Goal: Task Accomplishment & Management: Complete application form

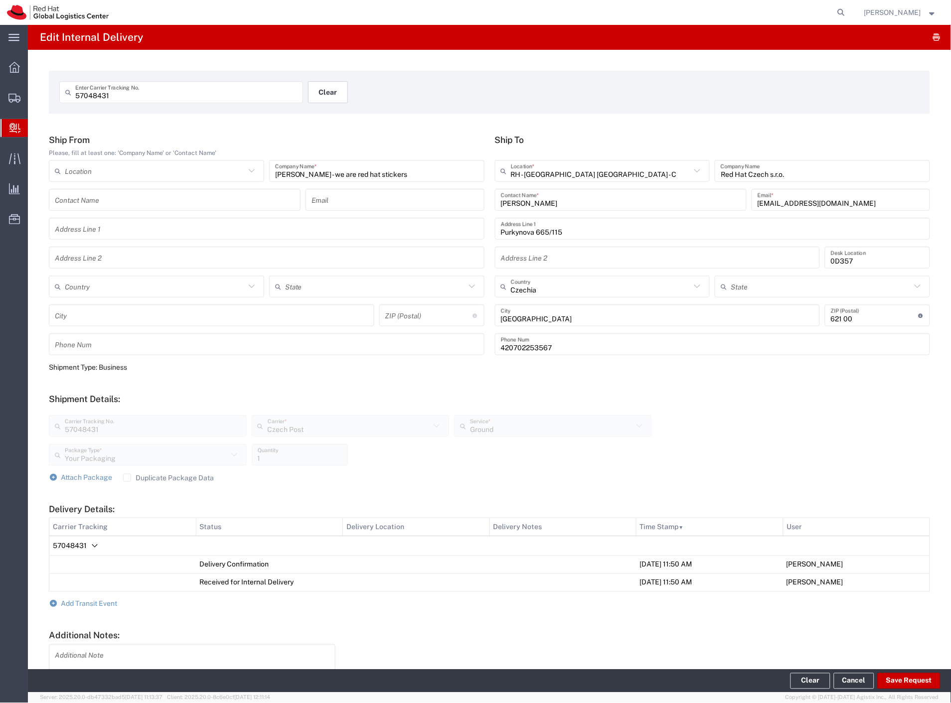
click at [335, 100] on button "Clear" at bounding box center [328, 92] width 40 height 22
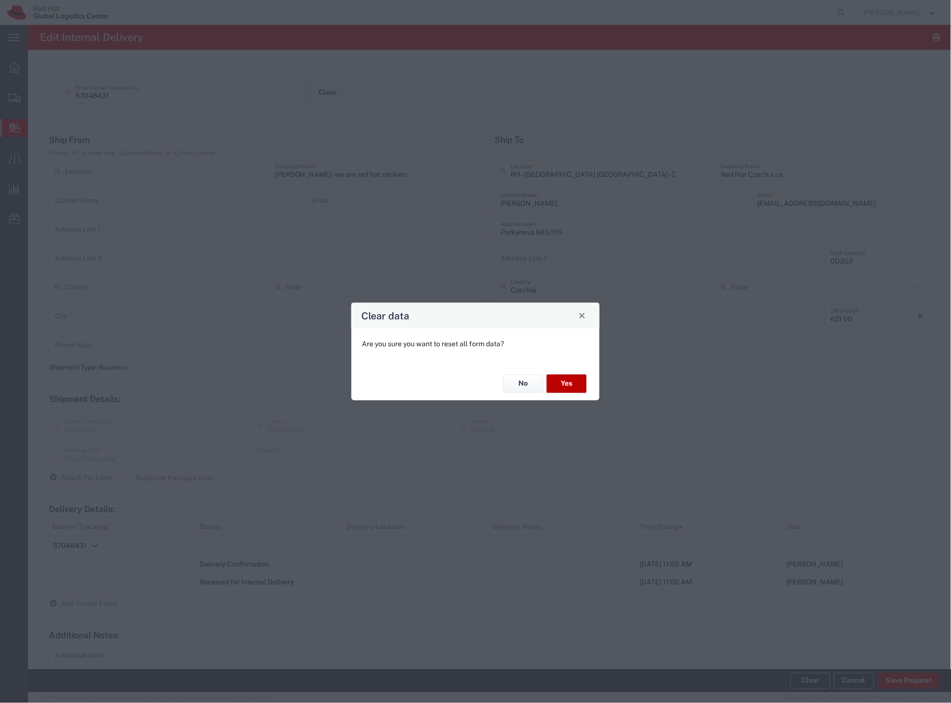
click at [566, 382] on button "Yes" at bounding box center [567, 384] width 40 height 18
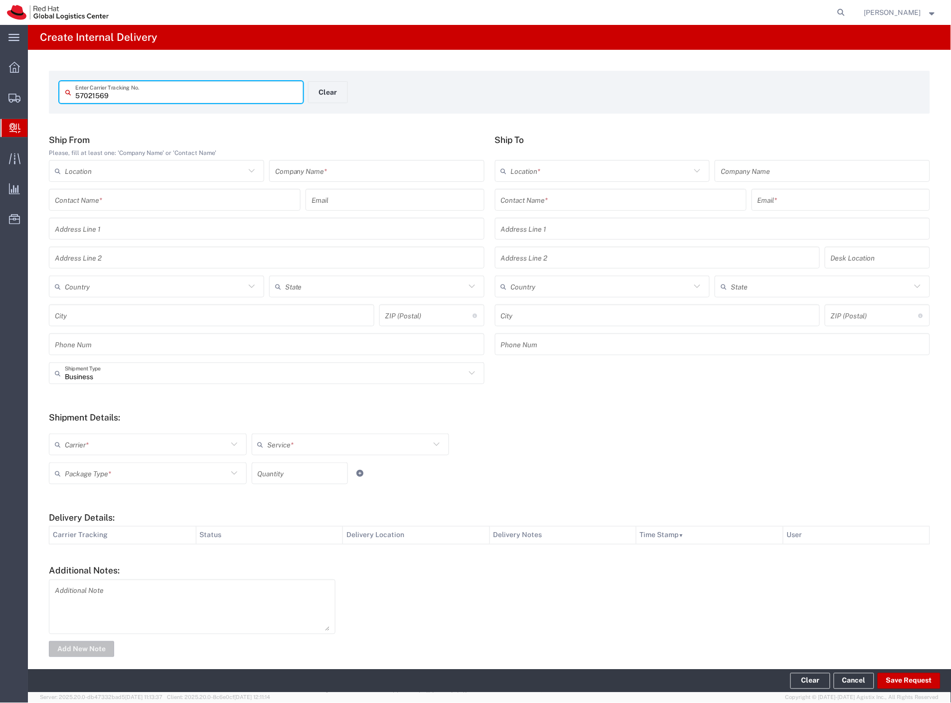
type input "57021569"
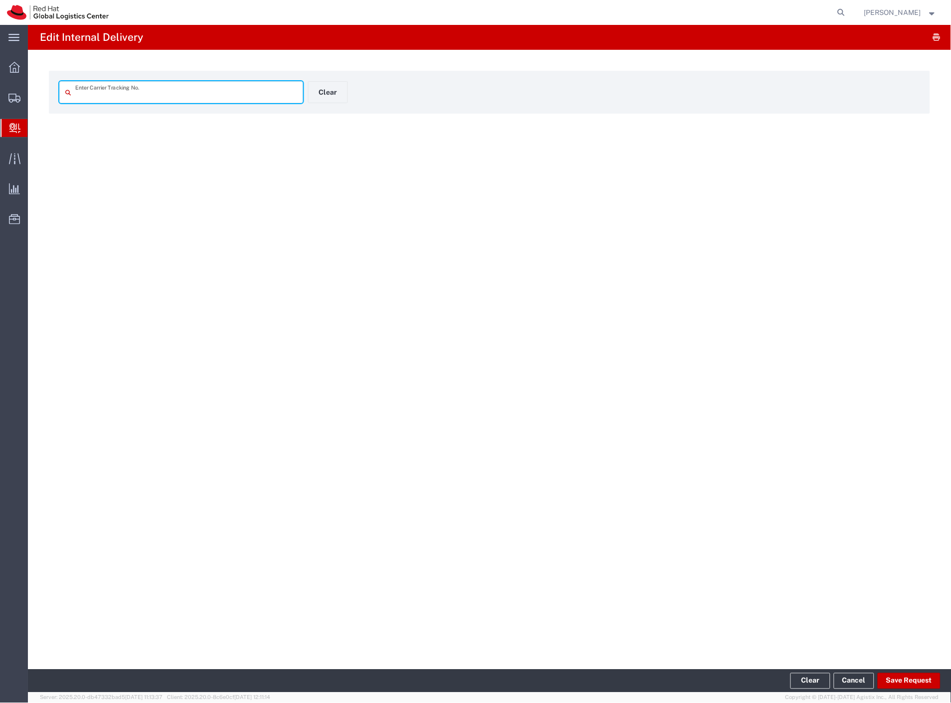
type input "57021569"
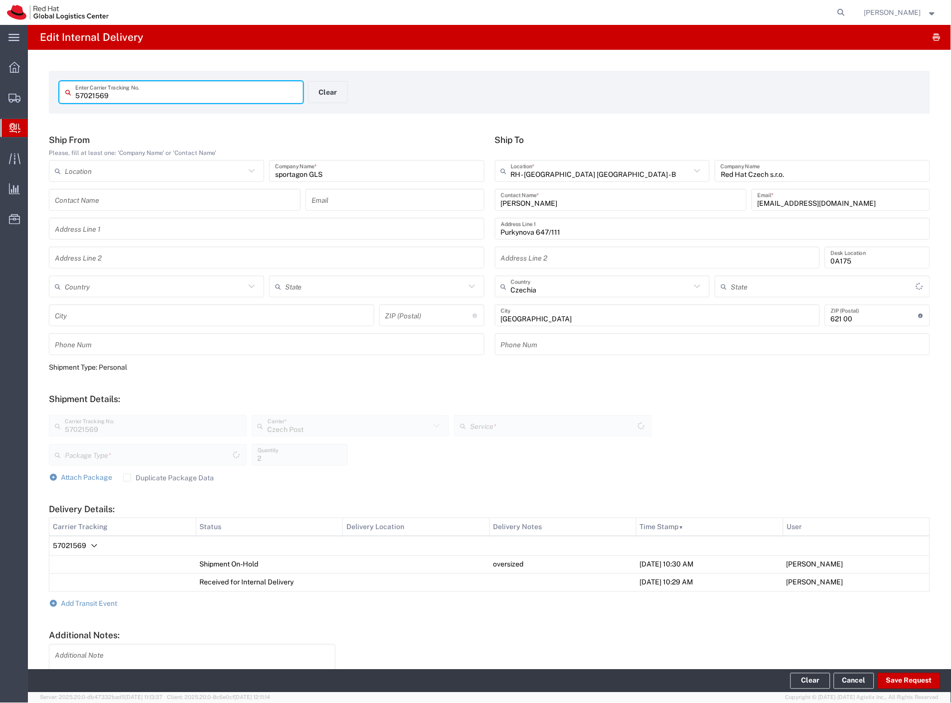
type input "Your Packaging"
type input "Ground"
click at [71, 600] on span "Add Transit Event" at bounding box center [89, 604] width 56 height 8
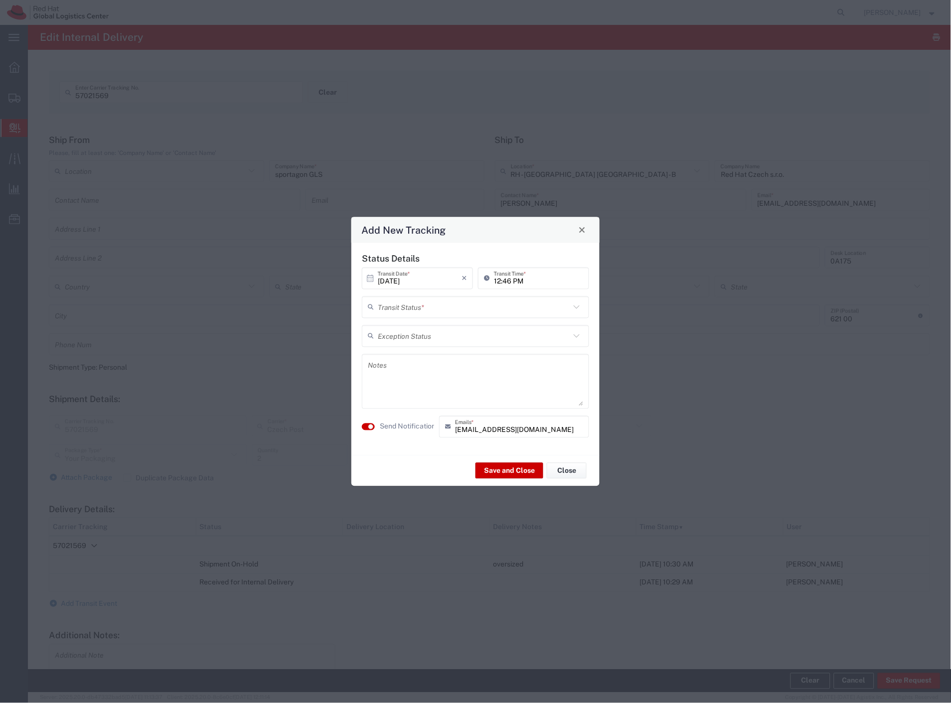
click at [436, 316] on div "Transit Status *" at bounding box center [475, 307] width 227 height 22
drag, startPoint x: 428, startPoint y: 326, endPoint x: 421, endPoint y: 356, distance: 30.8
click at [427, 328] on span "Delivery Confirmation" at bounding box center [475, 328] width 225 height 15
type input "Delivery Confirmation"
click at [405, 424] on label "Send Notification" at bounding box center [408, 426] width 56 height 10
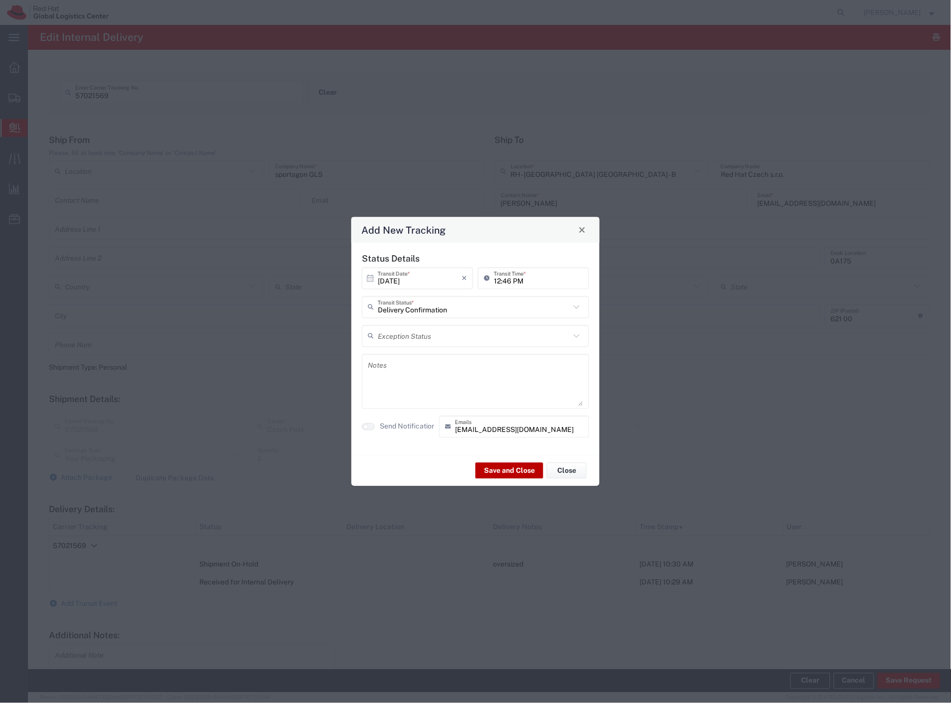
click at [504, 472] on button "Save and Close" at bounding box center [509, 471] width 68 height 16
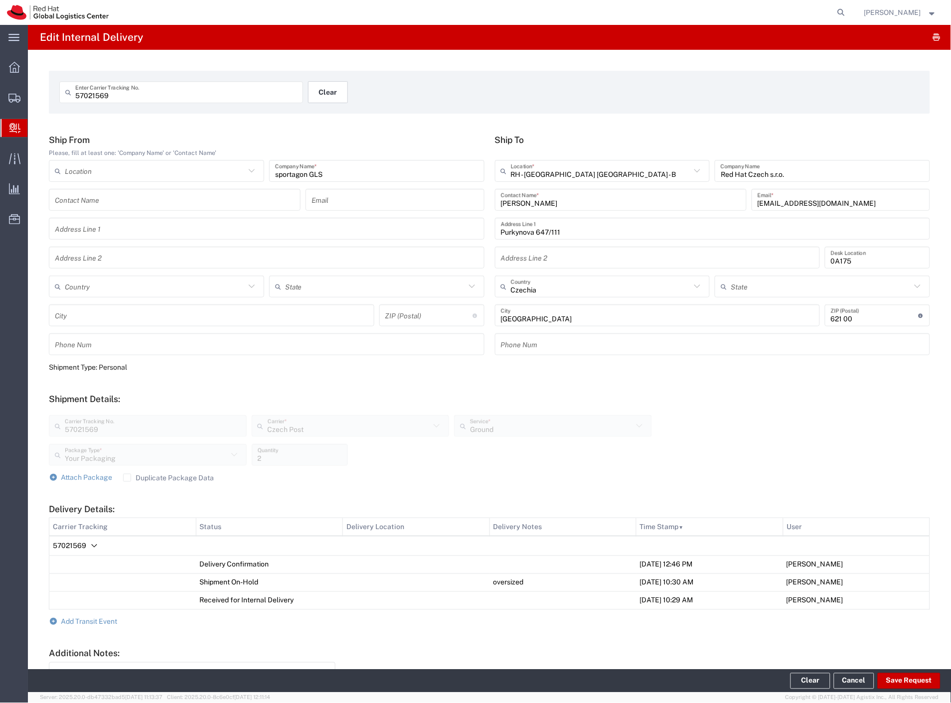
click at [317, 102] on button "Clear" at bounding box center [328, 92] width 40 height 22
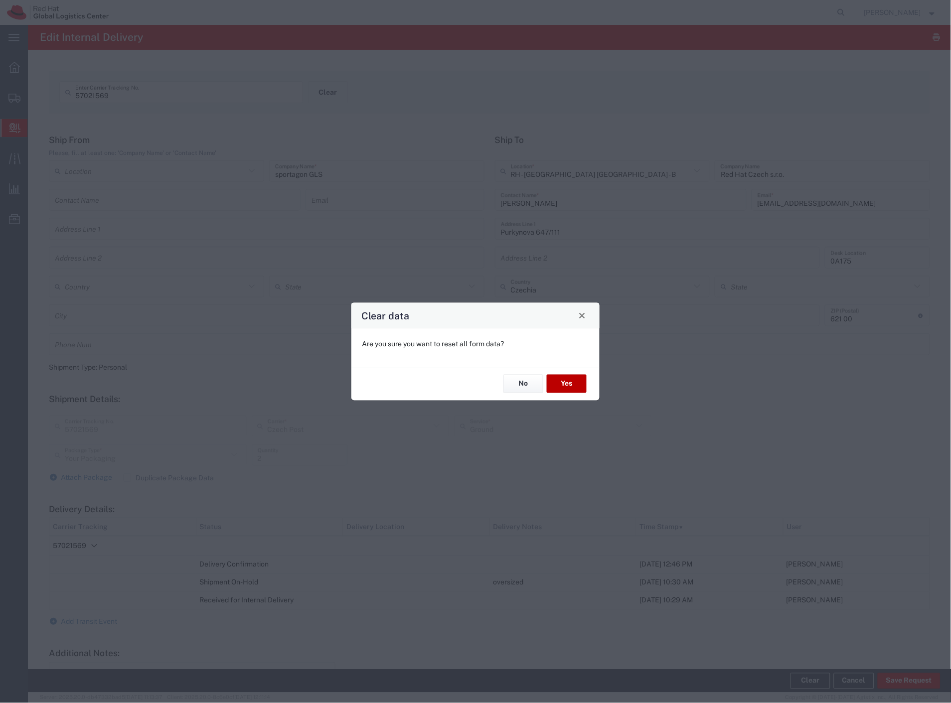
click at [561, 381] on button "Yes" at bounding box center [567, 384] width 40 height 18
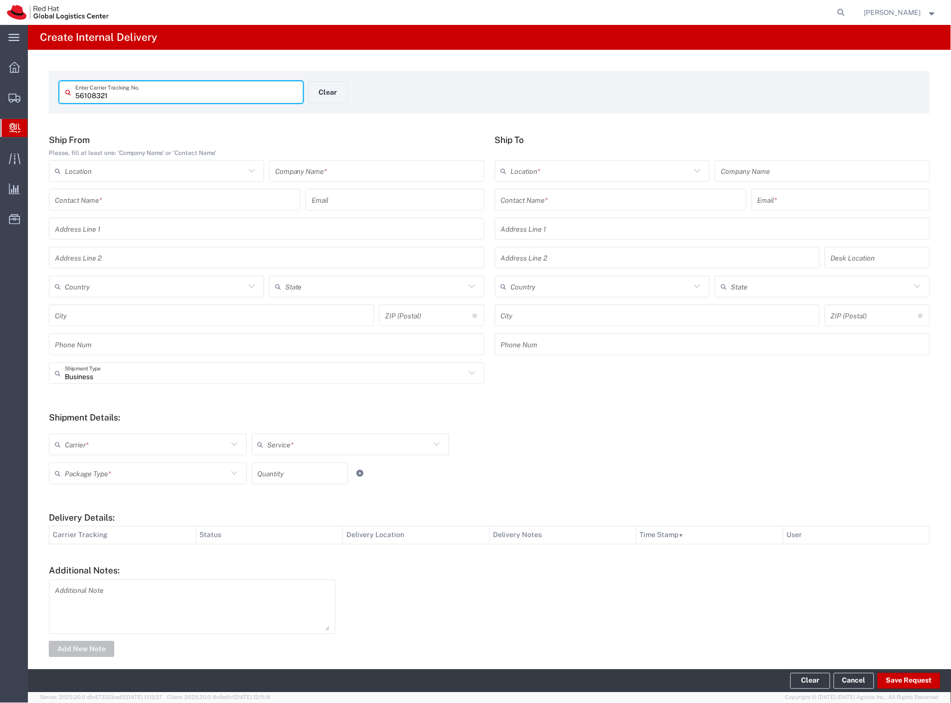
type input "56108321"
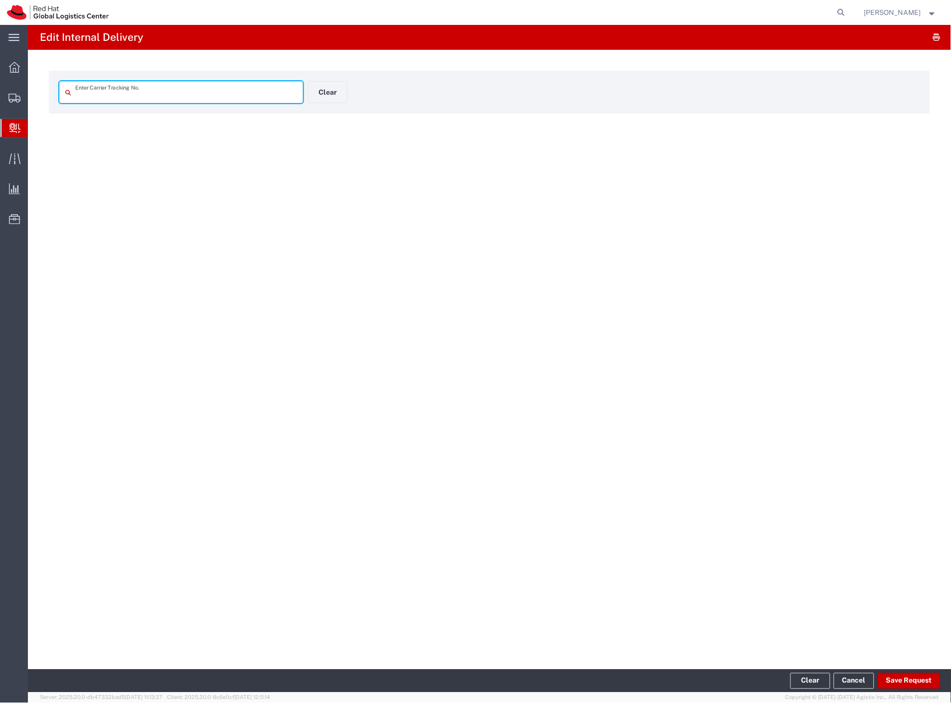
type input "56108321"
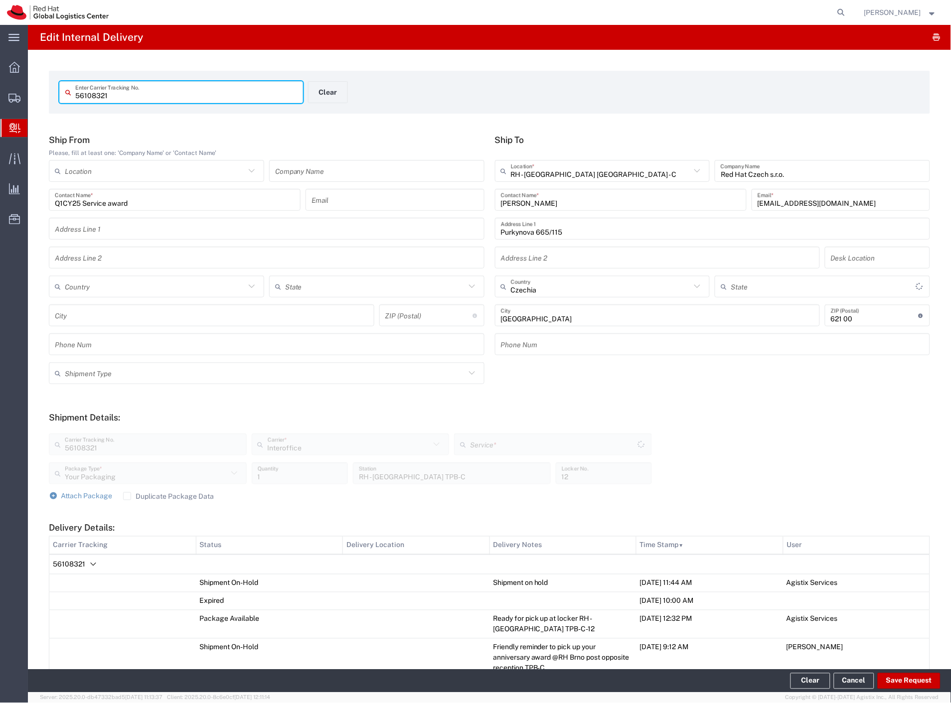
type input "IO_Ground"
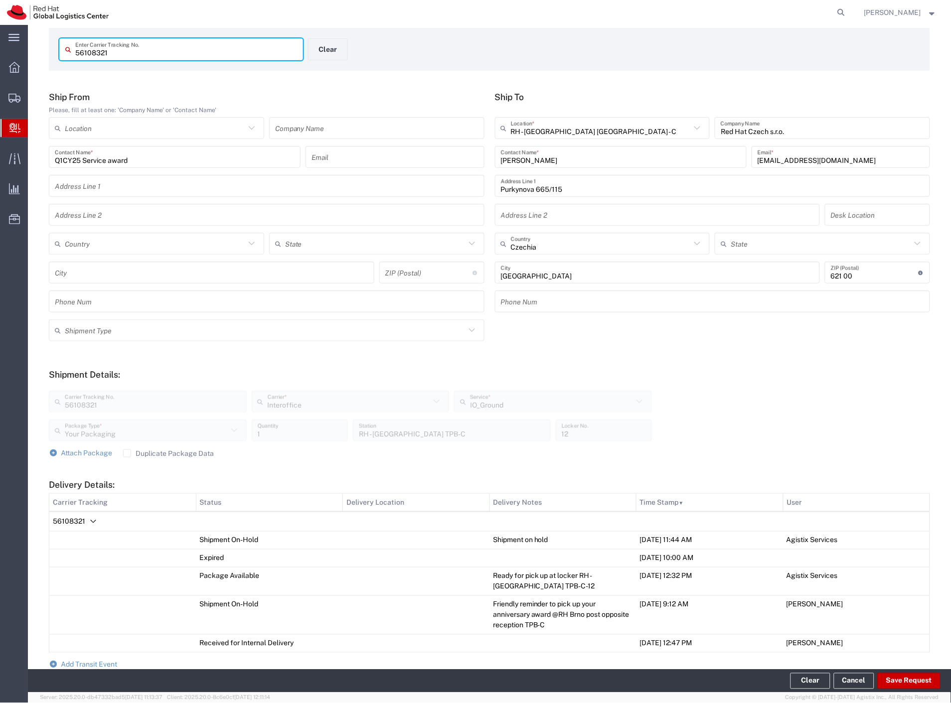
scroll to position [166, 0]
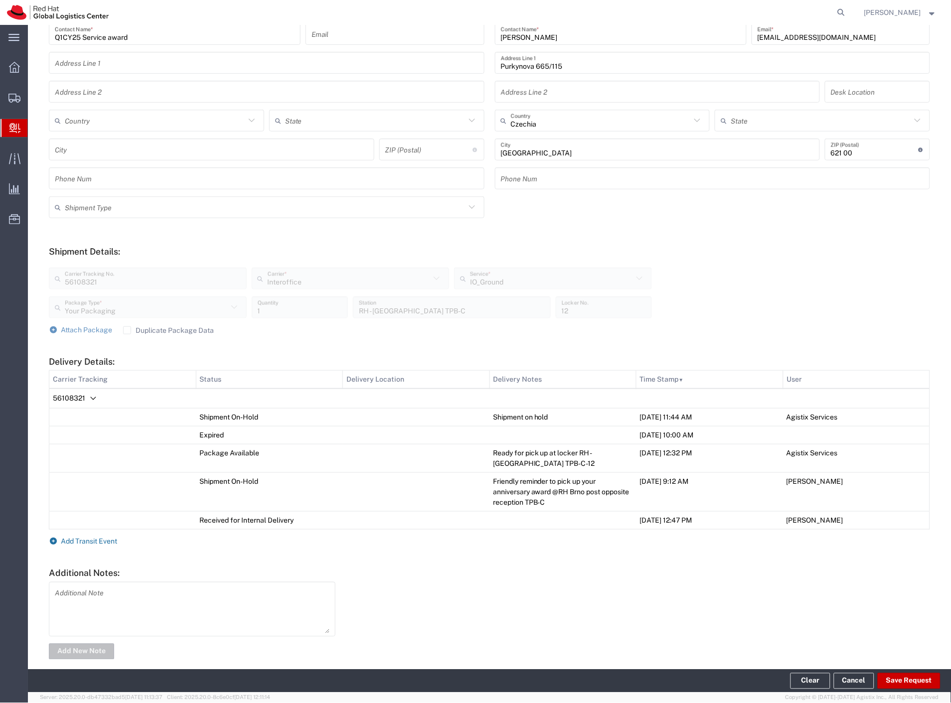
click at [107, 541] on span "Add Transit Event" at bounding box center [89, 542] width 56 height 8
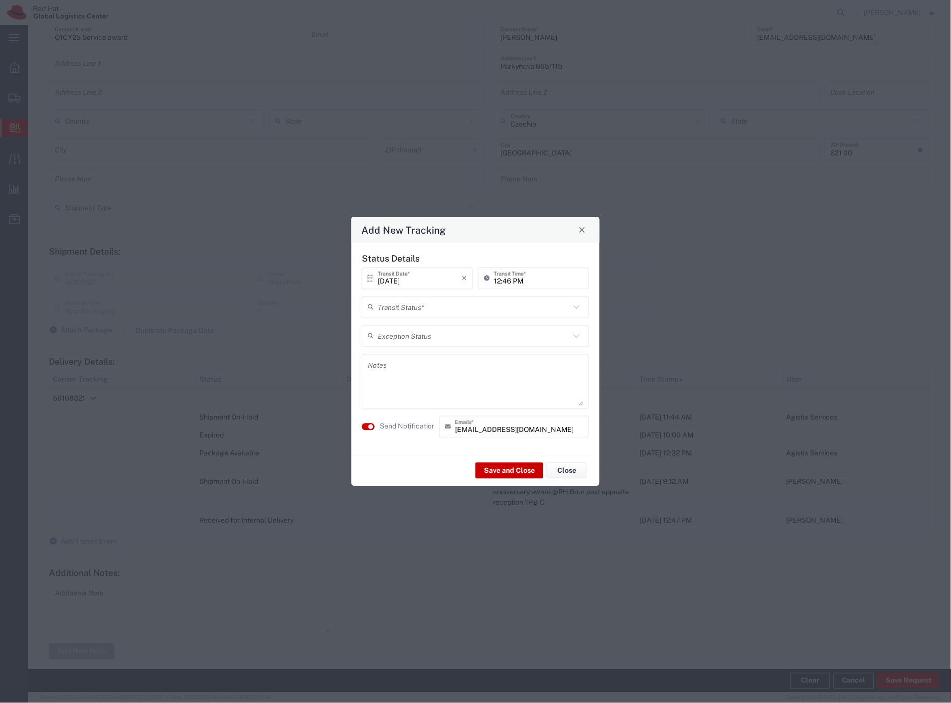
click at [445, 304] on input "text" at bounding box center [474, 306] width 192 height 17
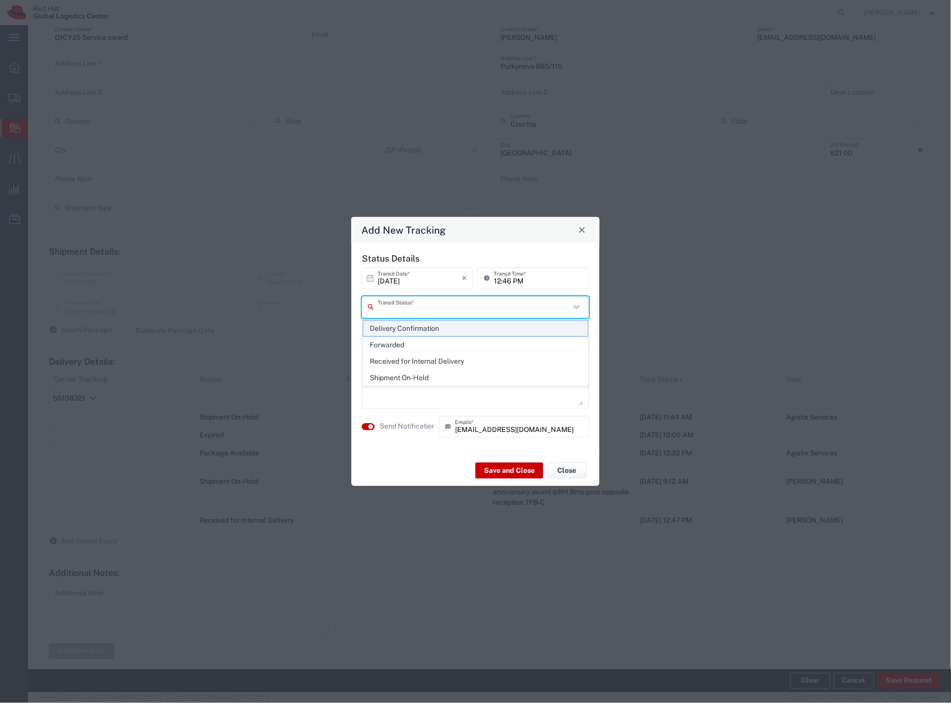
click at [431, 325] on span "Delivery Confirmation" at bounding box center [475, 328] width 225 height 15
type input "Delivery Confirmation"
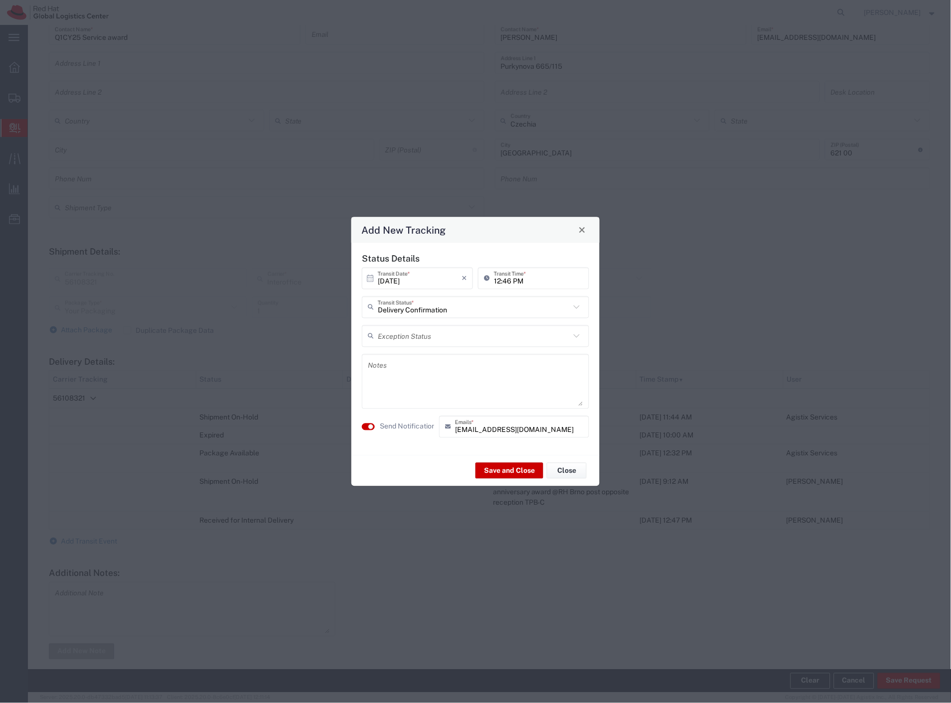
drag, startPoint x: 406, startPoint y: 424, endPoint x: 427, endPoint y: 436, distance: 24.4
click at [406, 425] on label "Send Notification" at bounding box center [408, 426] width 56 height 10
click at [500, 474] on button "Save and Close" at bounding box center [509, 471] width 68 height 16
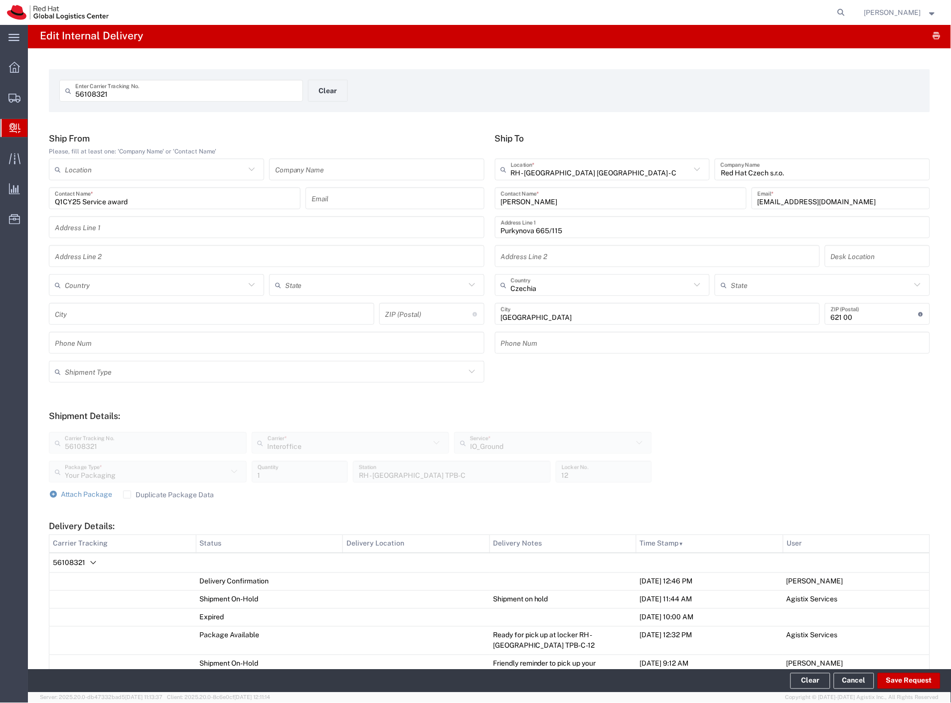
scroll to position [0, 0]
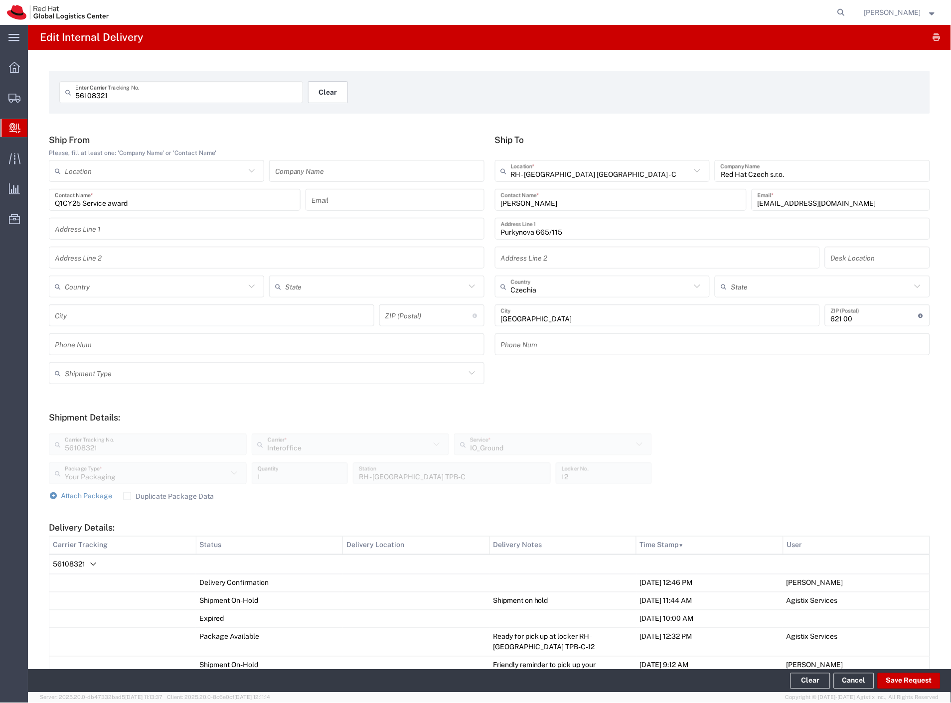
click at [314, 95] on button "Clear" at bounding box center [328, 92] width 40 height 22
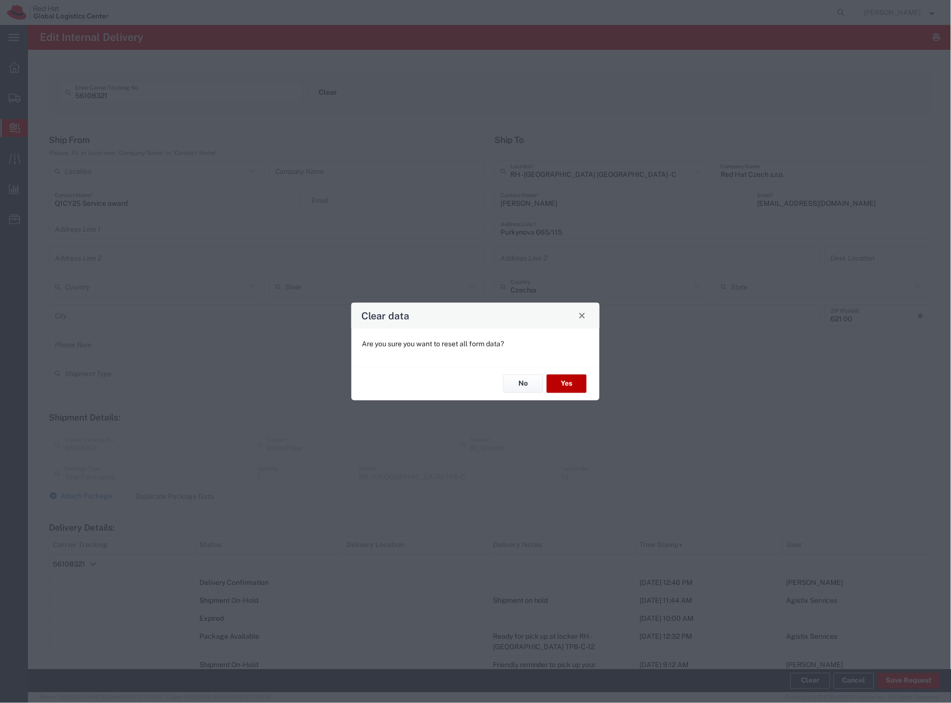
click at [564, 382] on button "Yes" at bounding box center [567, 384] width 40 height 18
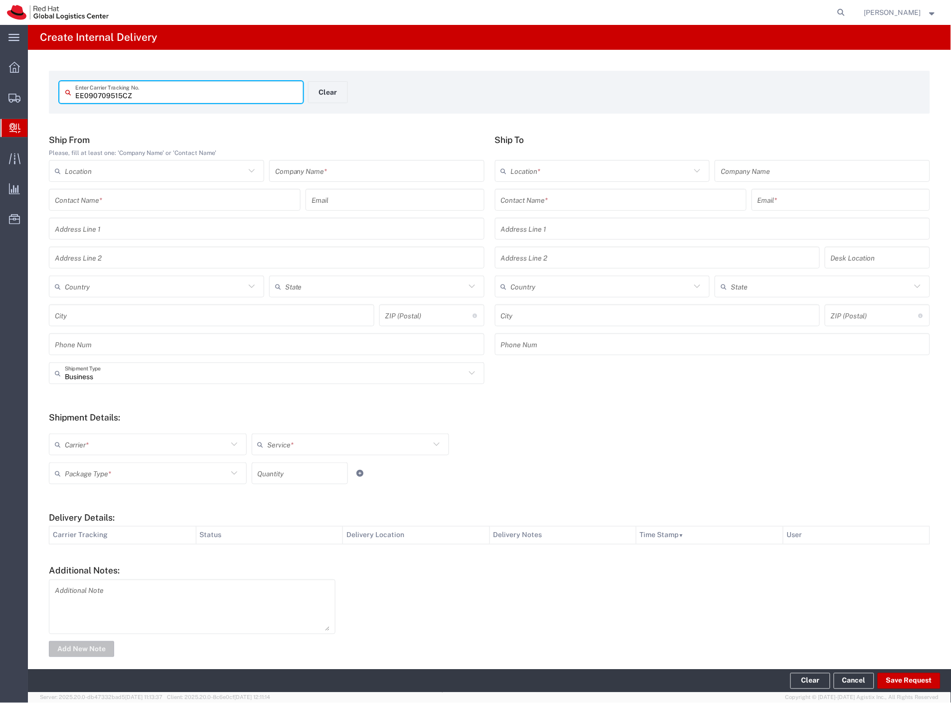
type input "EE090709515CZ"
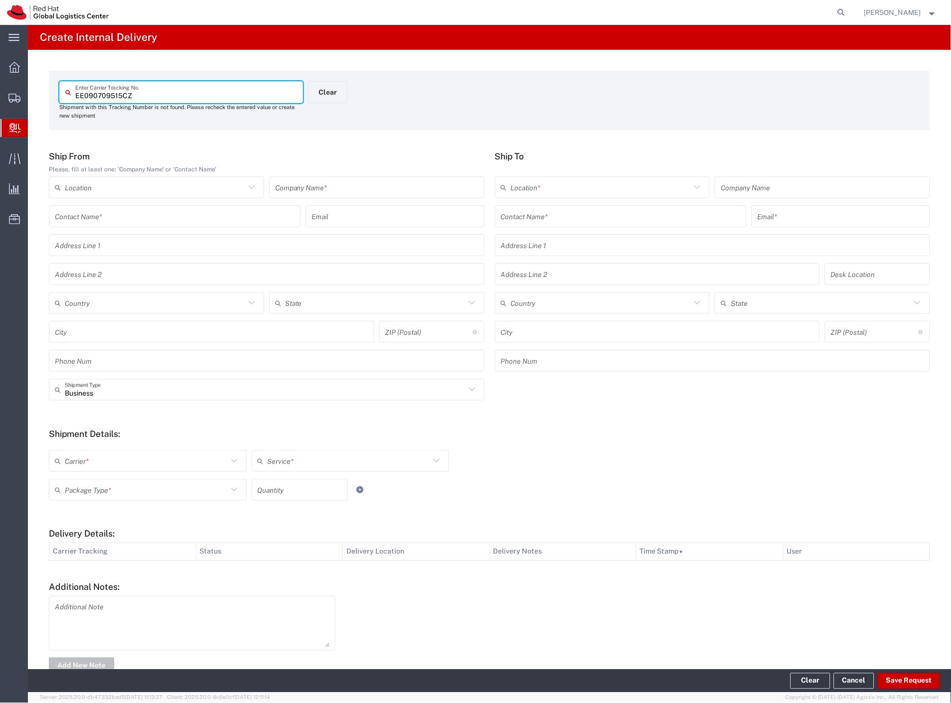
click at [327, 189] on input "text" at bounding box center [376, 187] width 203 height 17
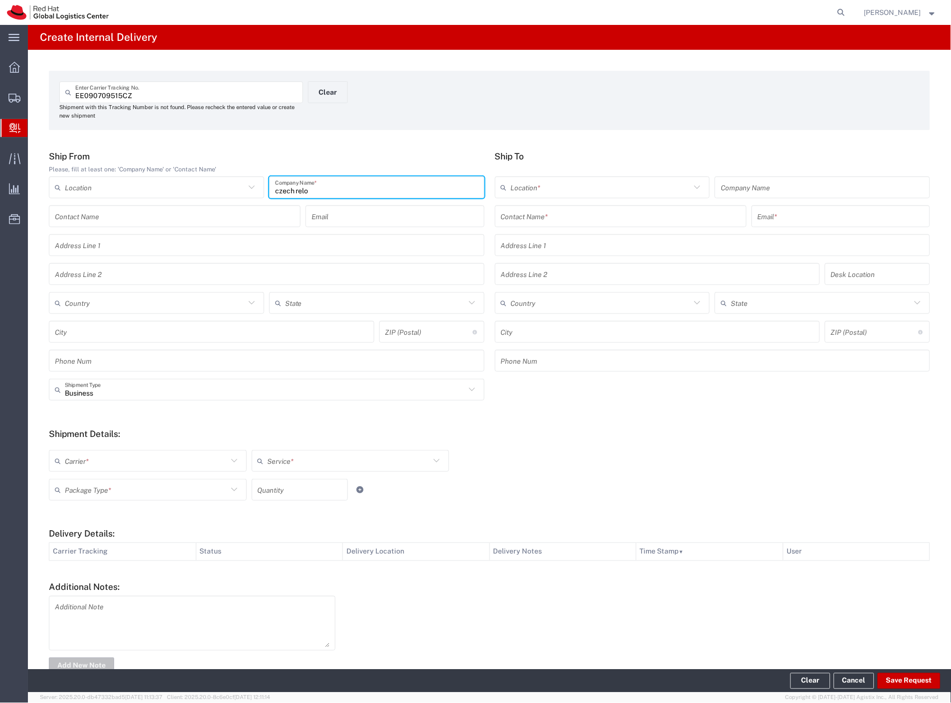
type input "czech relo"
click at [560, 213] on input "text" at bounding box center [621, 216] width 240 height 17
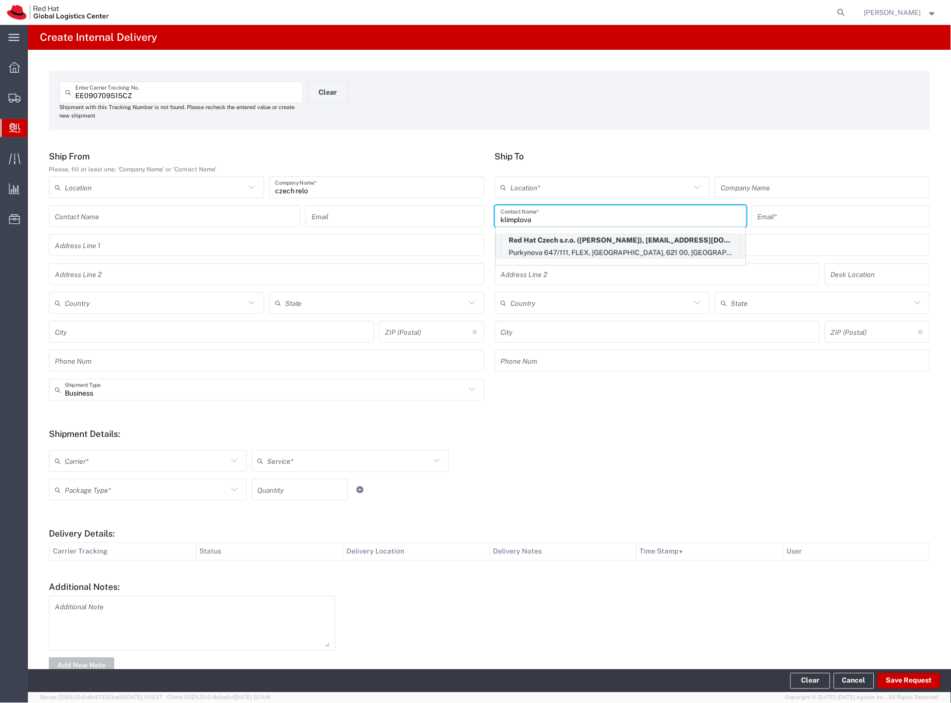
type input "klimplova"
click at [588, 251] on p "Purkynova 647/111, FLEX, [GEOGRAPHIC_DATA], 621 00, [GEOGRAPHIC_DATA]" at bounding box center [620, 253] width 239 height 12
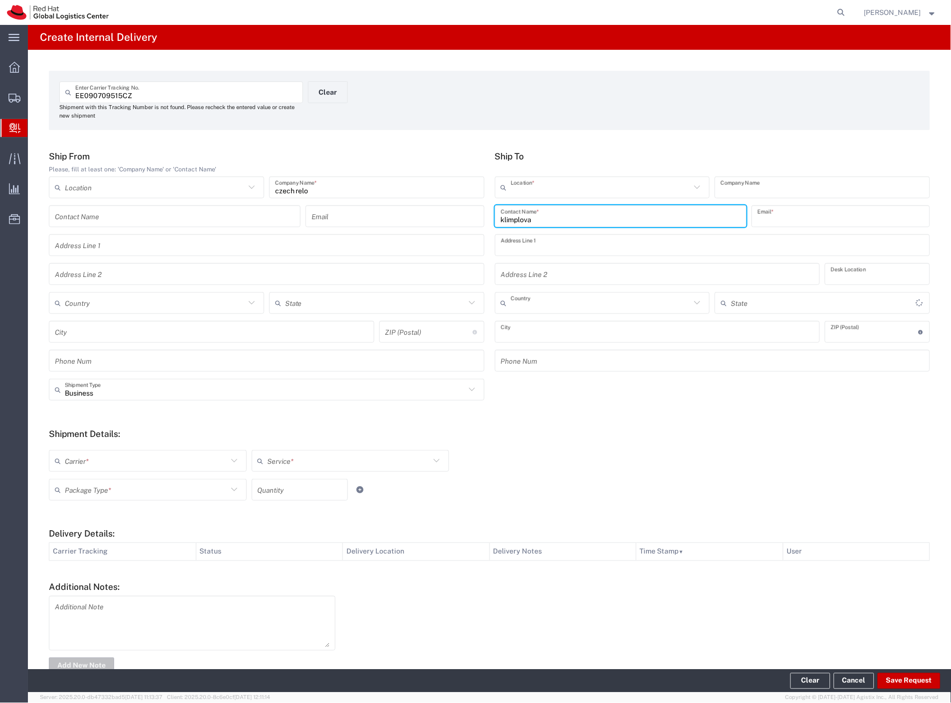
type input "RH - [GEOGRAPHIC_DATA] [GEOGRAPHIC_DATA] - B"
type input "Red Hat Czech s.r.o."
type input "[PERSON_NAME]"
type input "[EMAIL_ADDRESS][DOMAIN_NAME]"
type input "Purkynova 647/111"
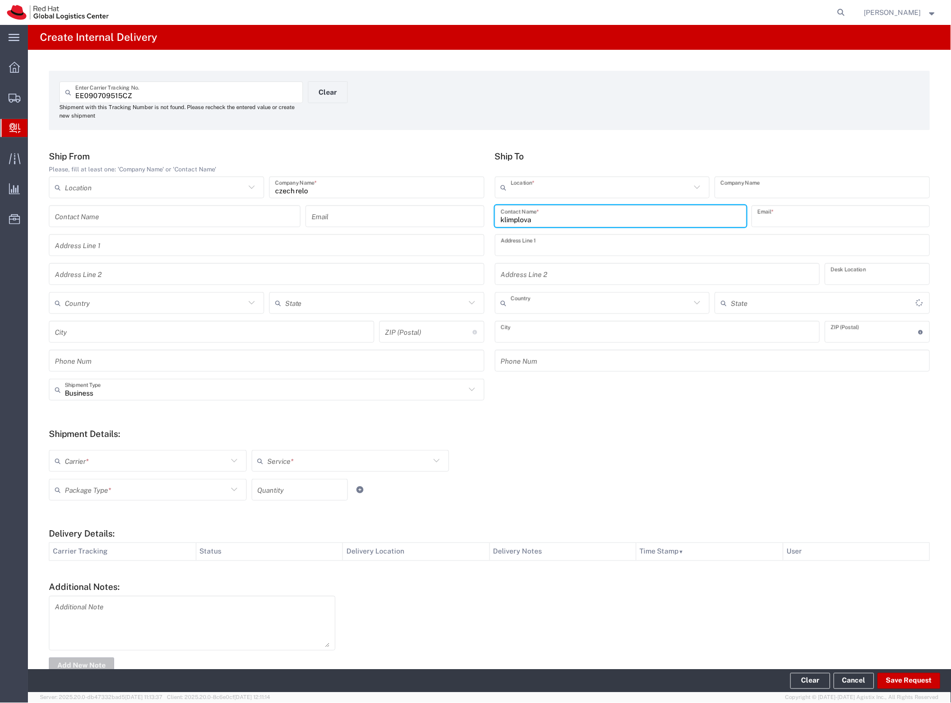
type input "FLEX"
type input "Czechia"
type input "[GEOGRAPHIC_DATA]"
type input "621 00"
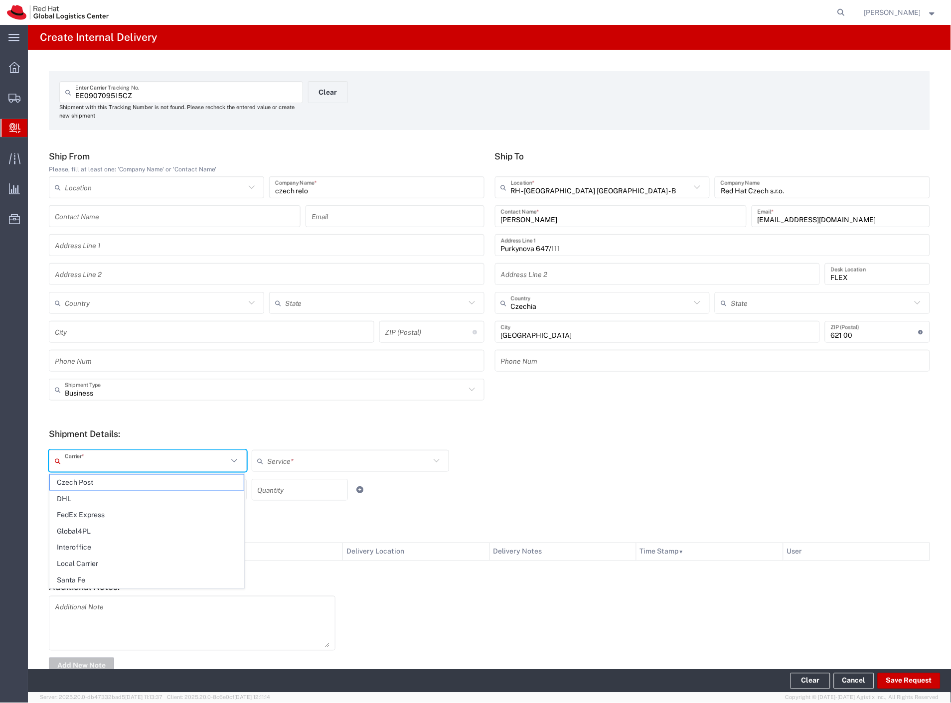
drag, startPoint x: 125, startPoint y: 453, endPoint x: 111, endPoint y: 470, distance: 22.3
click at [124, 456] on input "text" at bounding box center [146, 460] width 163 height 17
click at [98, 484] on span "Czech Post" at bounding box center [147, 482] width 194 height 15
type input "Czech Post"
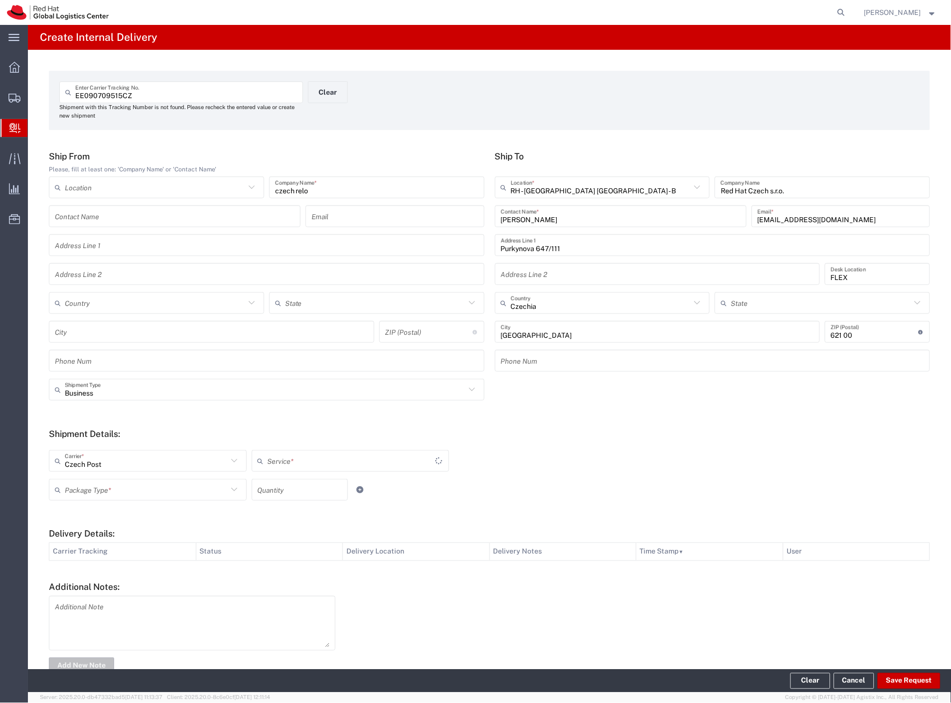
click at [97, 488] on input "text" at bounding box center [146, 489] width 163 height 17
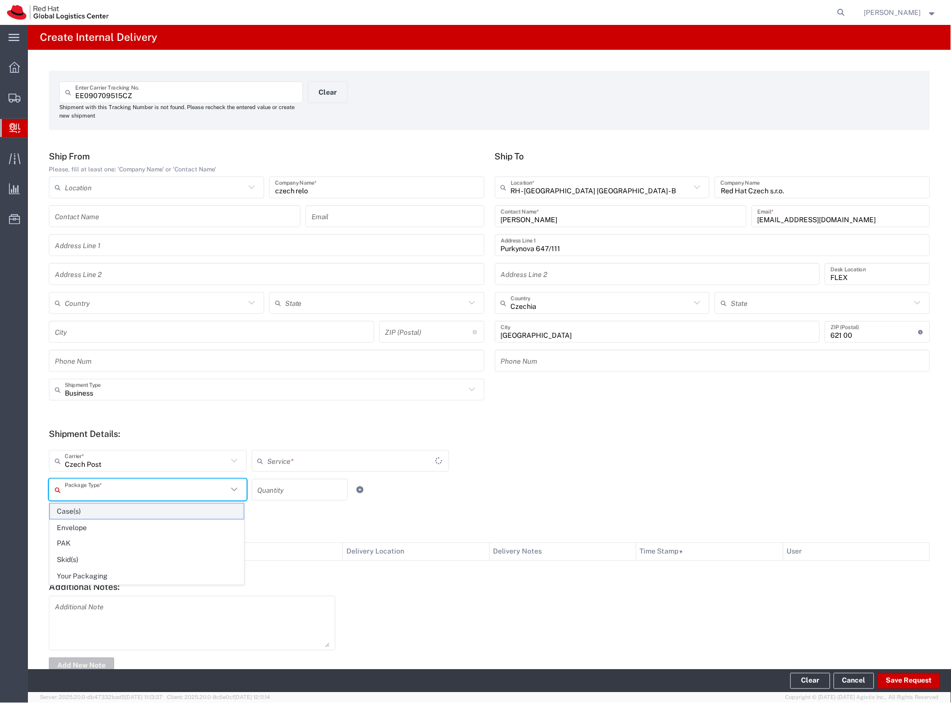
type input "Ground"
click at [92, 529] on span "Envelope" at bounding box center [147, 527] width 194 height 15
type input "Envelope"
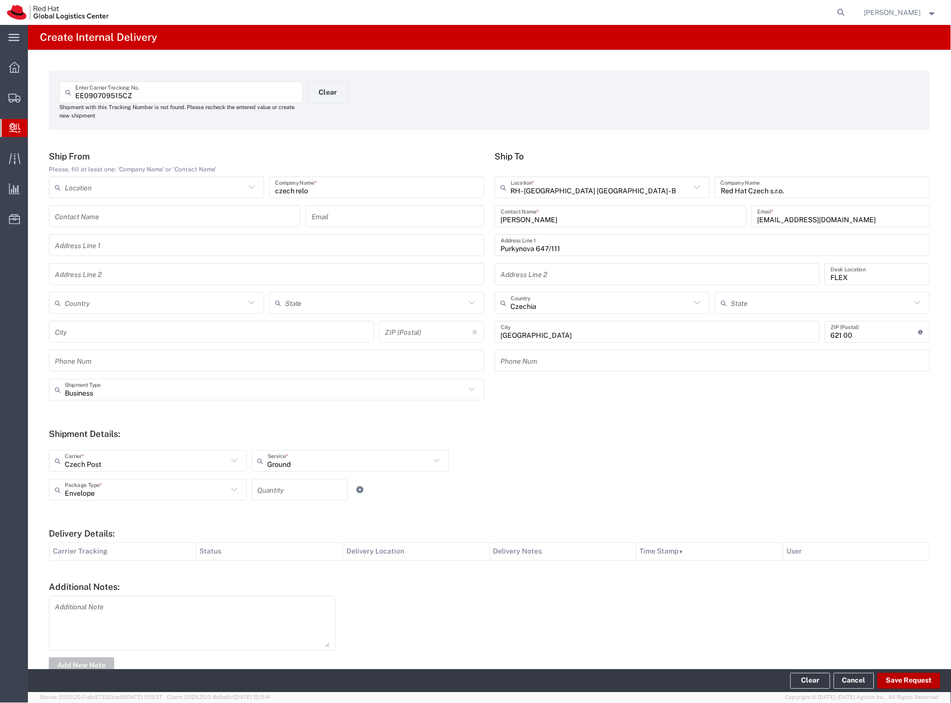
click at [907, 682] on button "Save Request" at bounding box center [908, 681] width 63 height 16
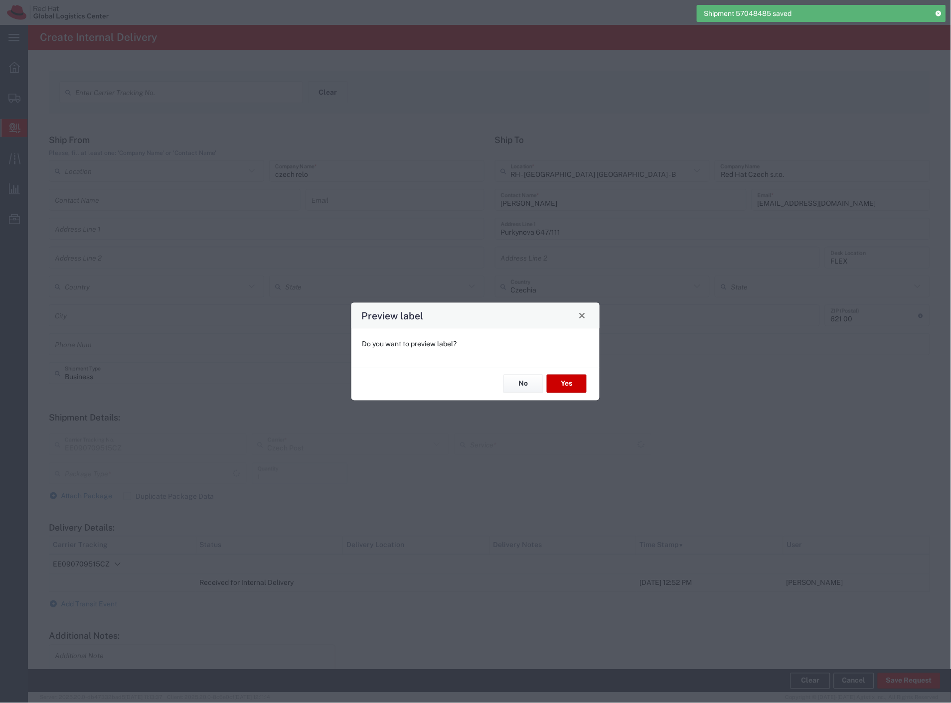
type input "Envelope"
type input "Ground"
click at [534, 386] on button "No" at bounding box center [523, 384] width 40 height 18
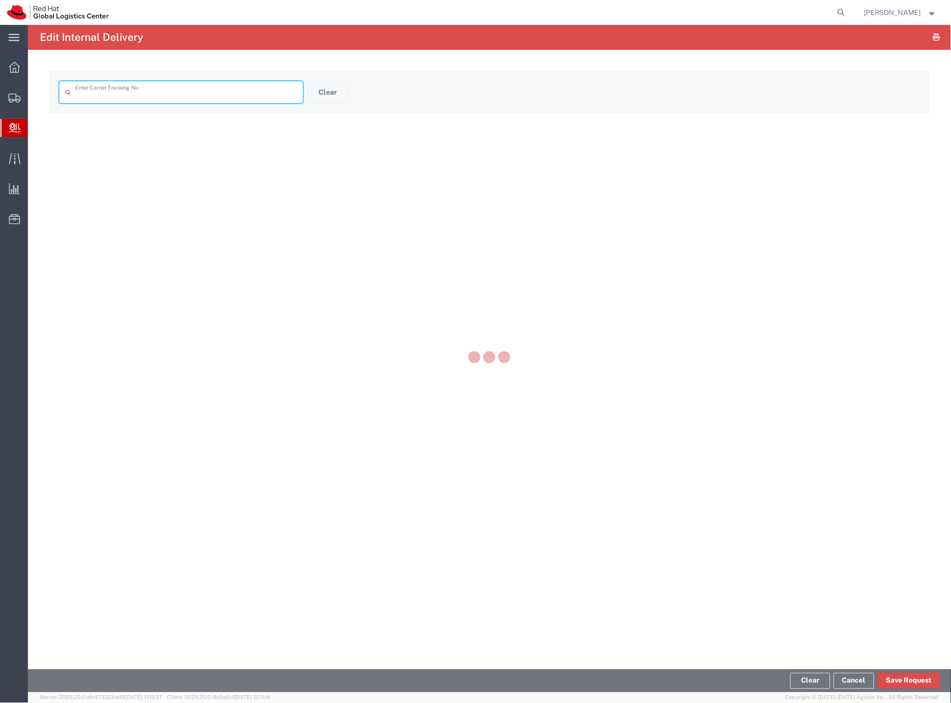
type input "EE090709515CZ"
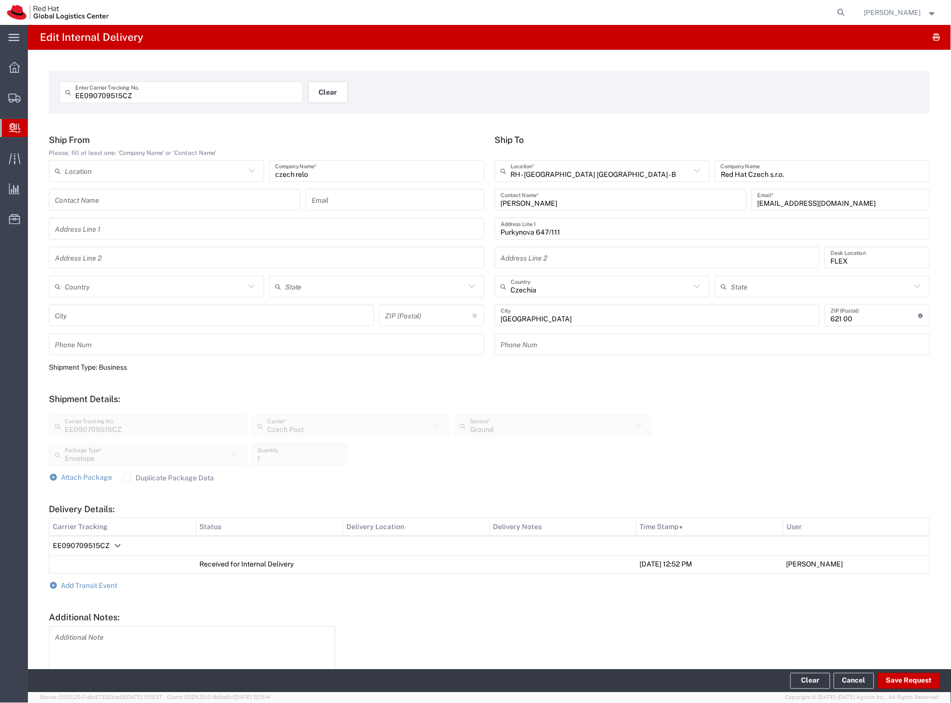
click at [317, 93] on button "Clear" at bounding box center [328, 92] width 40 height 22
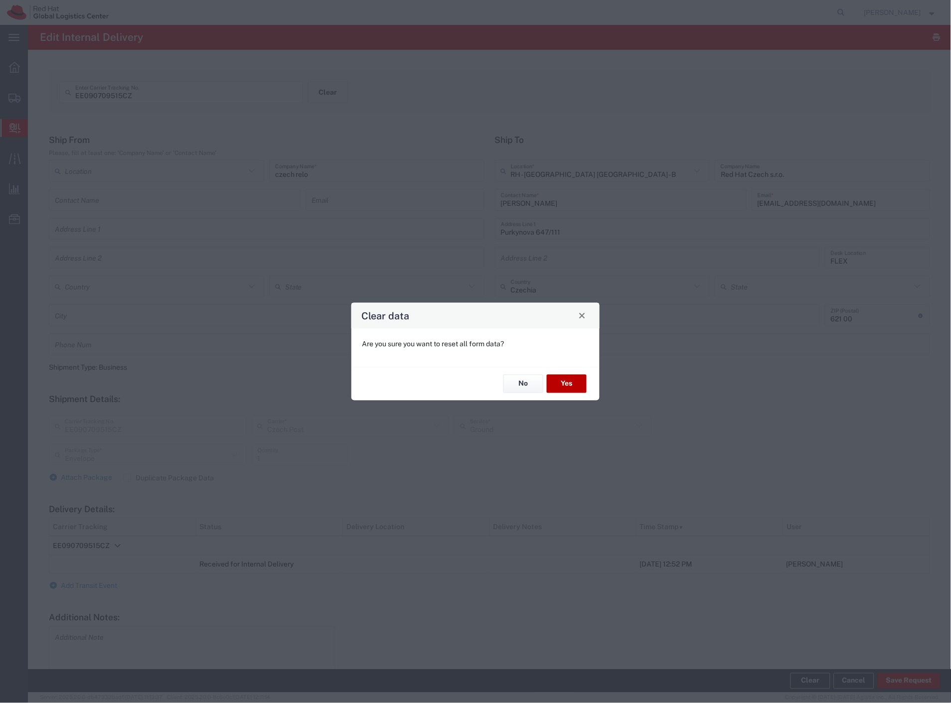
click at [563, 379] on button "Yes" at bounding box center [567, 384] width 40 height 18
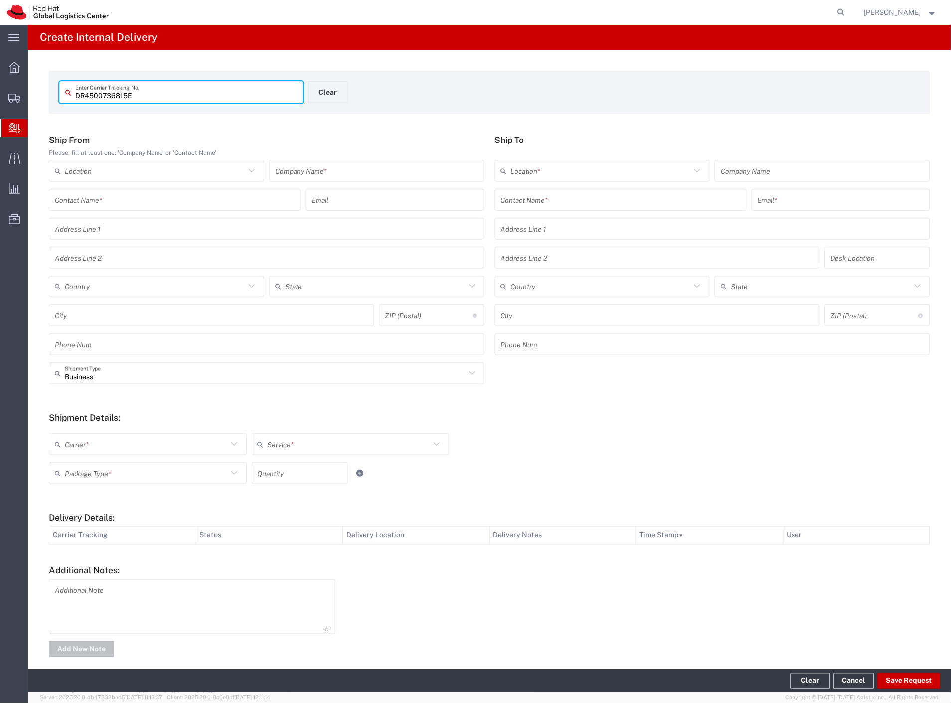
type input "DR4500736815E"
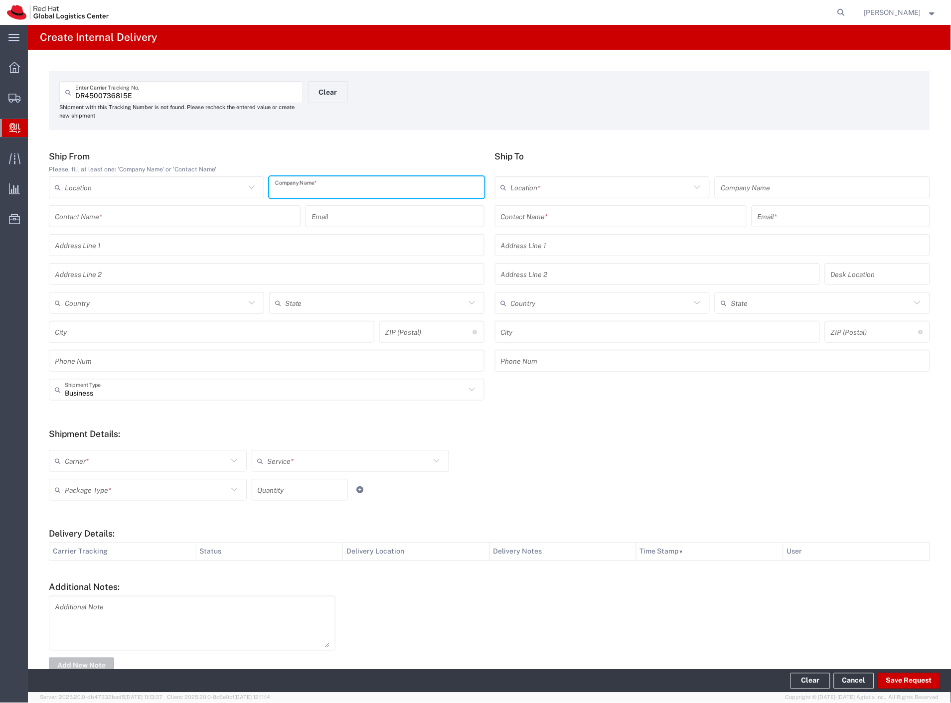
click at [336, 187] on input "text" at bounding box center [376, 187] width 203 height 17
type input "china"
click at [514, 217] on input "text" at bounding box center [621, 216] width 240 height 17
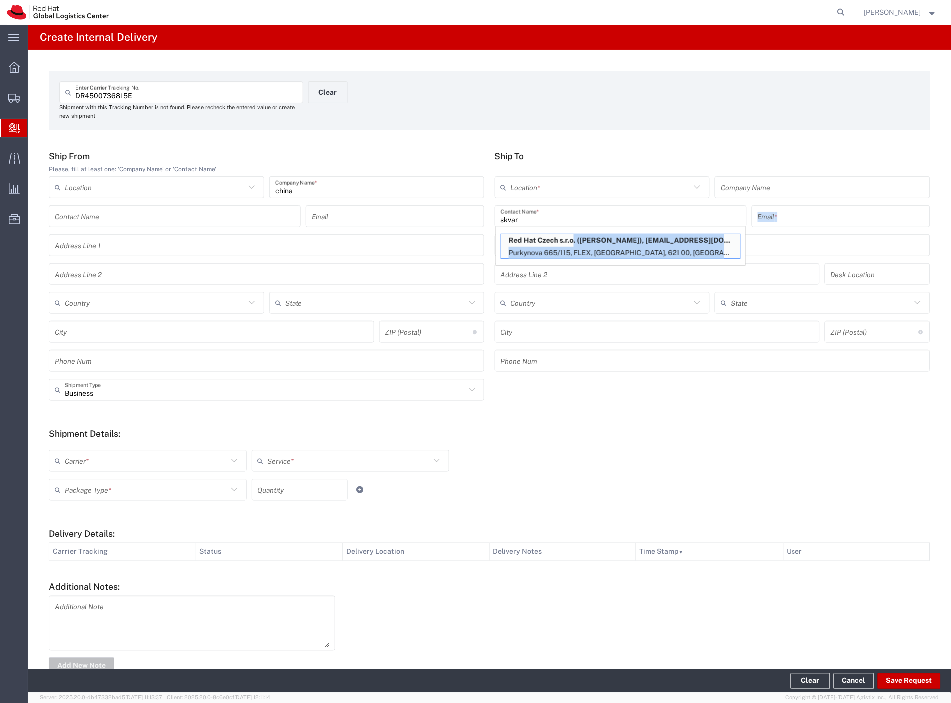
drag, startPoint x: 566, startPoint y: 246, endPoint x: 560, endPoint y: 237, distance: 11.4
click at [572, 281] on div "Ship To Location * [GEOGRAPHIC_DATA] - [GEOGRAPHIC_DATA] - [GEOGRAPHIC_DATA] [G…" at bounding box center [712, 265] width 446 height 228
click at [550, 210] on input "skvar" at bounding box center [621, 216] width 240 height 17
type input "skarvada"
click at [581, 242] on p "Red Hat Czech s.r.o. ([PERSON_NAME]), [EMAIL_ADDRESS][DOMAIN_NAME]" at bounding box center [620, 240] width 239 height 12
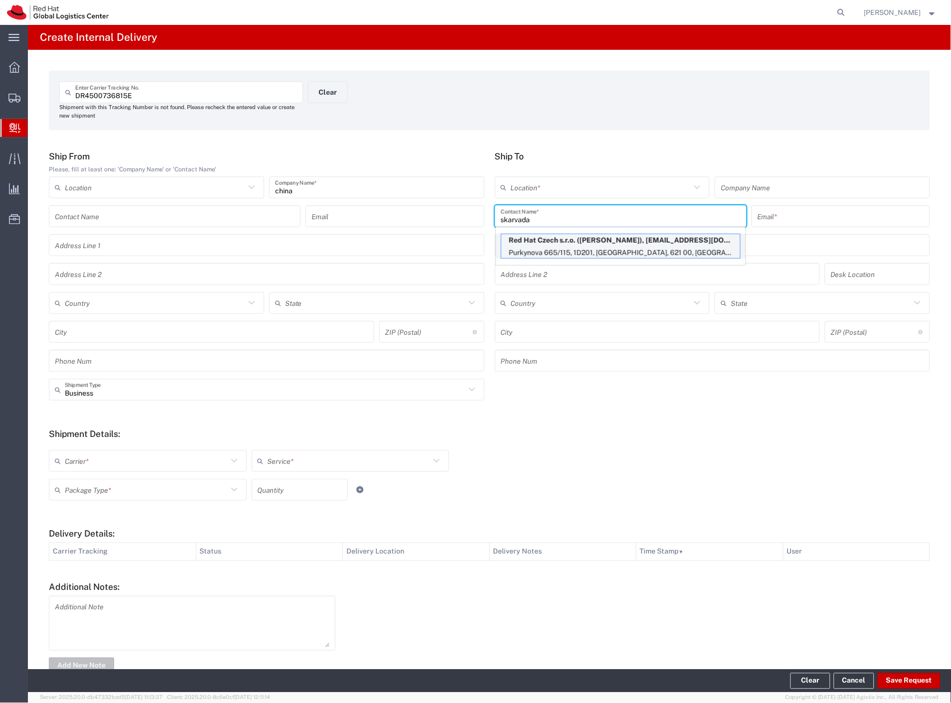
type input "RH - [GEOGRAPHIC_DATA] [GEOGRAPHIC_DATA] - C"
type input "Red Hat Czech s.r.o."
type input "[PERSON_NAME]"
type input "[EMAIL_ADDRESS][DOMAIN_NAME]"
type input "Purkynova 665/115"
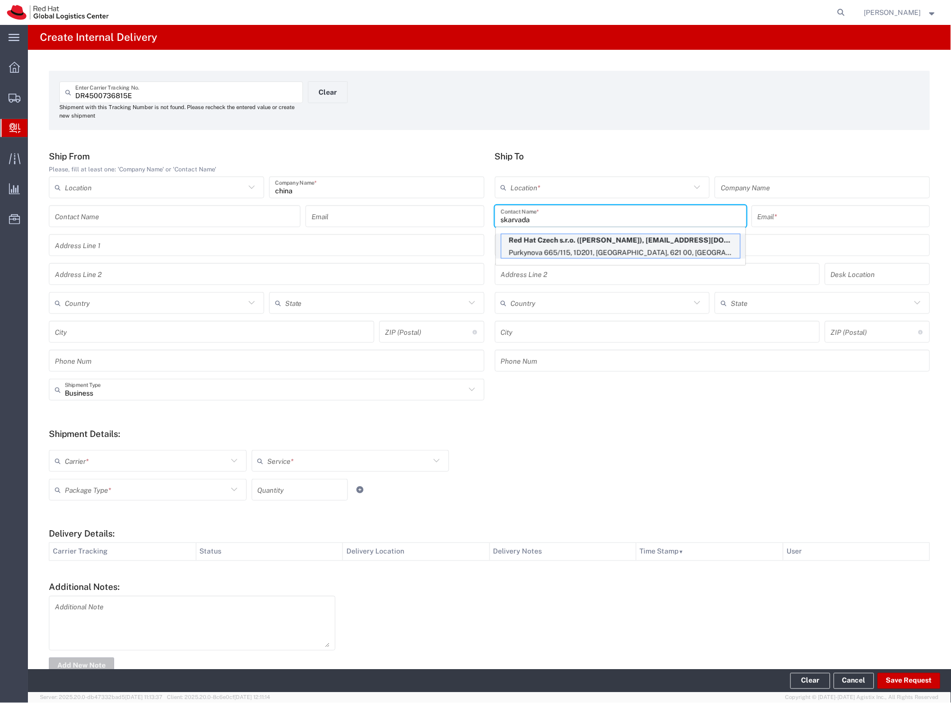
type input "1D201"
type input "Czechia"
type input "[GEOGRAPHIC_DATA]"
type input "621 00"
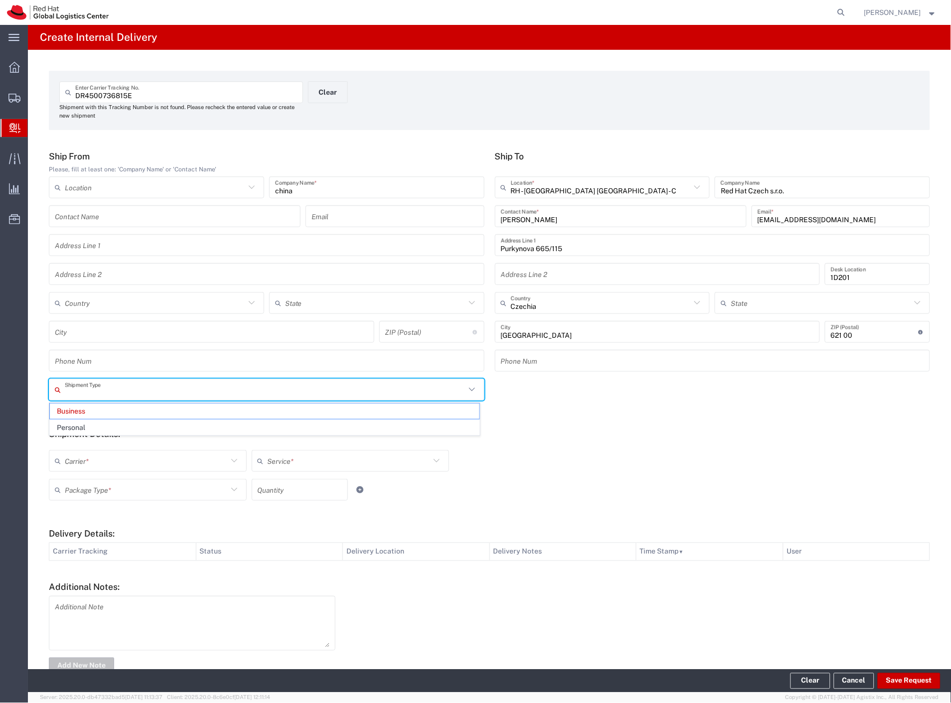
click at [148, 390] on input "text" at bounding box center [265, 389] width 401 height 17
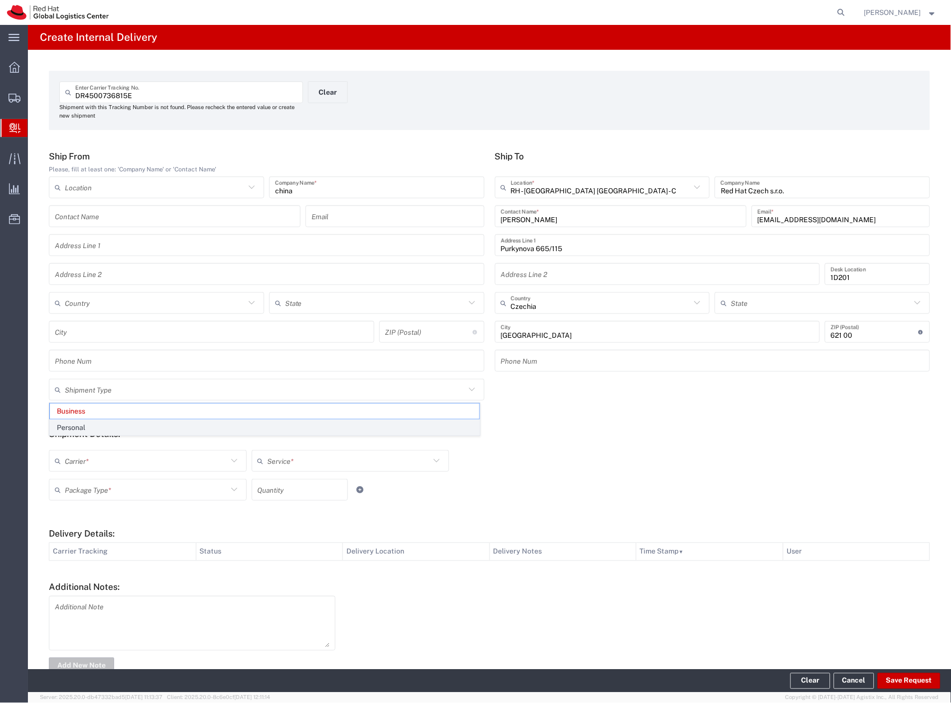
click at [123, 427] on span "Personal" at bounding box center [264, 427] width 429 height 15
type input "Personal"
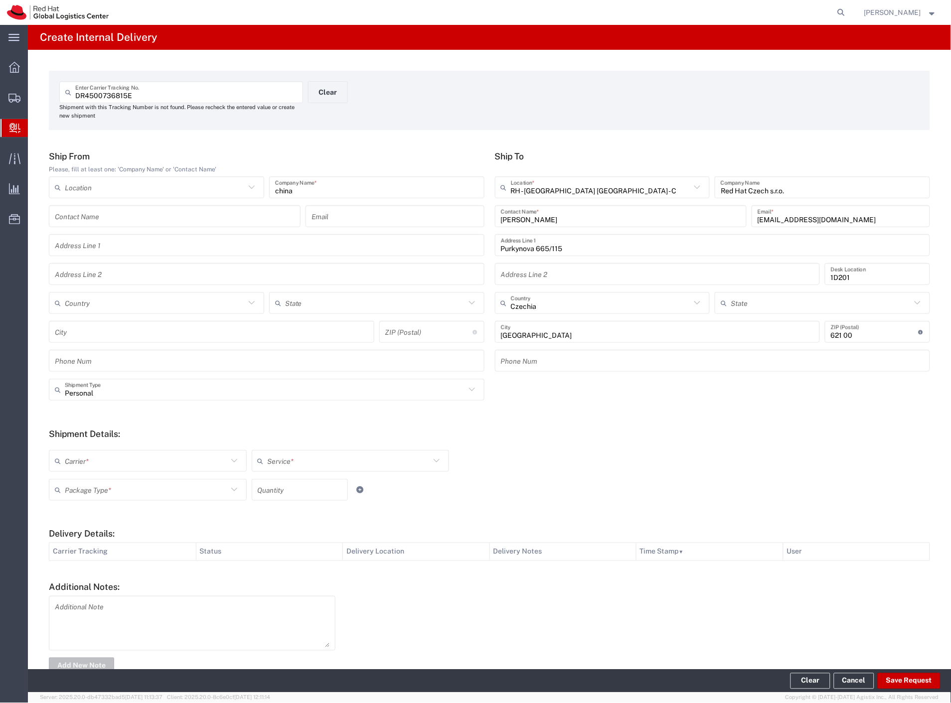
drag, startPoint x: 91, startPoint y: 470, endPoint x: 86, endPoint y: 480, distance: 10.7
click at [91, 471] on div "Carrier *" at bounding box center [148, 461] width 198 height 22
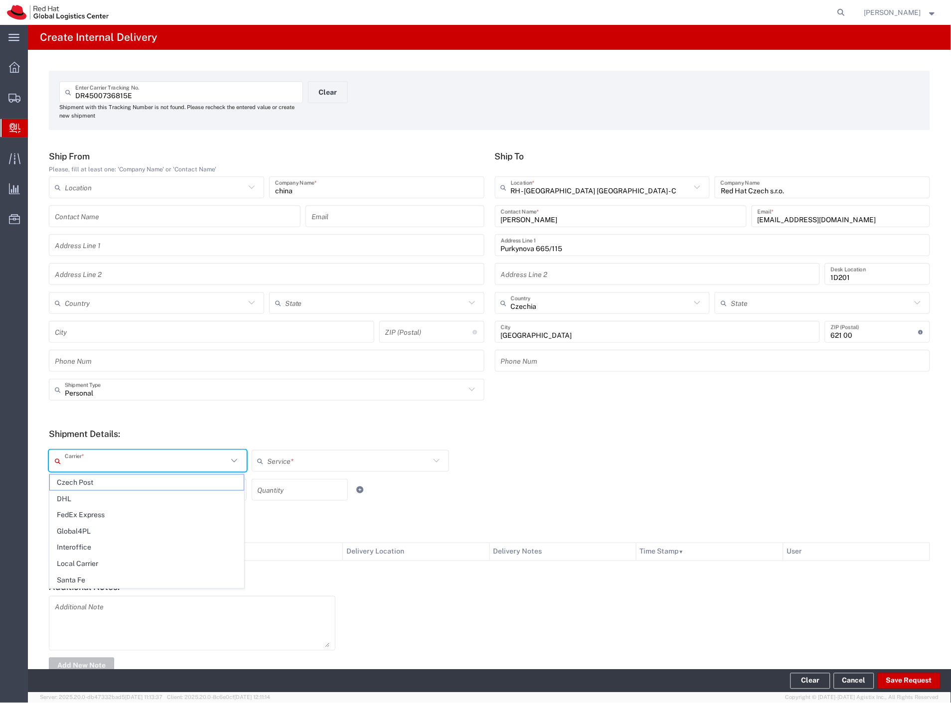
drag, startPoint x: 88, startPoint y: 481, endPoint x: 85, endPoint y: 489, distance: 8.8
click at [87, 481] on span "Czech Post" at bounding box center [147, 482] width 194 height 15
type input "Czech Post"
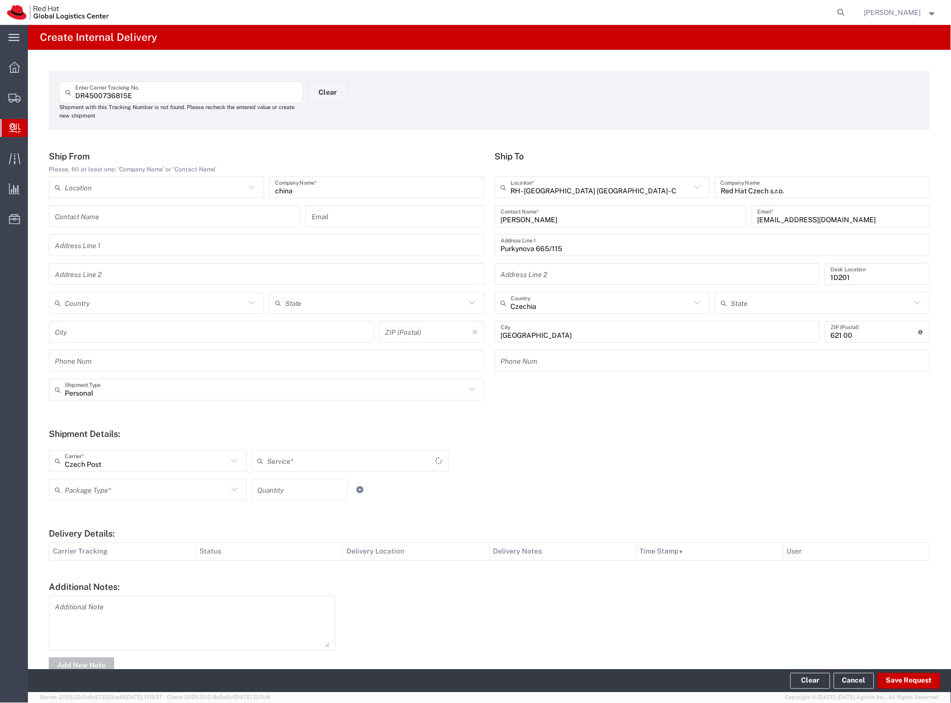
drag, startPoint x: 85, startPoint y: 489, endPoint x: 83, endPoint y: 509, distance: 20.1
click at [83, 493] on input "text" at bounding box center [146, 489] width 163 height 17
type input "Ground"
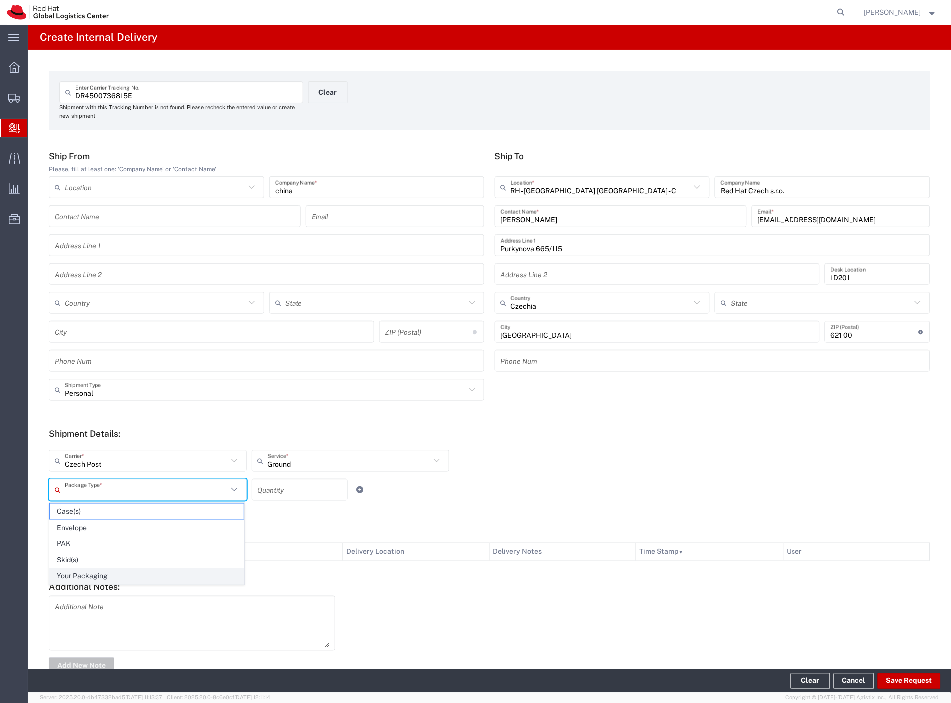
click at [98, 580] on span "Your Packaging" at bounding box center [147, 576] width 194 height 15
type input "Your Packaging"
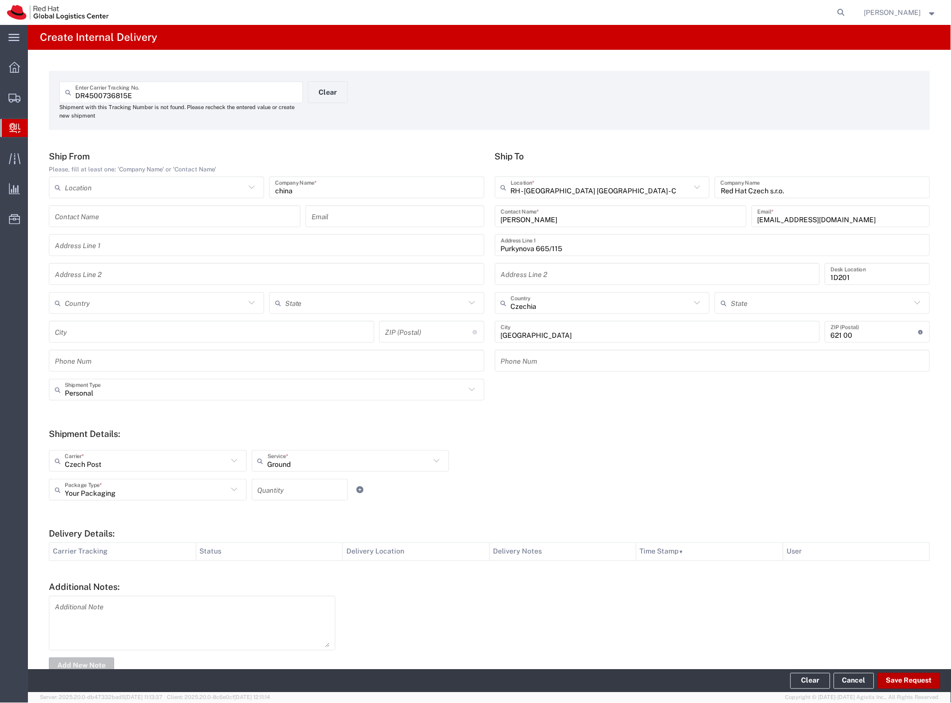
click at [909, 681] on button "Save Request" at bounding box center [908, 681] width 63 height 16
type input "Personal"
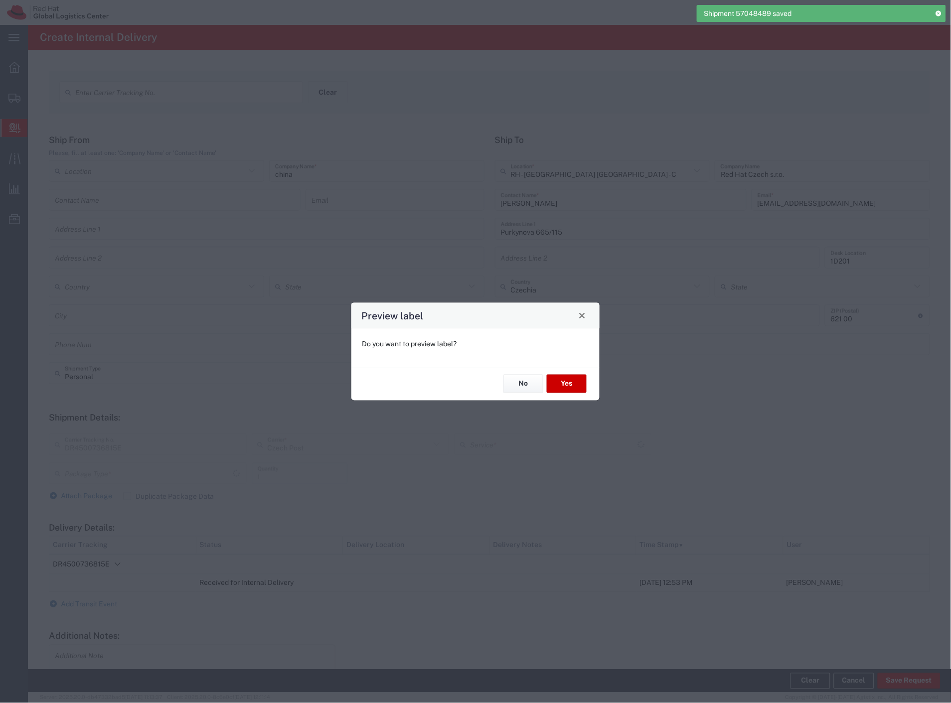
type input "Your Packaging"
type input "Ground"
click at [569, 381] on button "Yes" at bounding box center [567, 384] width 40 height 18
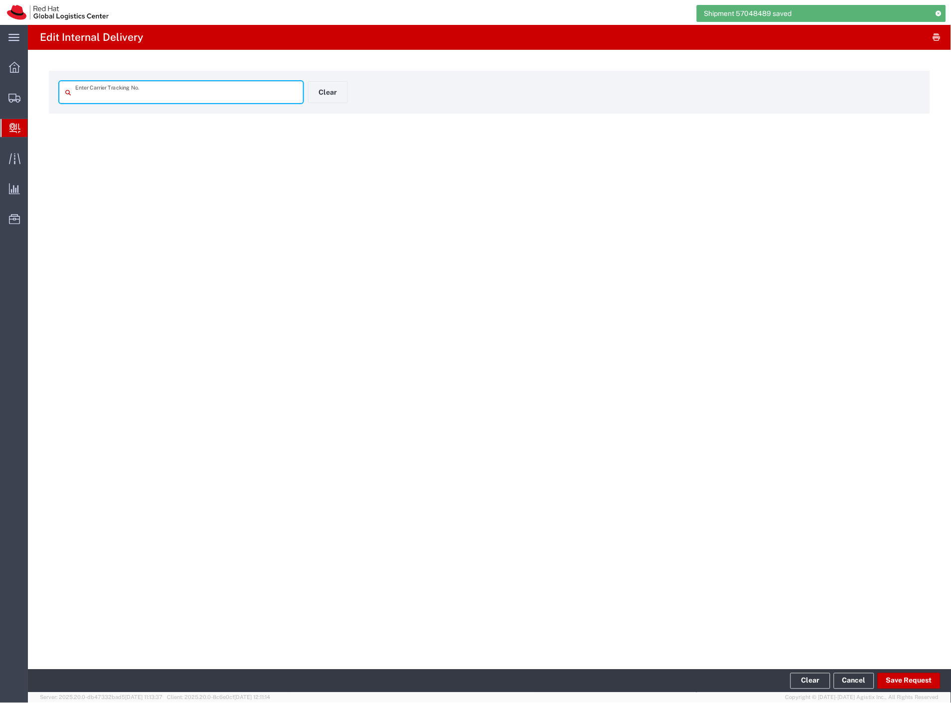
type input "DR4500736815E"
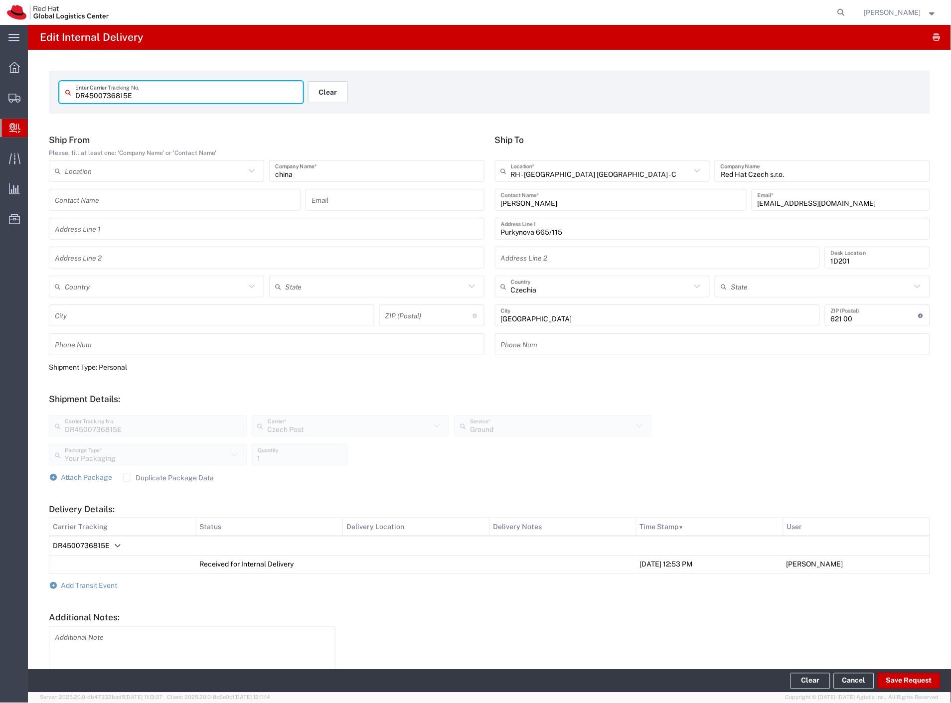
click at [329, 95] on button "Clear" at bounding box center [328, 92] width 40 height 22
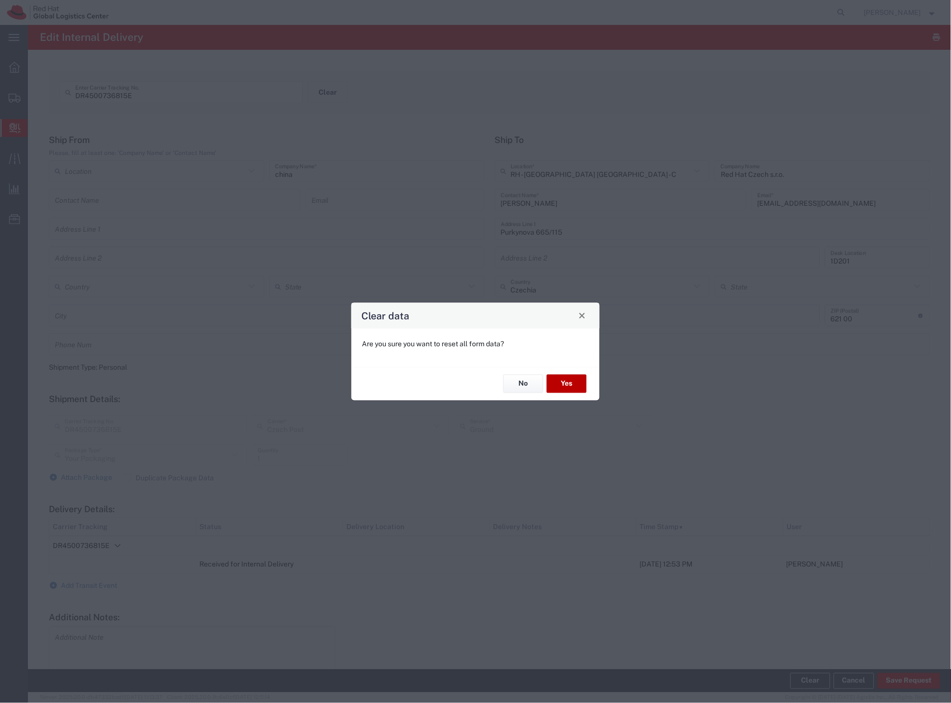
click at [561, 382] on button "Yes" at bounding box center [567, 384] width 40 height 18
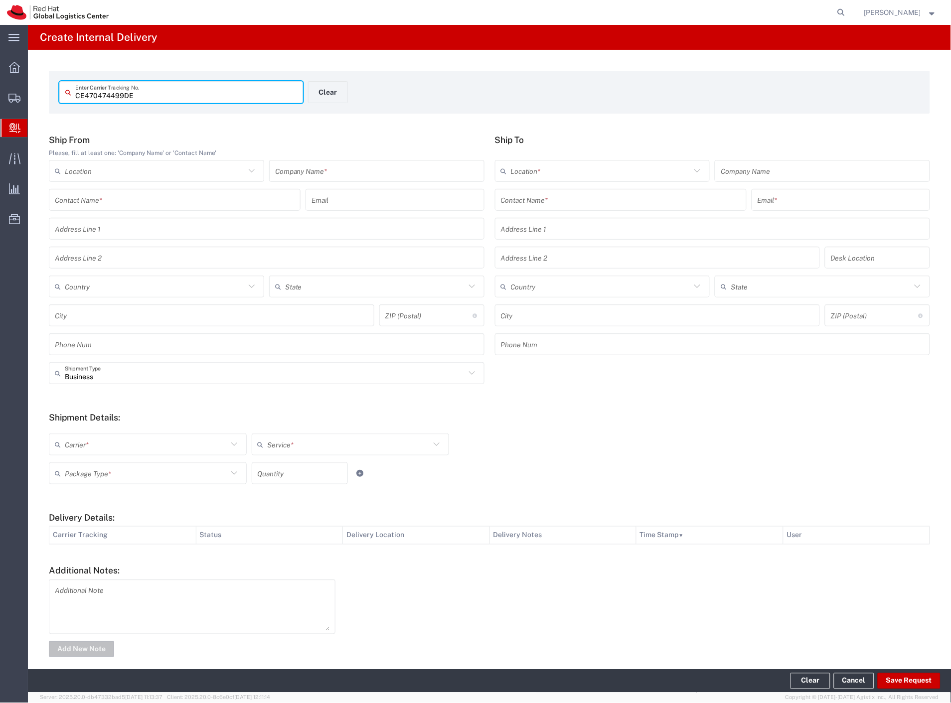
type input "CE470474499DE"
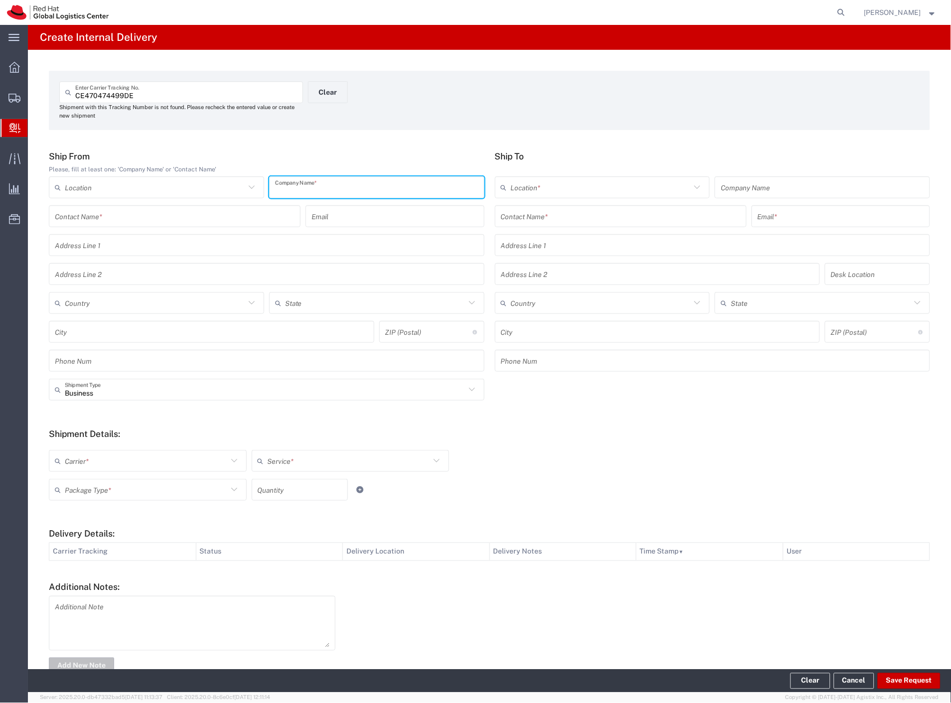
click at [300, 184] on input "text" at bounding box center [376, 187] width 203 height 17
type input "uniqlo"
click at [583, 212] on input "text" at bounding box center [621, 216] width 240 height 17
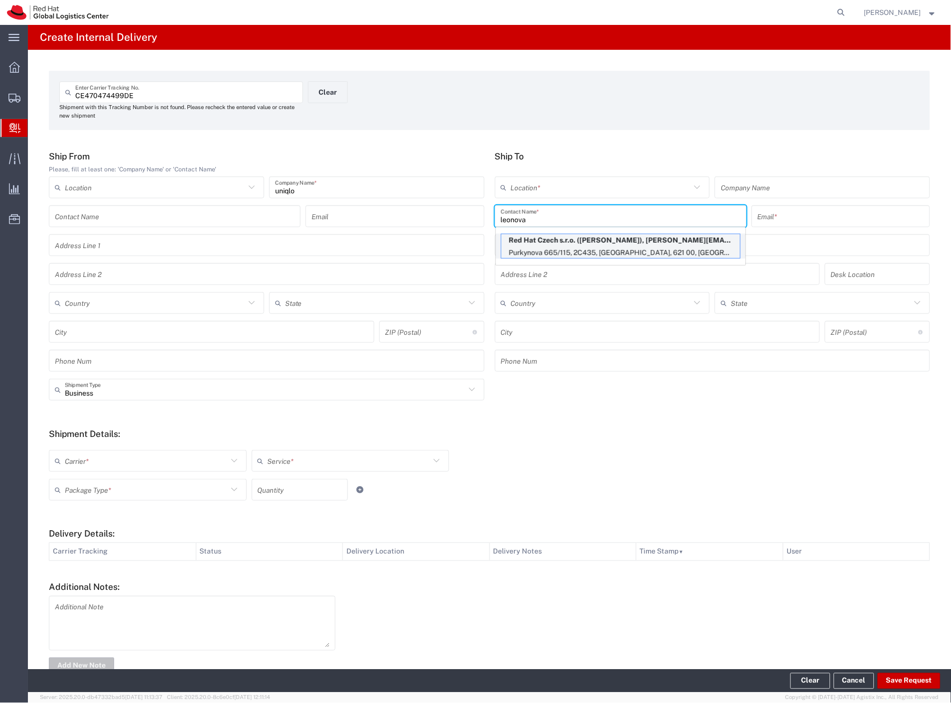
type input "leonova"
click at [585, 242] on p "Red Hat Czech s.r.o. ([PERSON_NAME]), [PERSON_NAME][EMAIL_ADDRESS][DOMAIN_NAME]" at bounding box center [620, 240] width 239 height 12
type input "RH - [GEOGRAPHIC_DATA] [GEOGRAPHIC_DATA] - C"
type input "Red Hat Czech s.r.o."
type input "[PERSON_NAME]"
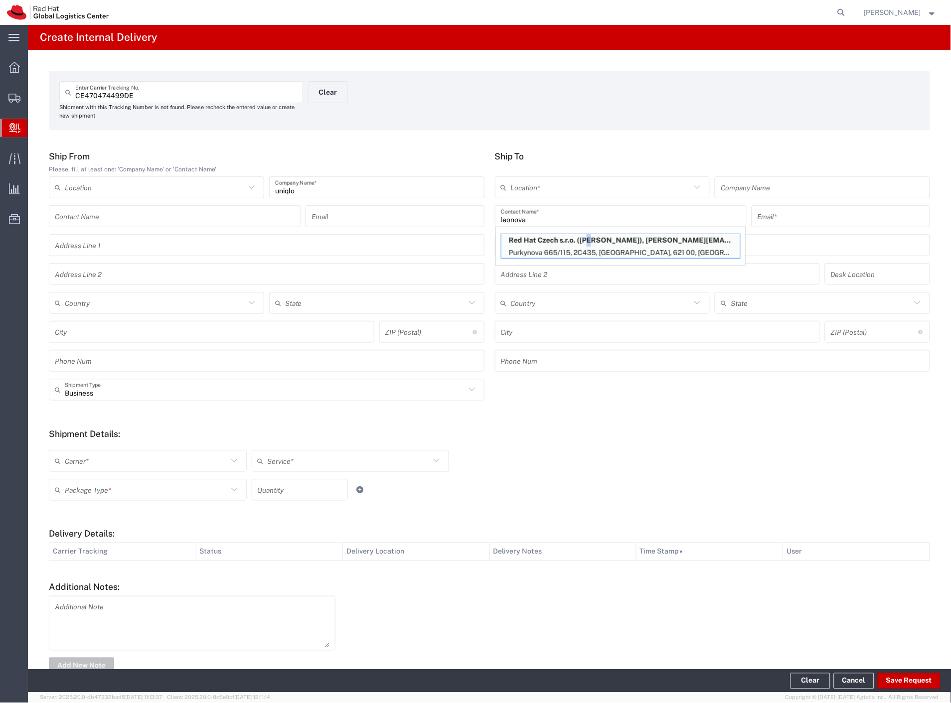
type input "[EMAIL_ADDRESS][DOMAIN_NAME]"
type input "Purkynova 665/115"
type input "2C435"
type input "Czechia"
type input "[GEOGRAPHIC_DATA]"
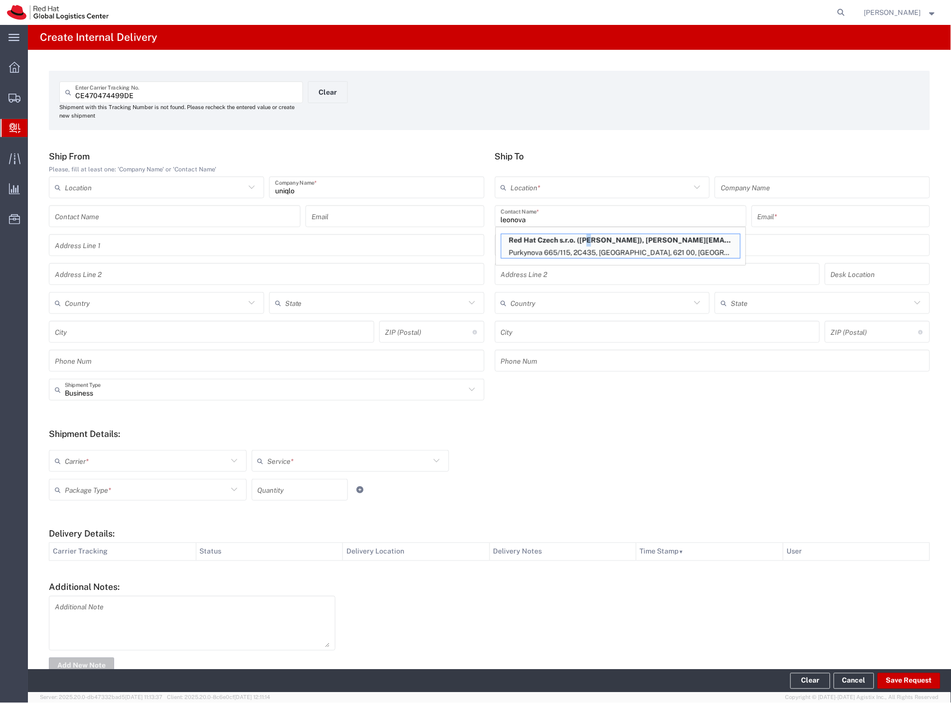
type input "621 00"
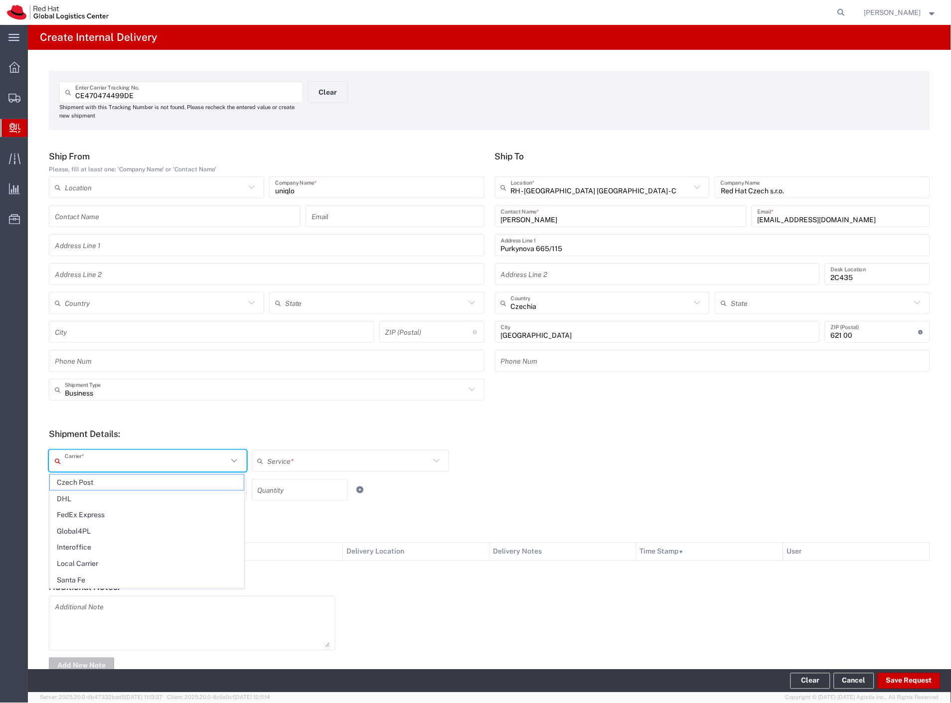
drag, startPoint x: 101, startPoint y: 463, endPoint x: 94, endPoint y: 471, distance: 10.6
click at [99, 465] on input "text" at bounding box center [146, 460] width 163 height 17
click at [90, 479] on span "Czech Post" at bounding box center [147, 482] width 194 height 15
type input "Czech Post"
type input "Ground"
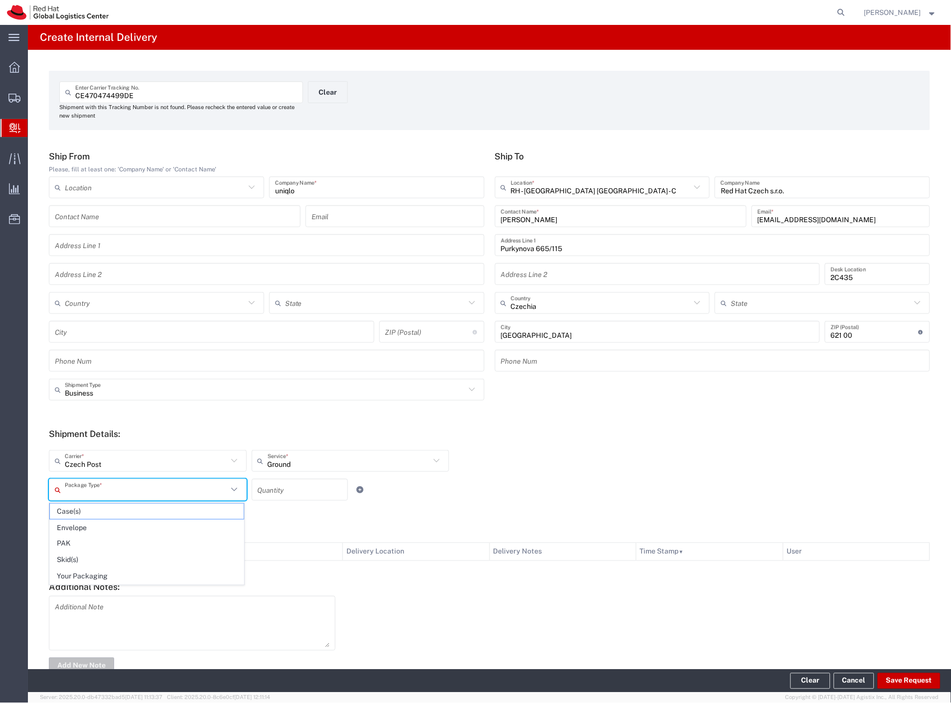
click at [88, 489] on input "text" at bounding box center [146, 489] width 163 height 17
drag, startPoint x: 91, startPoint y: 574, endPoint x: 288, endPoint y: 603, distance: 199.3
click at [94, 575] on span "Your Packaging" at bounding box center [147, 576] width 194 height 15
type input "Your Packaging"
click at [167, 392] on input "text" at bounding box center [265, 389] width 401 height 17
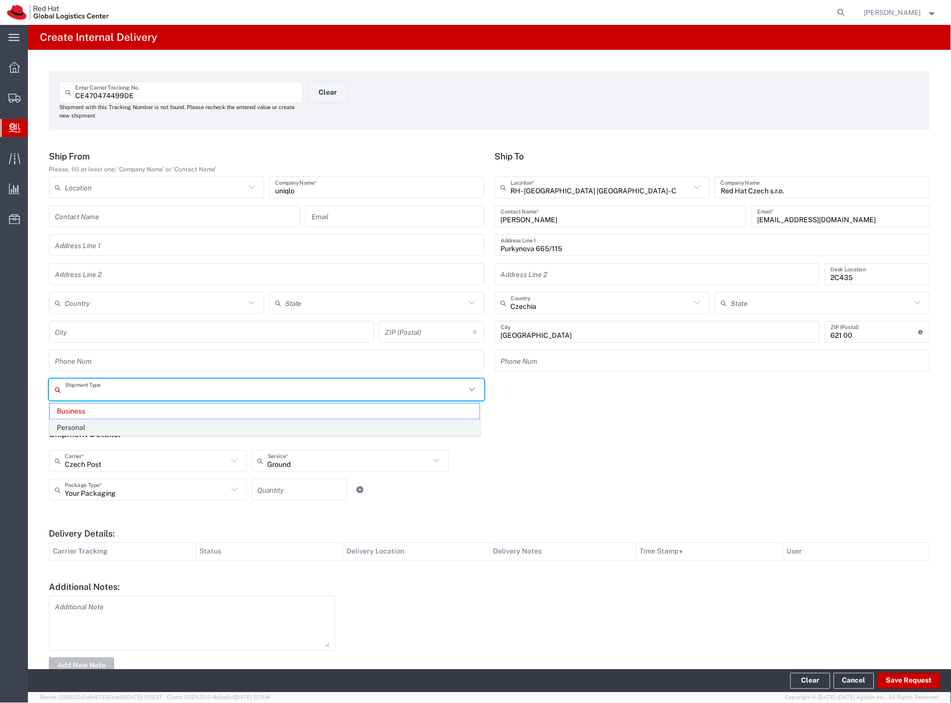
click at [132, 426] on span "Personal" at bounding box center [264, 427] width 429 height 15
type input "Personal"
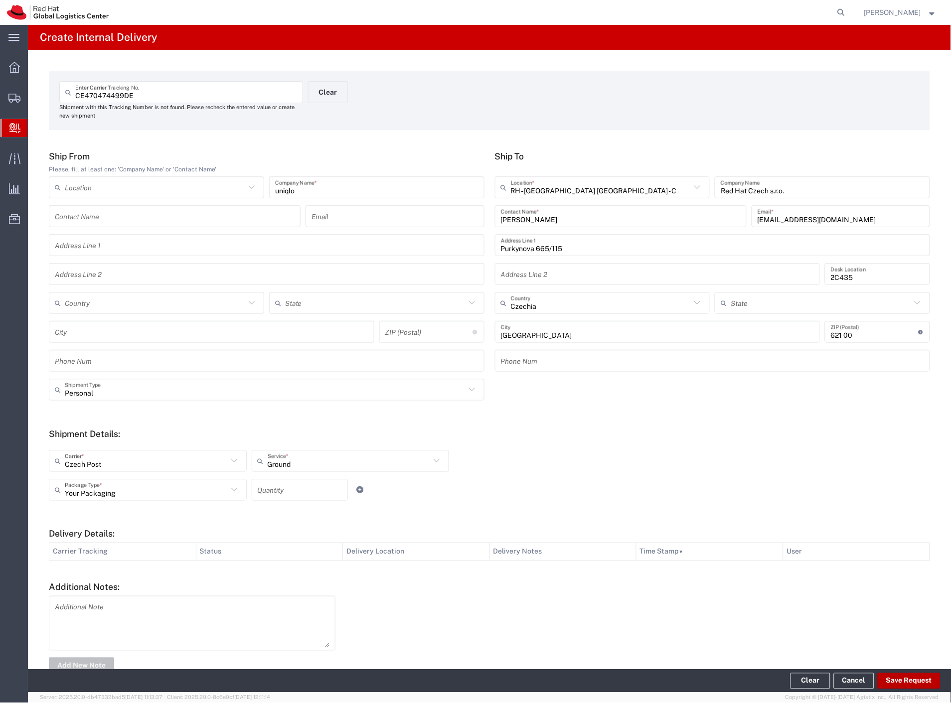
click at [905, 678] on button "Save Request" at bounding box center [908, 681] width 63 height 16
type input "Personal"
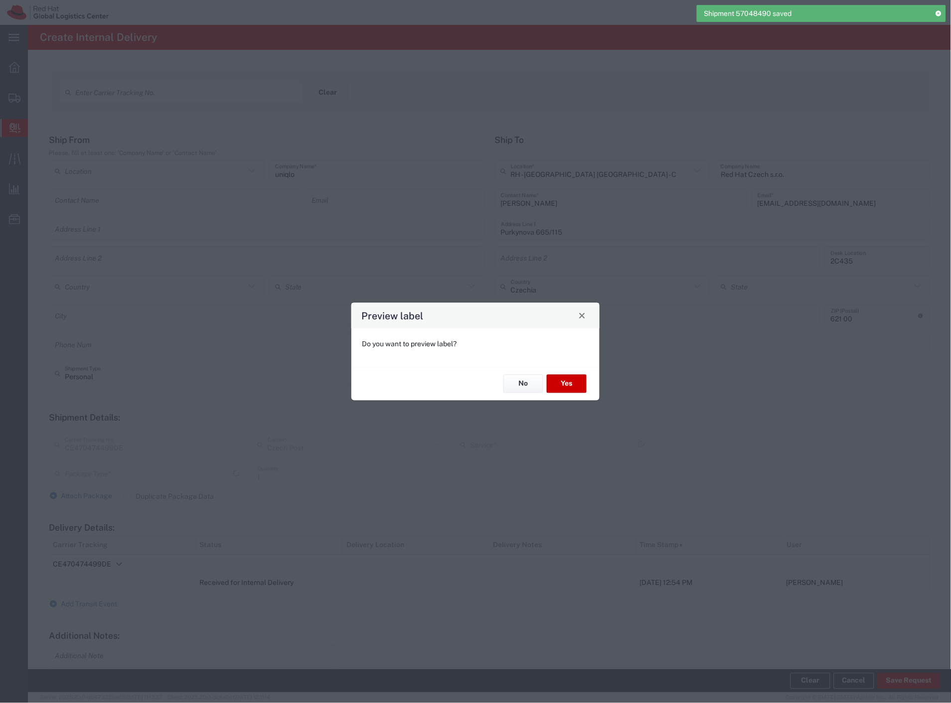
type input "Your Packaging"
type input "Ground"
click at [571, 381] on button "Yes" at bounding box center [567, 384] width 40 height 18
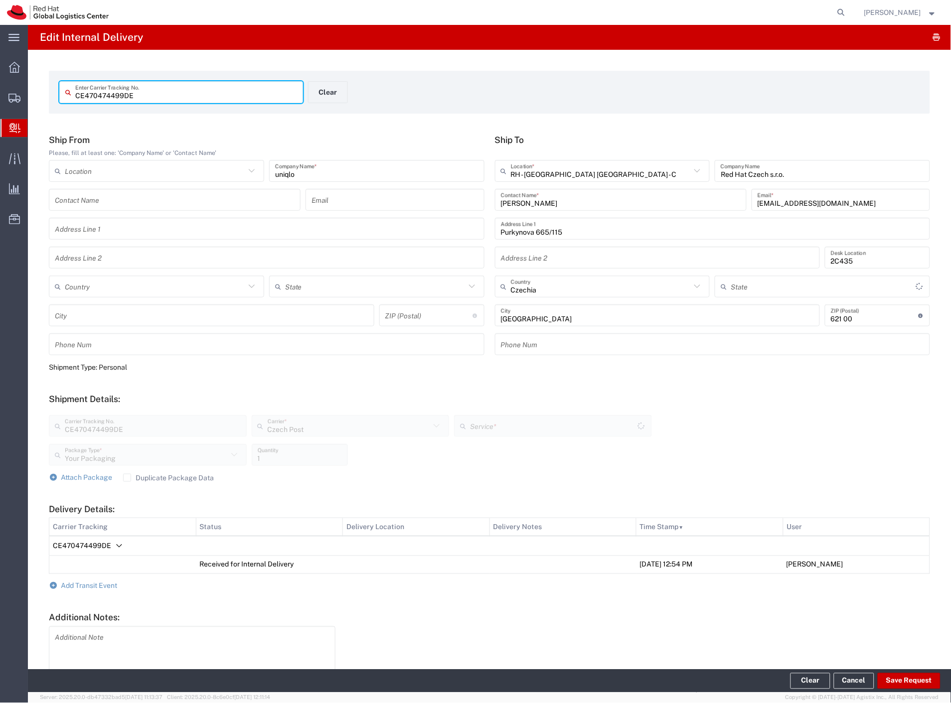
type input "Ground"
click at [334, 96] on button "Clear" at bounding box center [328, 92] width 40 height 22
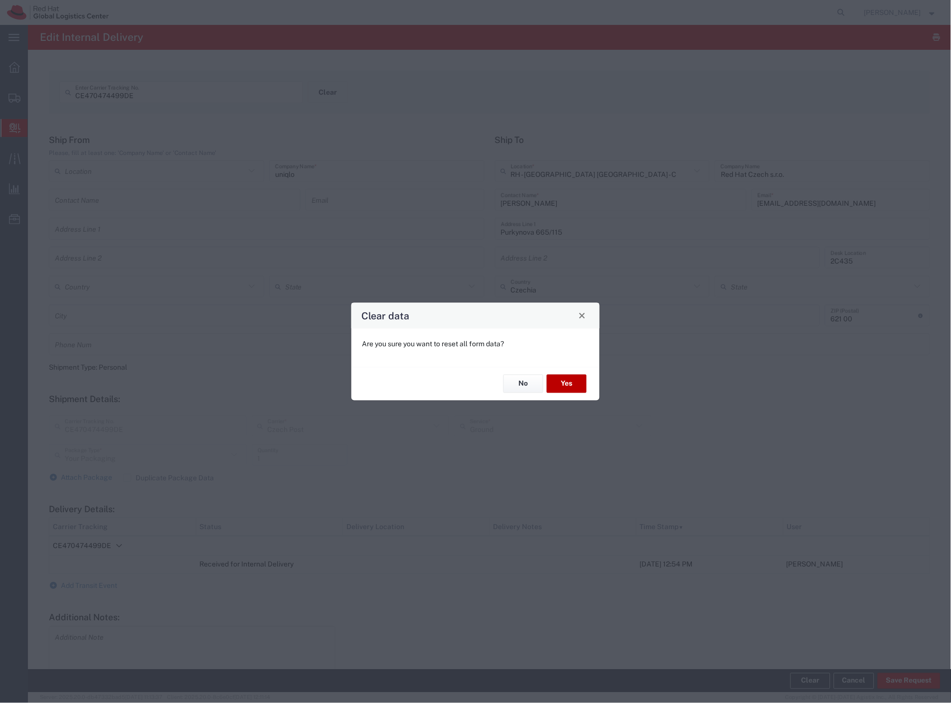
click at [567, 381] on button "Yes" at bounding box center [567, 384] width 40 height 18
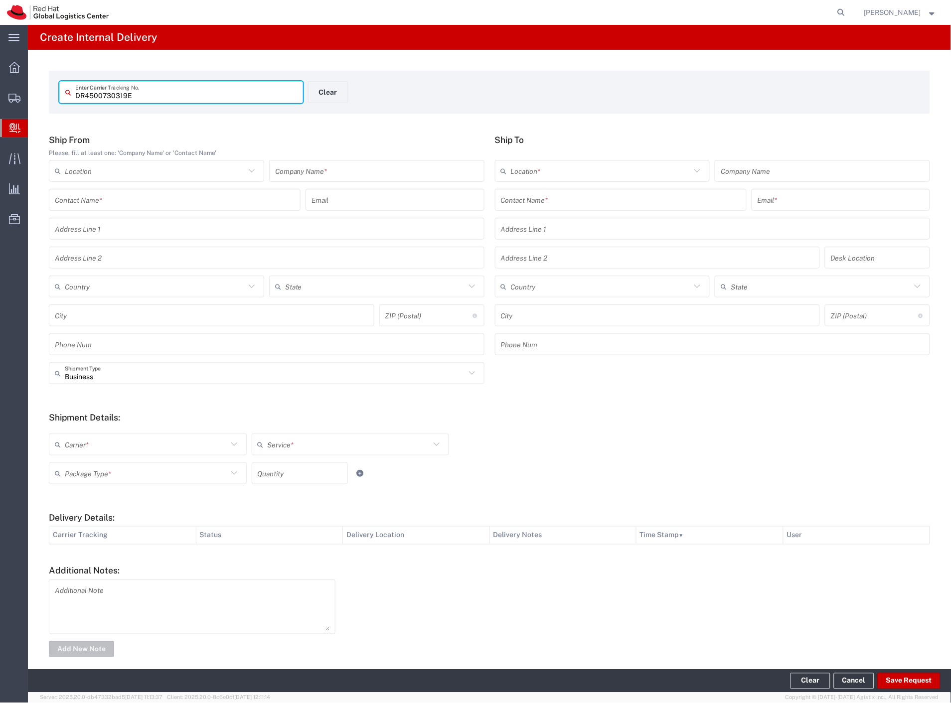
type input "DR4500730319E"
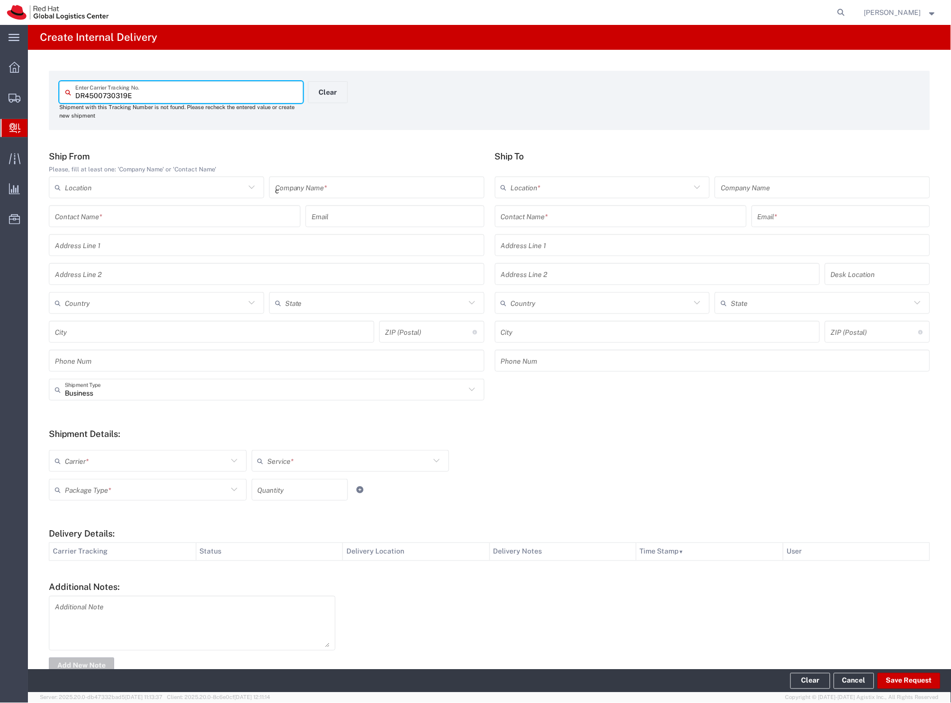
click at [285, 188] on input "c" at bounding box center [376, 187] width 203 height 17
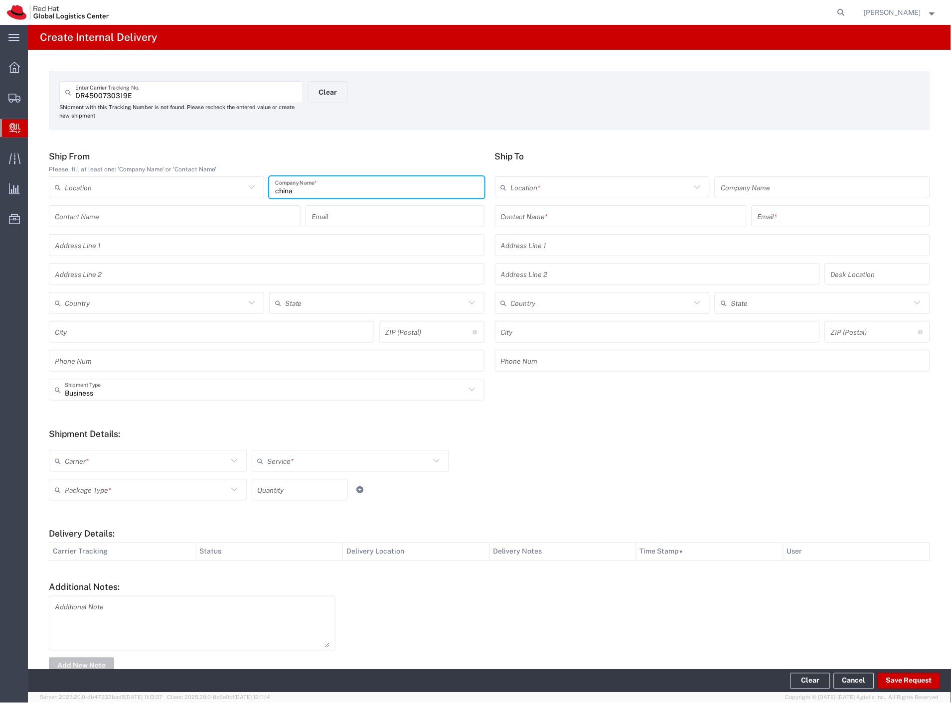
type input "china"
click at [547, 219] on input "text" at bounding box center [621, 216] width 240 height 17
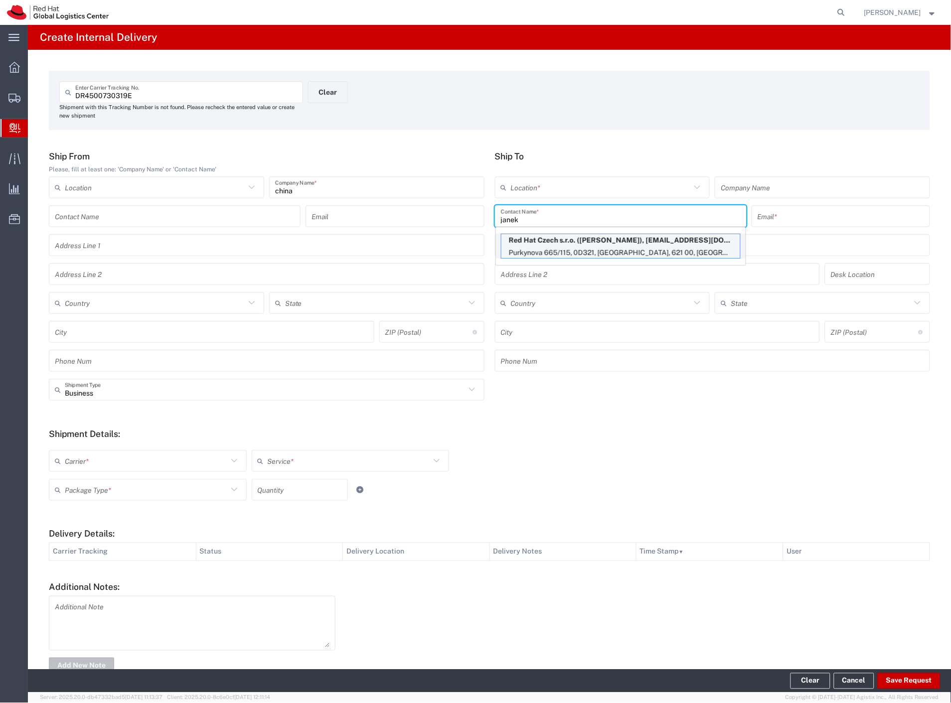
type input "janek"
click at [546, 251] on p "Purkynova 665/115, 0D321, [GEOGRAPHIC_DATA], 621 00, [GEOGRAPHIC_DATA]" at bounding box center [620, 253] width 239 height 12
type input "RH - [GEOGRAPHIC_DATA] [GEOGRAPHIC_DATA] - C"
type input "Red Hat Czech s.r.o."
type input "[PERSON_NAME]"
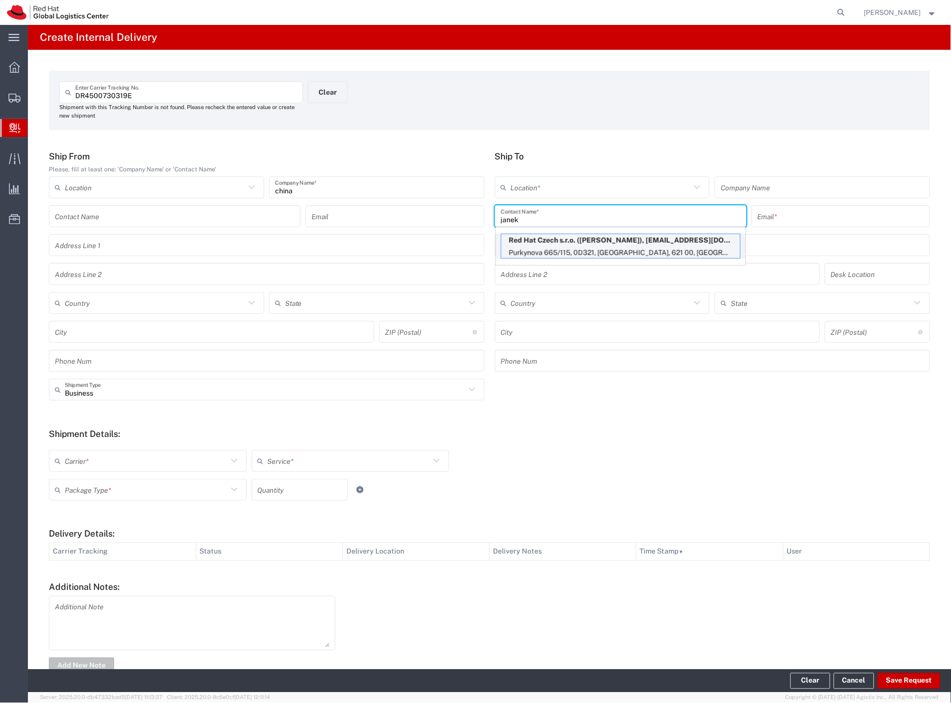
type input "[EMAIL_ADDRESS][DOMAIN_NAME]"
type input "Purkynova 665/115"
type input "0D321"
type input "Czechia"
type input "[GEOGRAPHIC_DATA]"
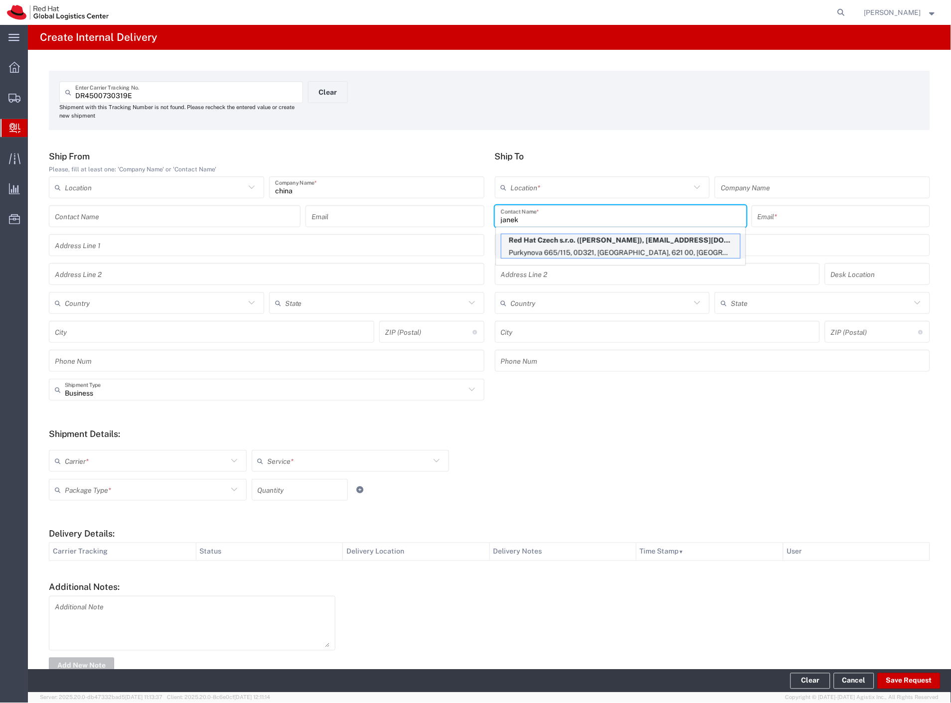
type input "621 00"
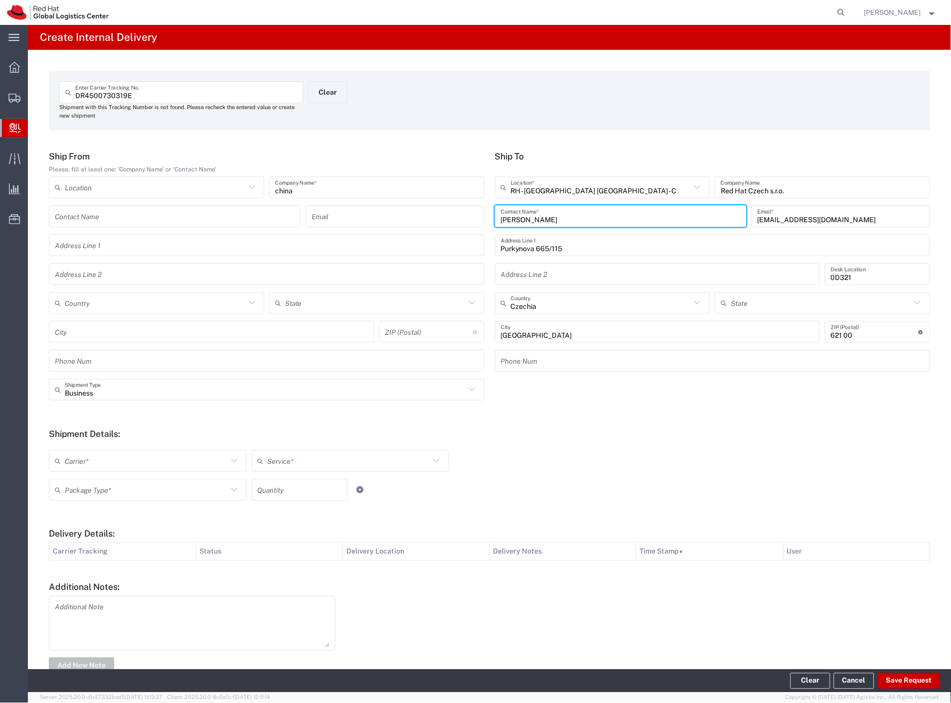
drag, startPoint x: 133, startPoint y: 380, endPoint x: 117, endPoint y: 400, distance: 25.5
click at [130, 384] on div "Business Shipment Type" at bounding box center [266, 390] width 435 height 22
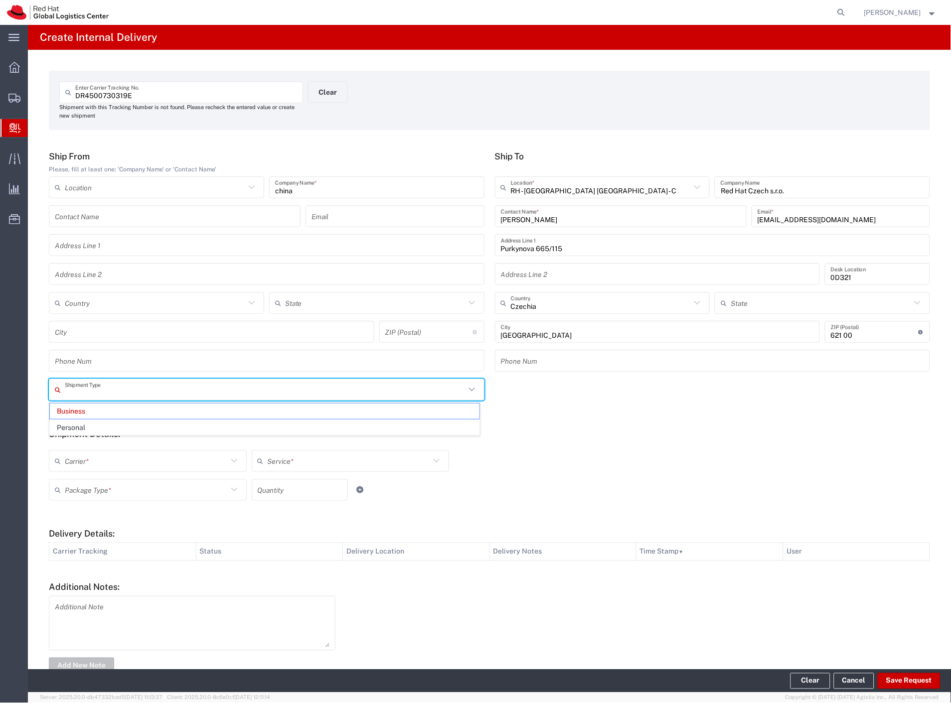
click at [103, 424] on span "Personal" at bounding box center [264, 427] width 429 height 15
type input "Personal"
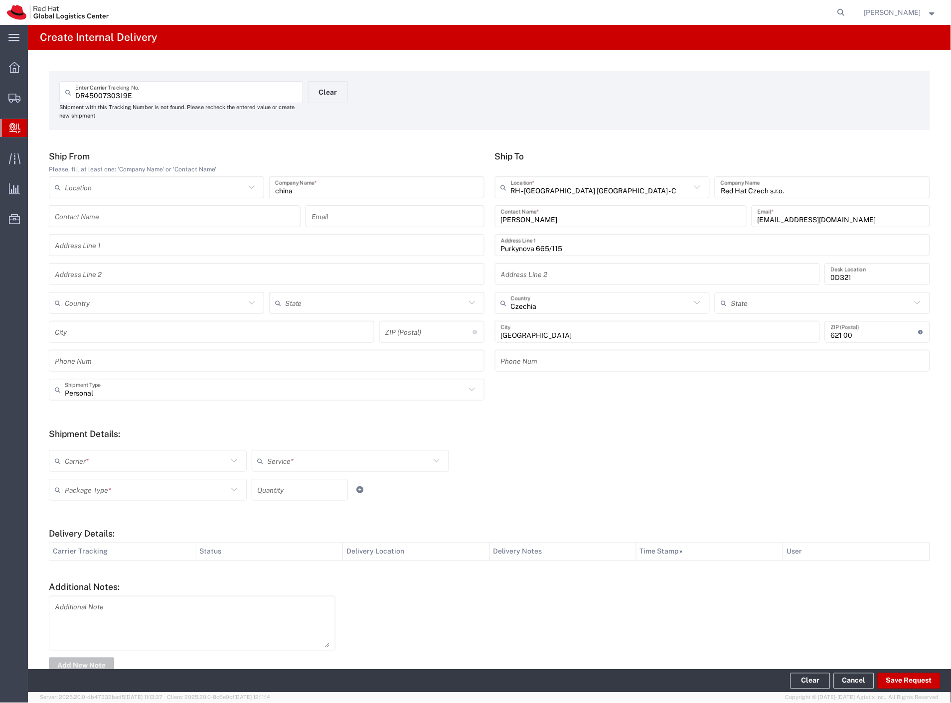
click at [101, 461] on input "text" at bounding box center [146, 460] width 163 height 17
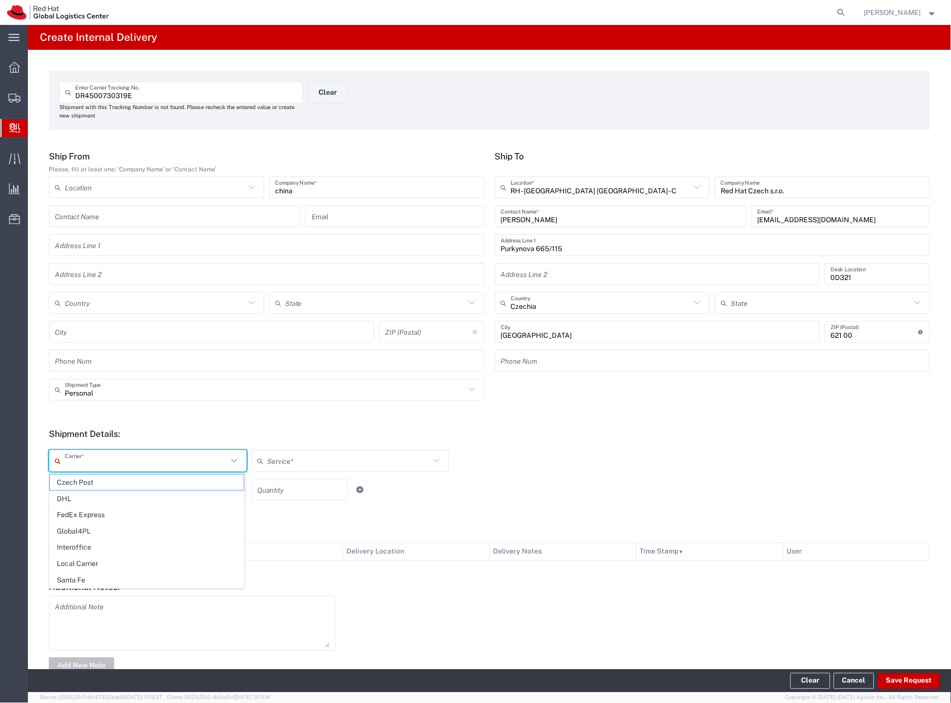
click at [93, 492] on span "DHL" at bounding box center [147, 498] width 194 height 15
drag, startPoint x: 100, startPoint y: 464, endPoint x: 98, endPoint y: 480, distance: 16.1
click at [100, 464] on input "DHL" at bounding box center [146, 460] width 163 height 17
click at [92, 501] on span "Czech Post" at bounding box center [147, 498] width 194 height 15
type input "Czech Post"
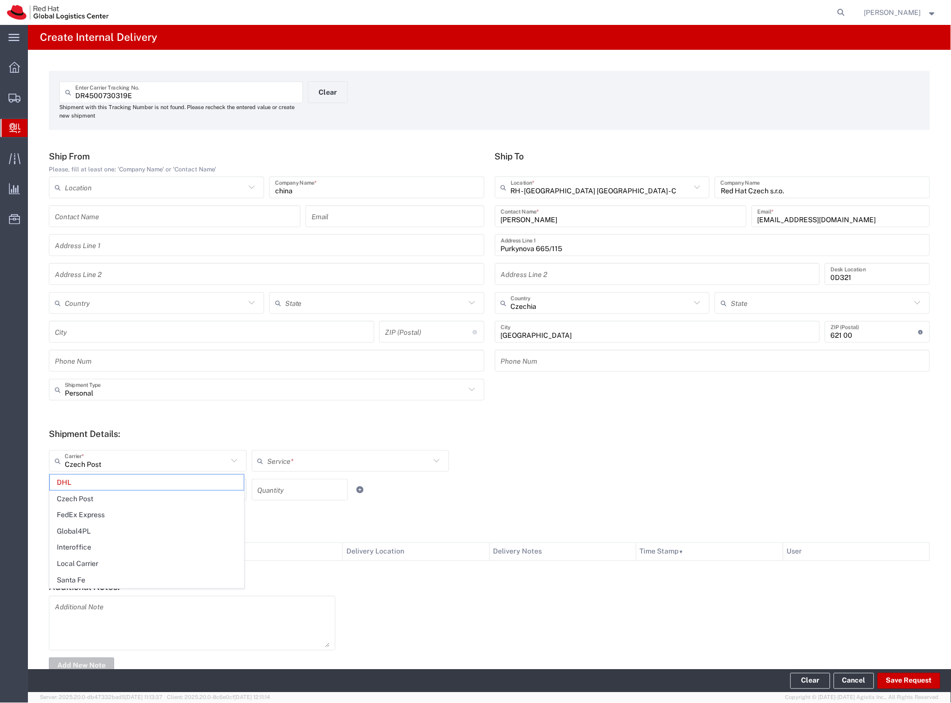
type input "Ground"
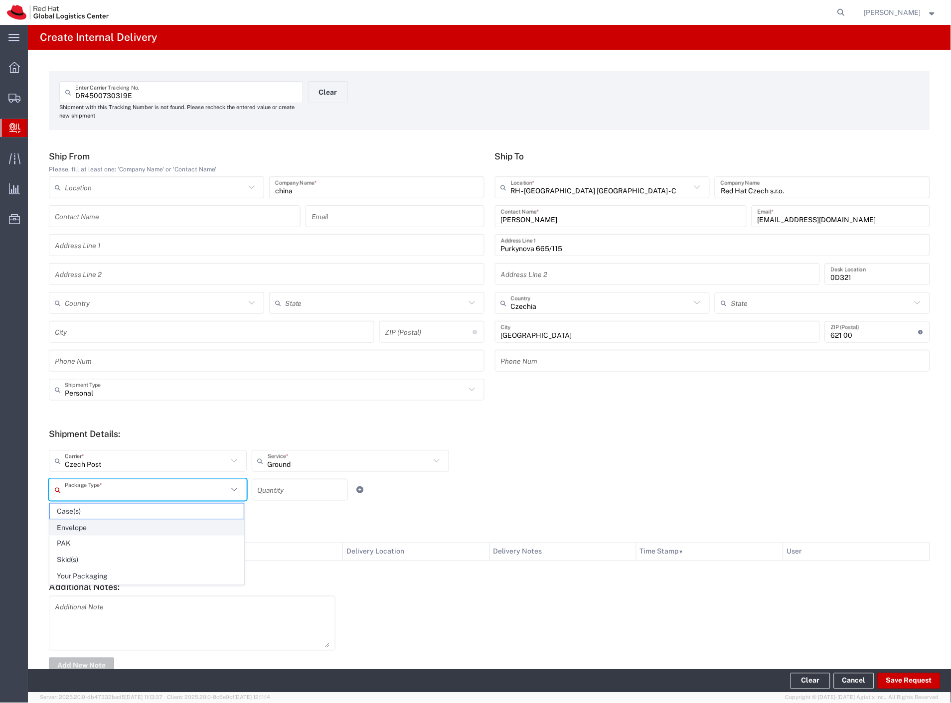
drag, startPoint x: 96, startPoint y: 490, endPoint x: 98, endPoint y: 534, distance: 44.4
click at [96, 491] on input "text" at bounding box center [146, 489] width 163 height 17
drag, startPoint x: 97, startPoint y: 573, endPoint x: 303, endPoint y: 602, distance: 207.7
click at [97, 575] on span "Your Packaging" at bounding box center [147, 576] width 194 height 15
type input "Your Packaging"
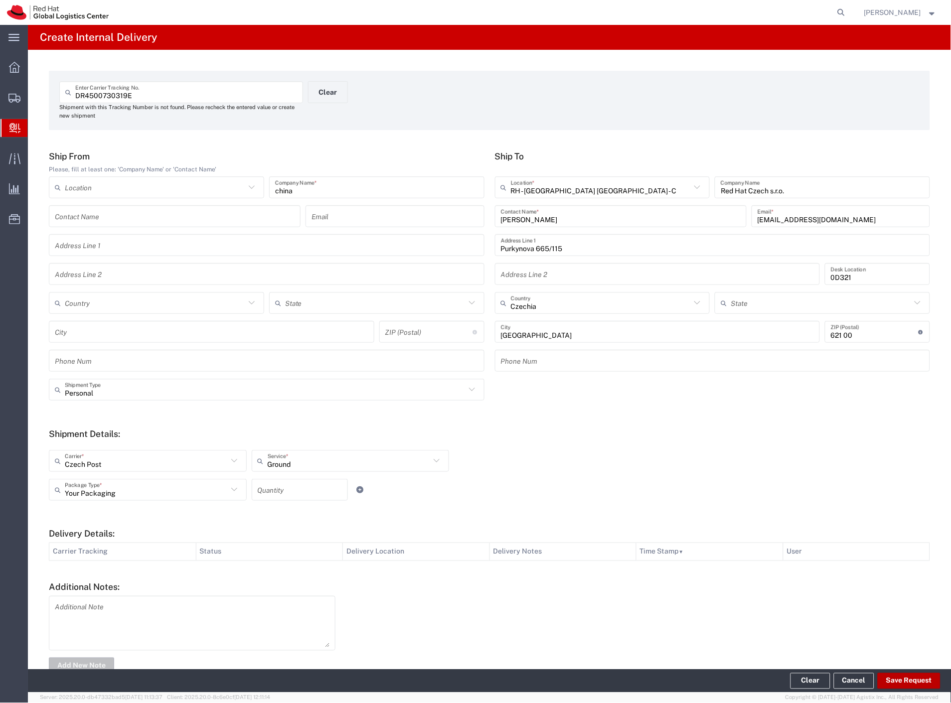
click at [893, 678] on button "Save Request" at bounding box center [908, 681] width 63 height 16
type input "Personal"
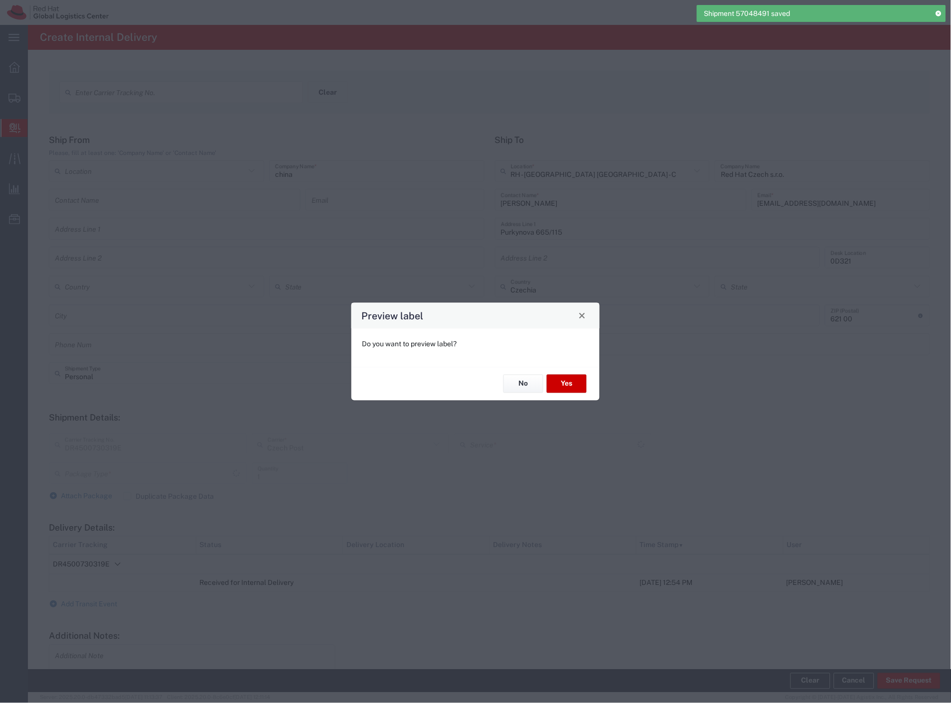
type input "Your Packaging"
type input "Ground"
click at [571, 386] on button "Yes" at bounding box center [567, 384] width 40 height 18
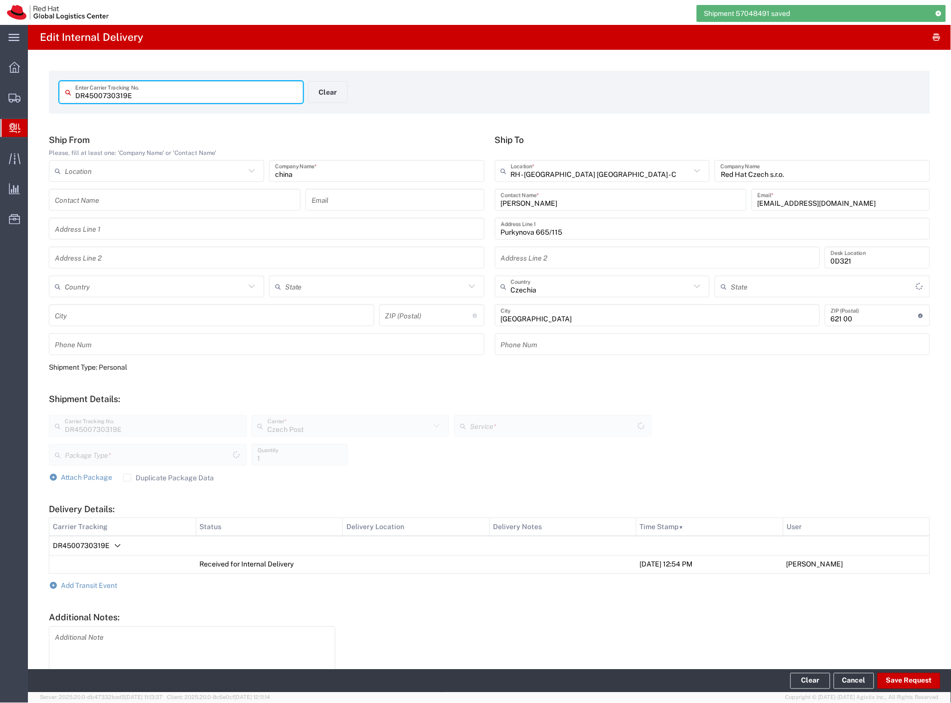
type input "Your Packaging"
type input "Ground"
click at [327, 96] on button "Clear" at bounding box center [328, 92] width 40 height 22
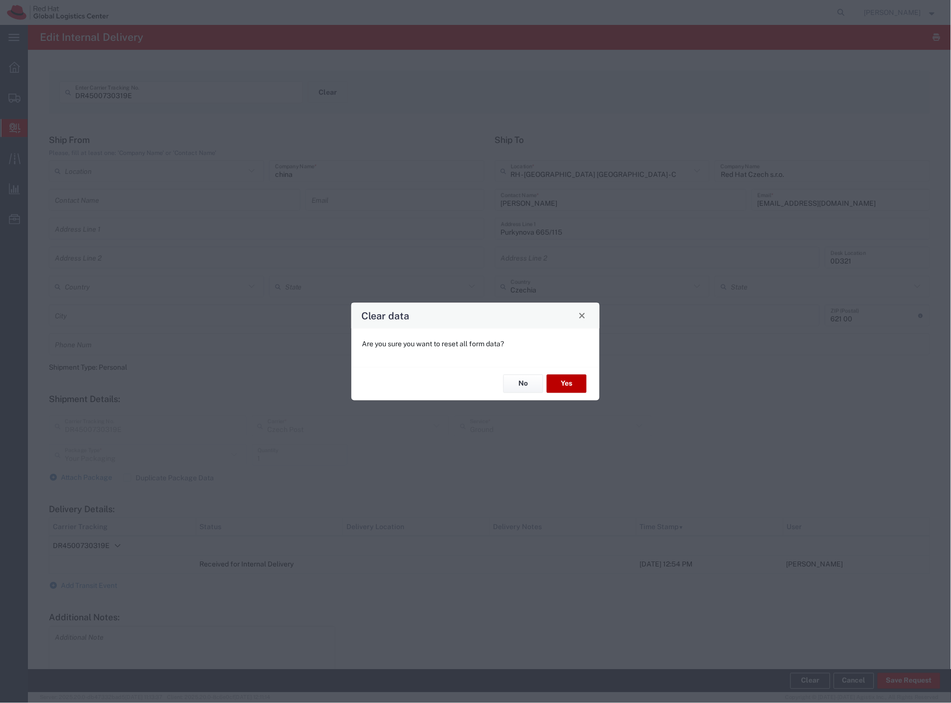
click at [564, 382] on button "Yes" at bounding box center [567, 384] width 40 height 18
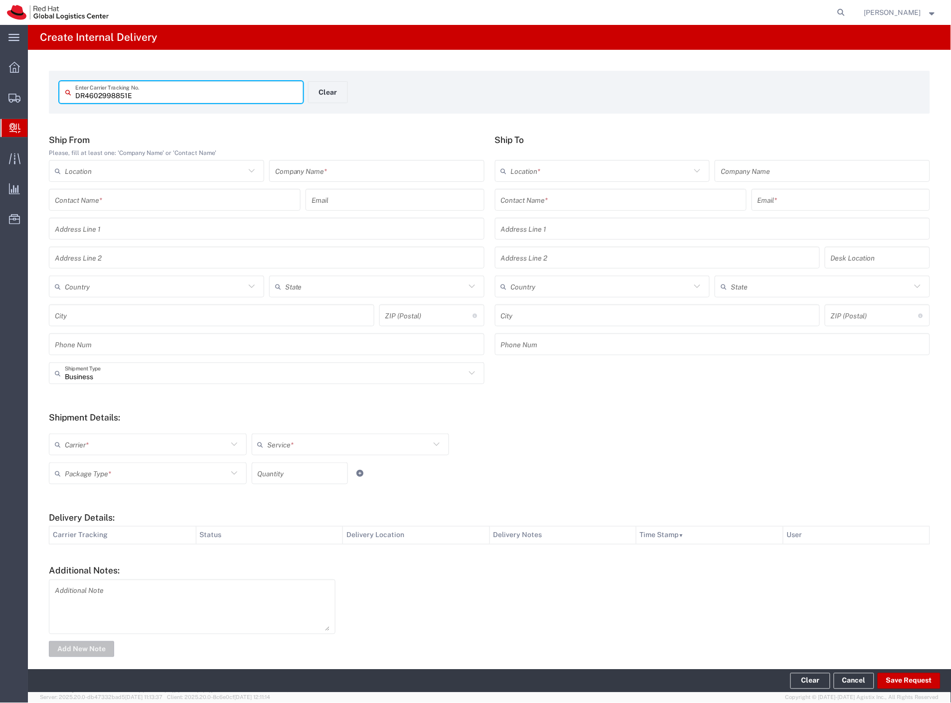
type input "DR4602998851E"
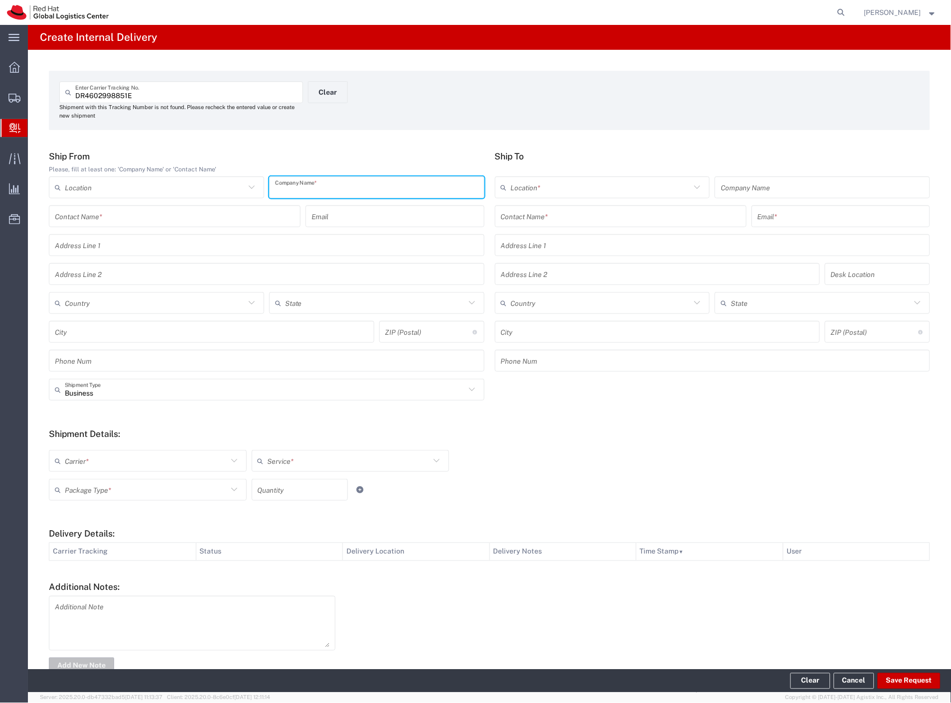
click at [294, 181] on input "text" at bounding box center [376, 187] width 203 height 17
paste input "china"
type input "china"
click at [521, 209] on input "text" at bounding box center [621, 216] width 240 height 17
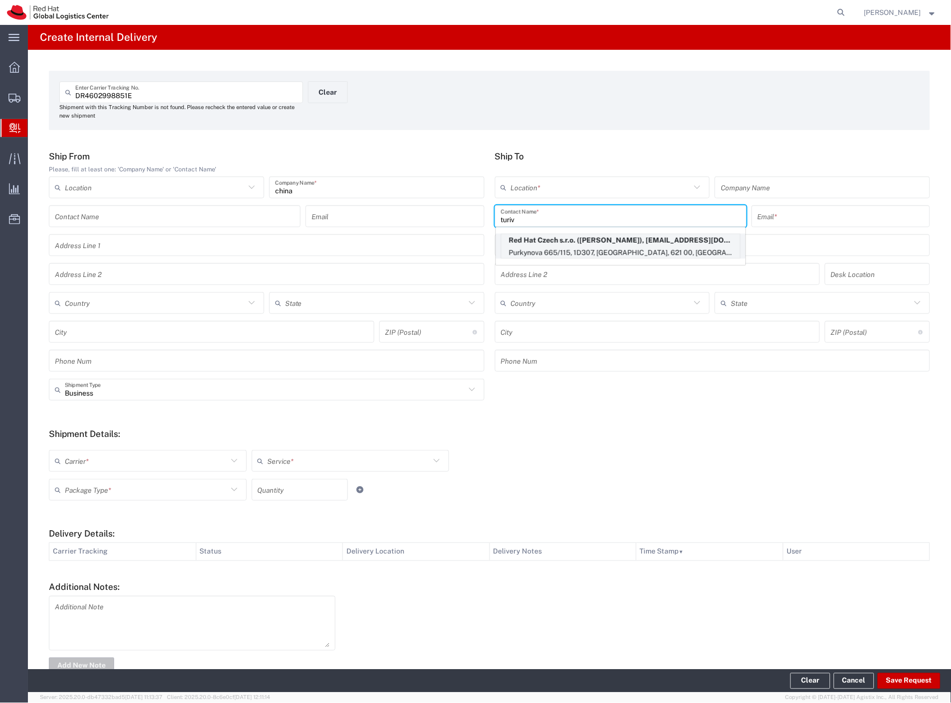
type input "turiv"
click at [610, 242] on p "Red Hat Czech s.r.o. ([PERSON_NAME]), [EMAIL_ADDRESS][DOMAIN_NAME]" at bounding box center [620, 240] width 239 height 12
type input "RH - [GEOGRAPHIC_DATA] [GEOGRAPHIC_DATA] - C"
type input "Red Hat Czech s.r.o."
type input "[PERSON_NAME]"
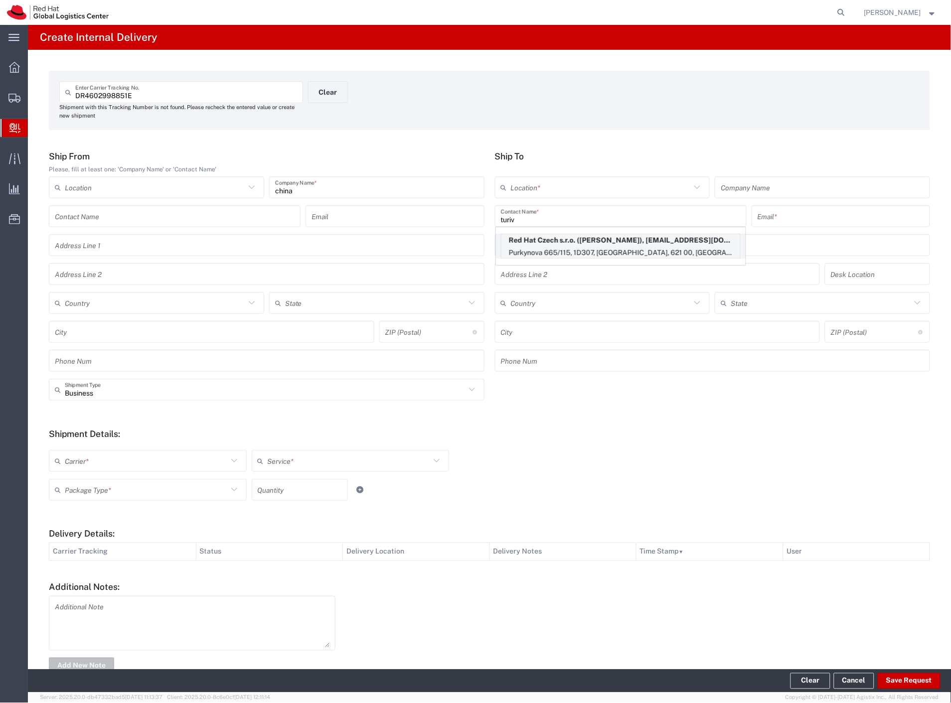
type input "[EMAIL_ADDRESS][DOMAIN_NAME]"
type input "Purkynova 665/115"
type input "1D307"
type input "Czechia"
type input "[GEOGRAPHIC_DATA]"
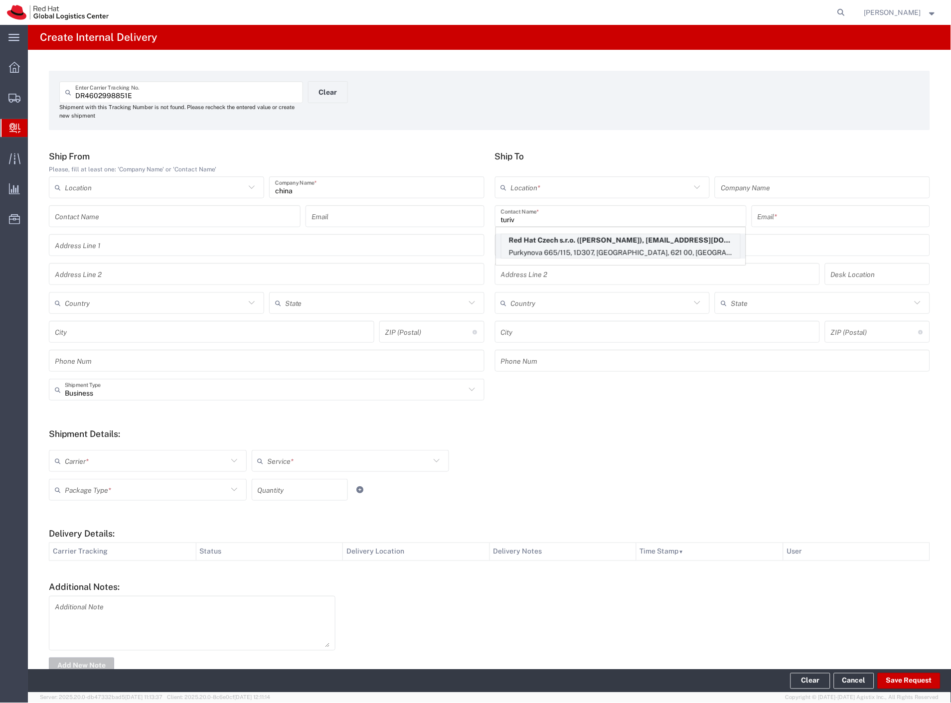
type input "621 00"
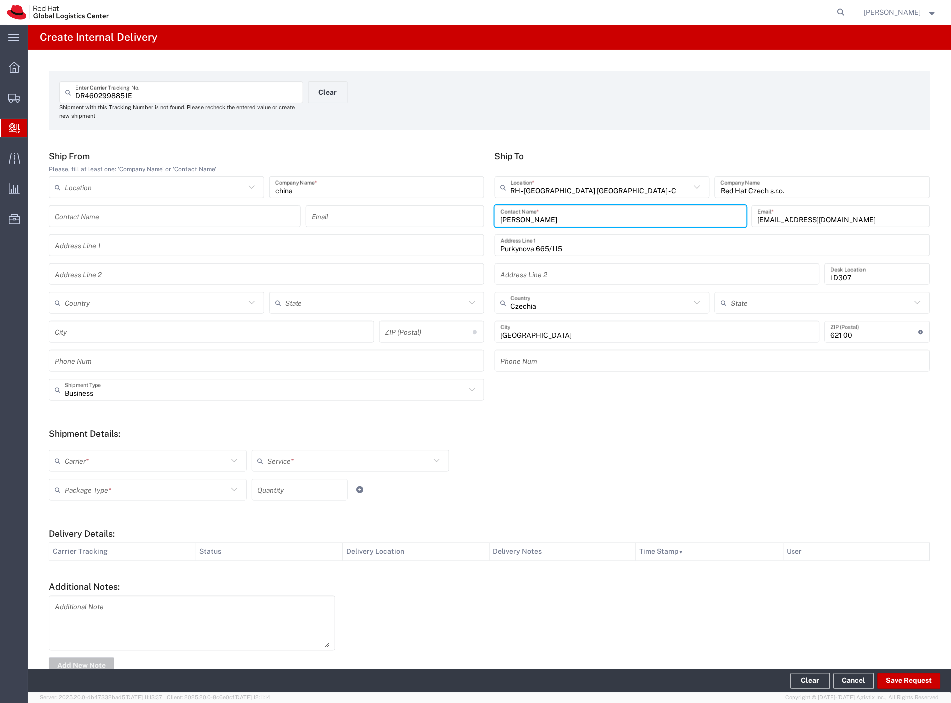
click at [107, 399] on div "Business Shipment Type" at bounding box center [266, 390] width 435 height 22
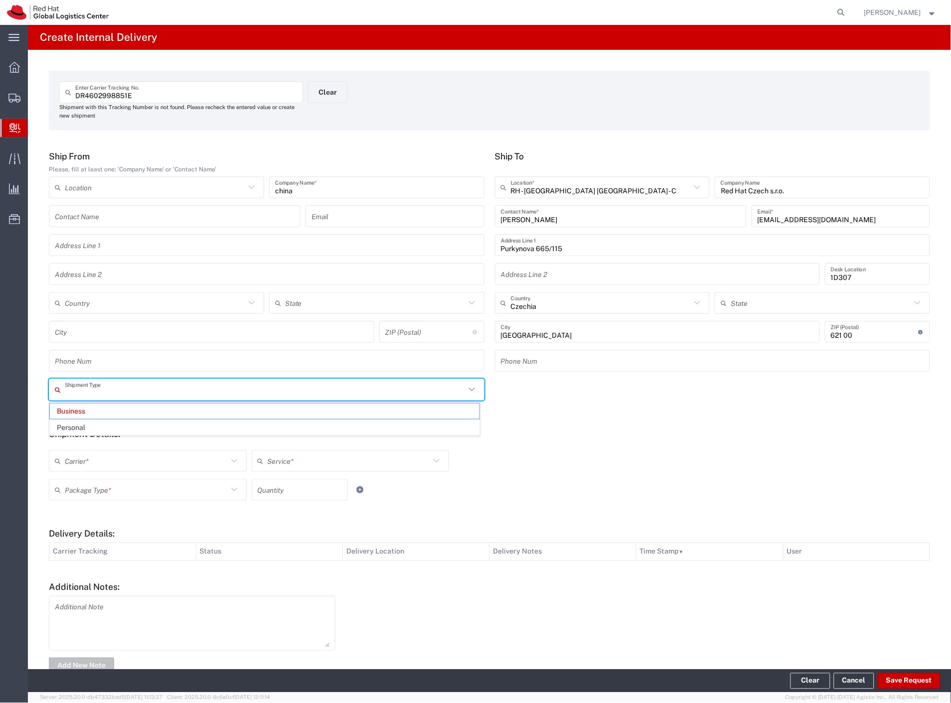
drag, startPoint x: 97, startPoint y: 429, endPoint x: 99, endPoint y: 471, distance: 42.4
click at [100, 441] on form "Ship From Please, fill at least one: 'Company Name' or 'Contact Name' Location …" at bounding box center [489, 413] width 881 height 525
type input "Business"
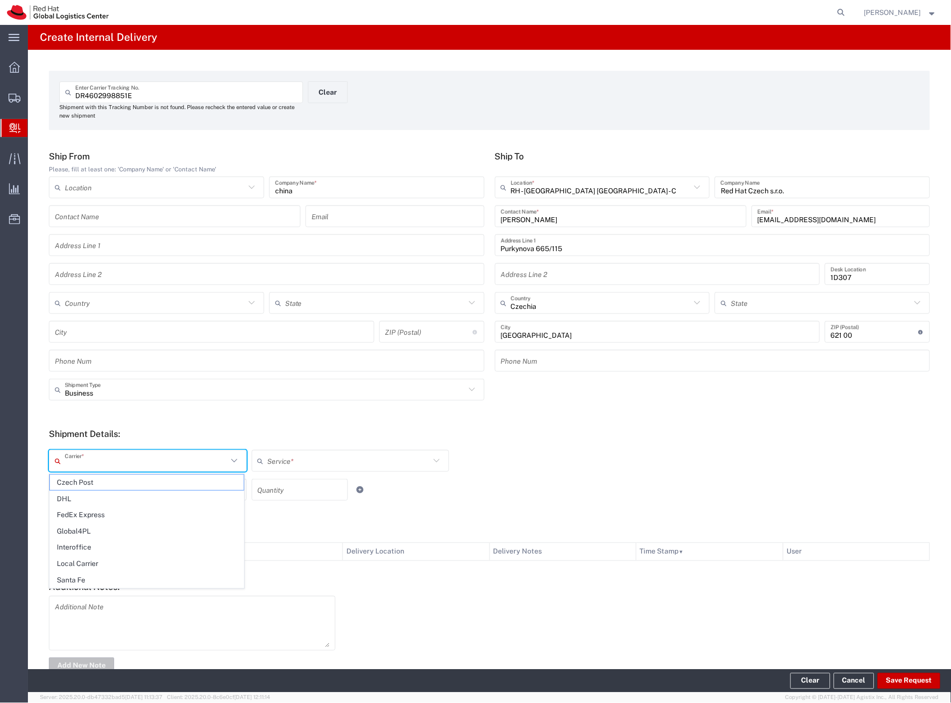
click at [99, 467] on input "text" at bounding box center [146, 460] width 163 height 17
click at [97, 482] on span "Czech Post" at bounding box center [147, 482] width 194 height 15
type input "Czech Post"
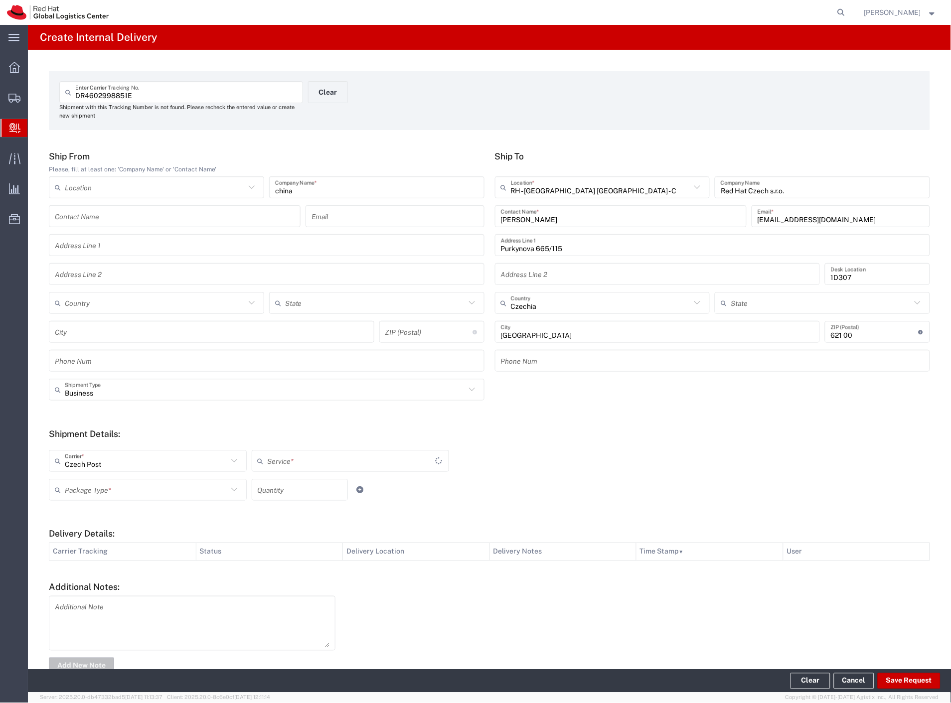
type input "Ground"
click at [97, 492] on input "text" at bounding box center [146, 489] width 163 height 17
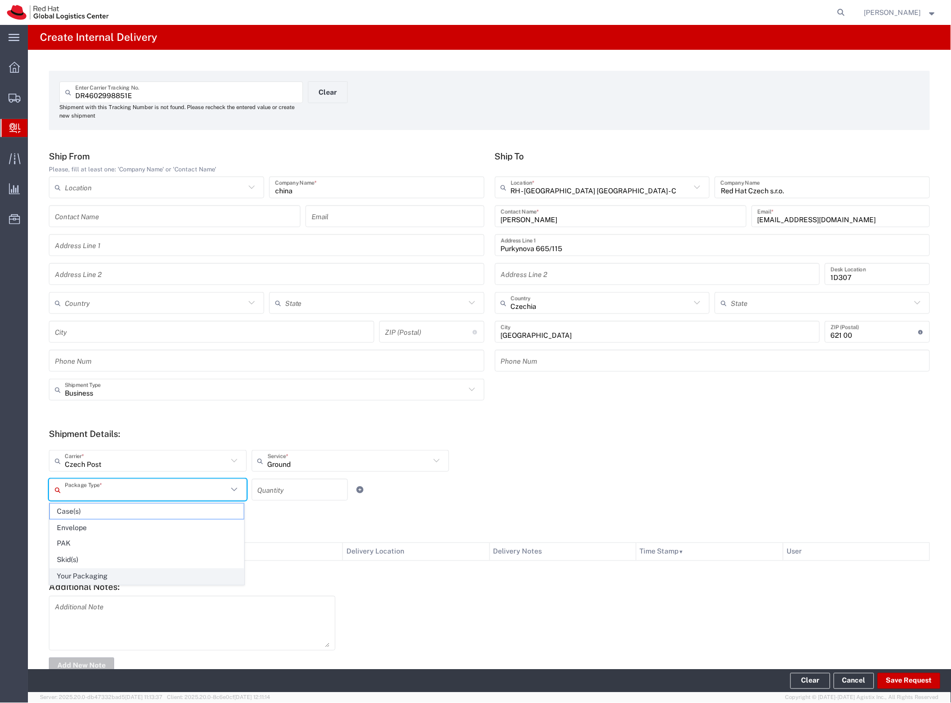
click at [109, 572] on span "Your Packaging" at bounding box center [147, 576] width 194 height 15
type input "Your Packaging"
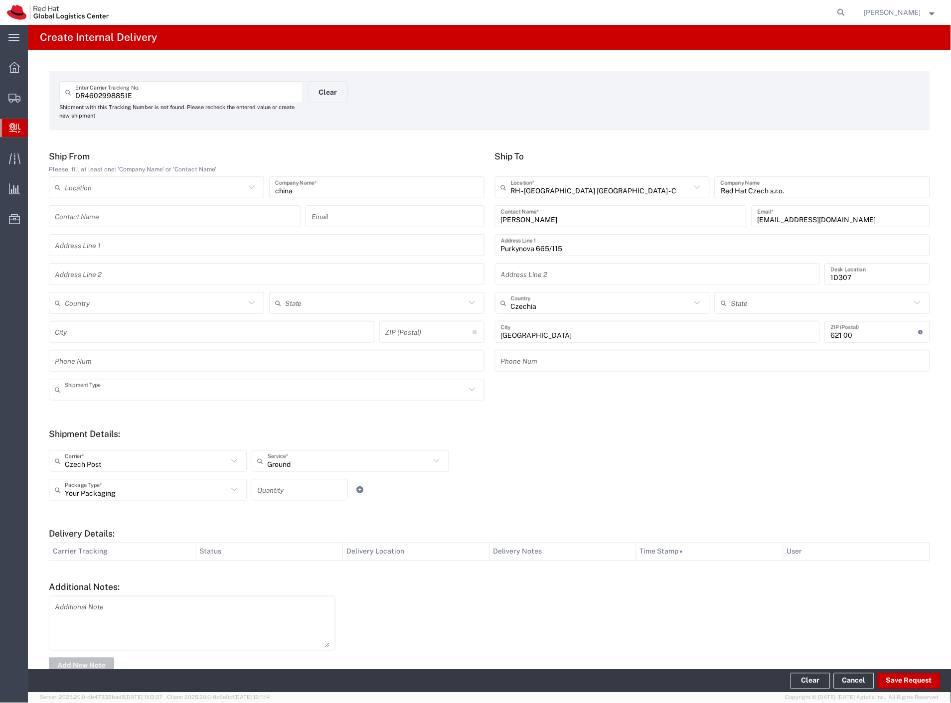
drag, startPoint x: 110, startPoint y: 386, endPoint x: 103, endPoint y: 404, distance: 19.2
click at [109, 389] on input "text" at bounding box center [265, 389] width 401 height 17
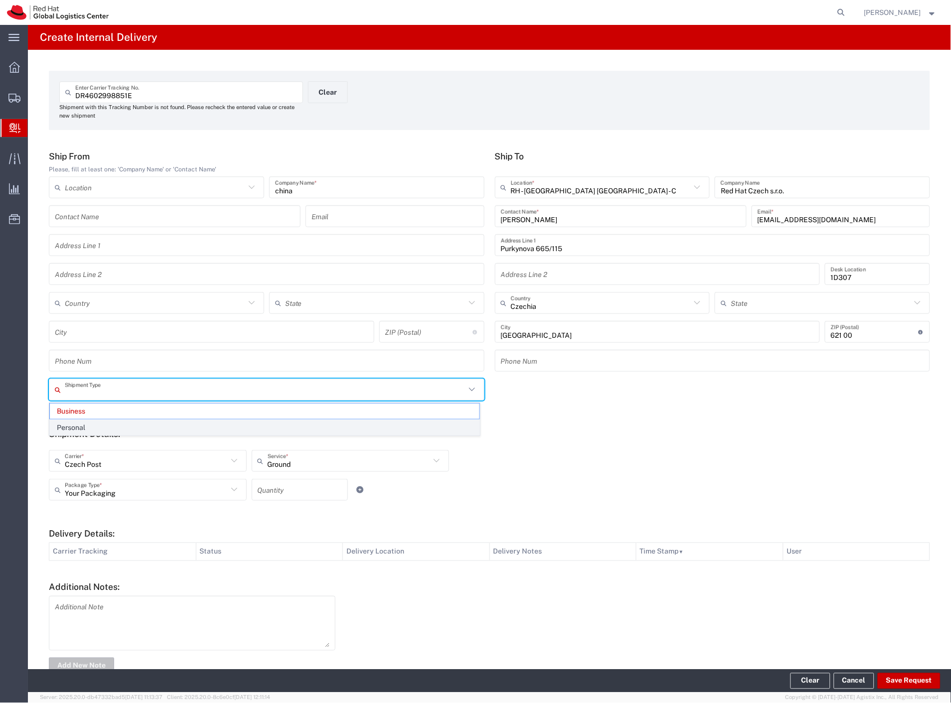
click at [93, 424] on span "Personal" at bounding box center [264, 427] width 429 height 15
type input "Personal"
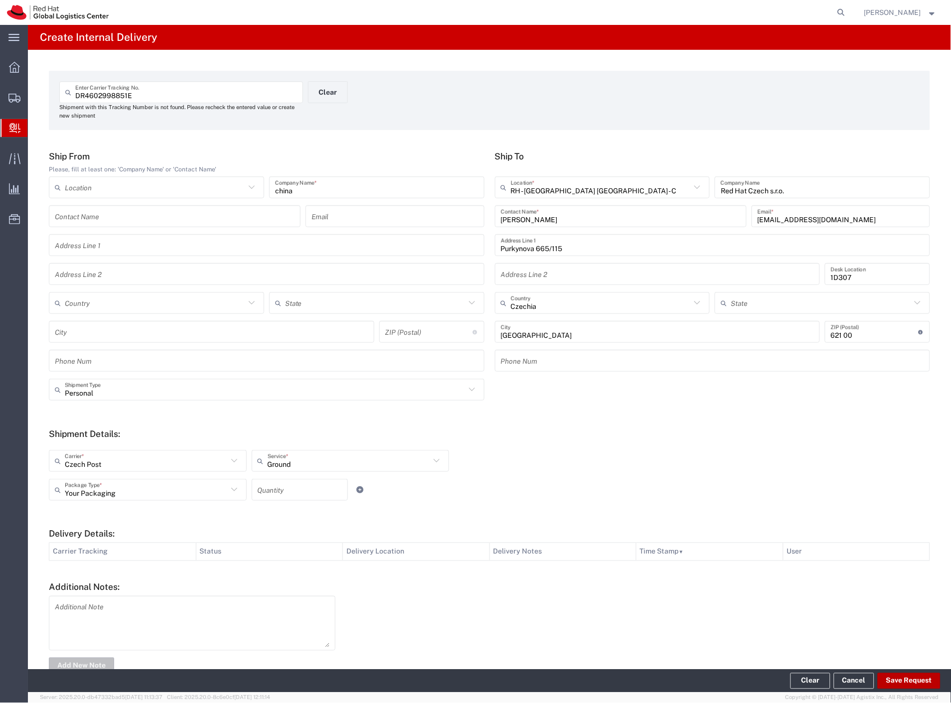
click at [893, 678] on button "Save Request" at bounding box center [908, 681] width 63 height 16
type input "Personal"
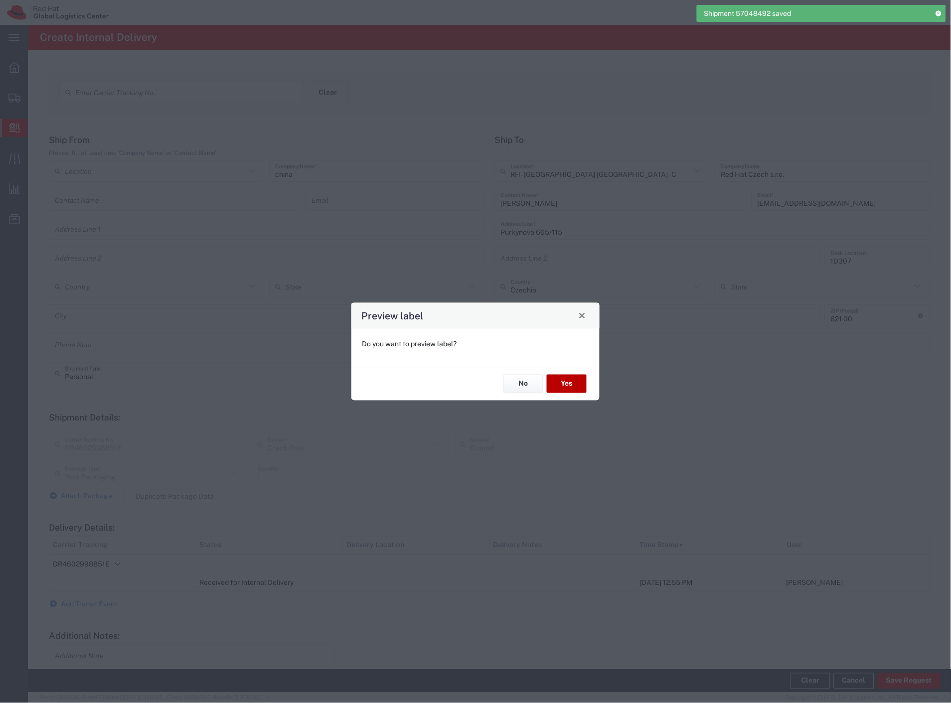
click at [576, 383] on button "Yes" at bounding box center [567, 384] width 40 height 18
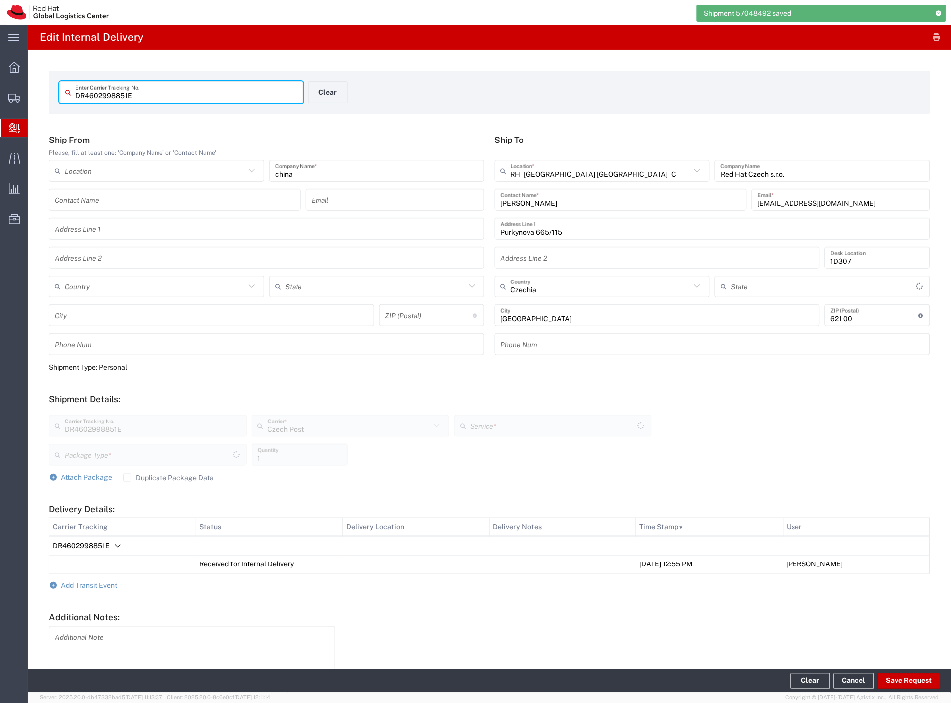
type input "Ground"
type input "Your Packaging"
click at [322, 95] on button "Clear" at bounding box center [328, 92] width 40 height 22
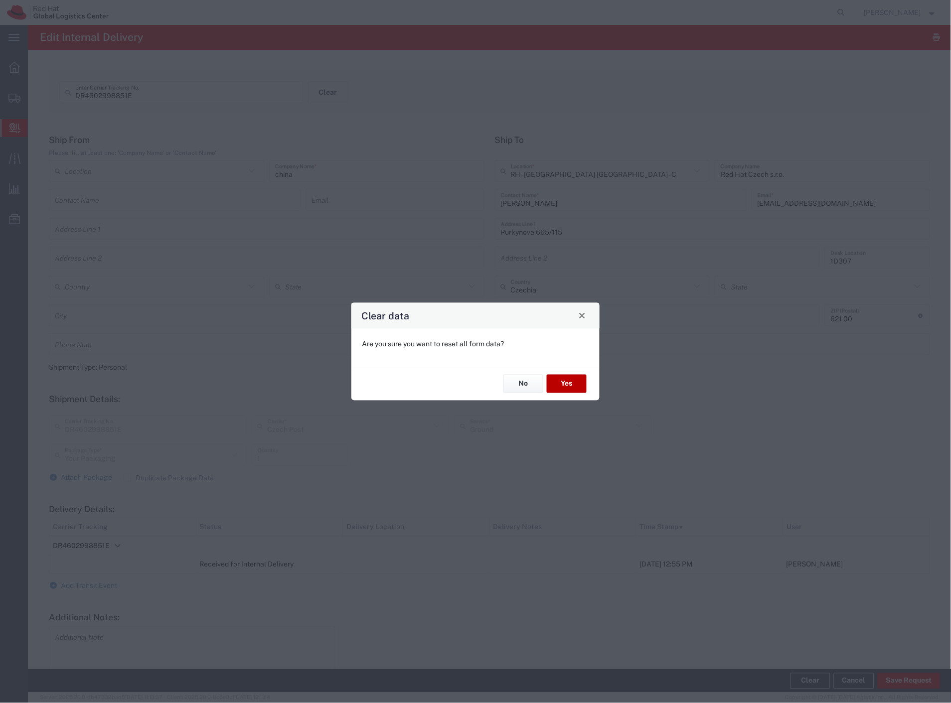
click at [568, 380] on button "Yes" at bounding box center [567, 384] width 40 height 18
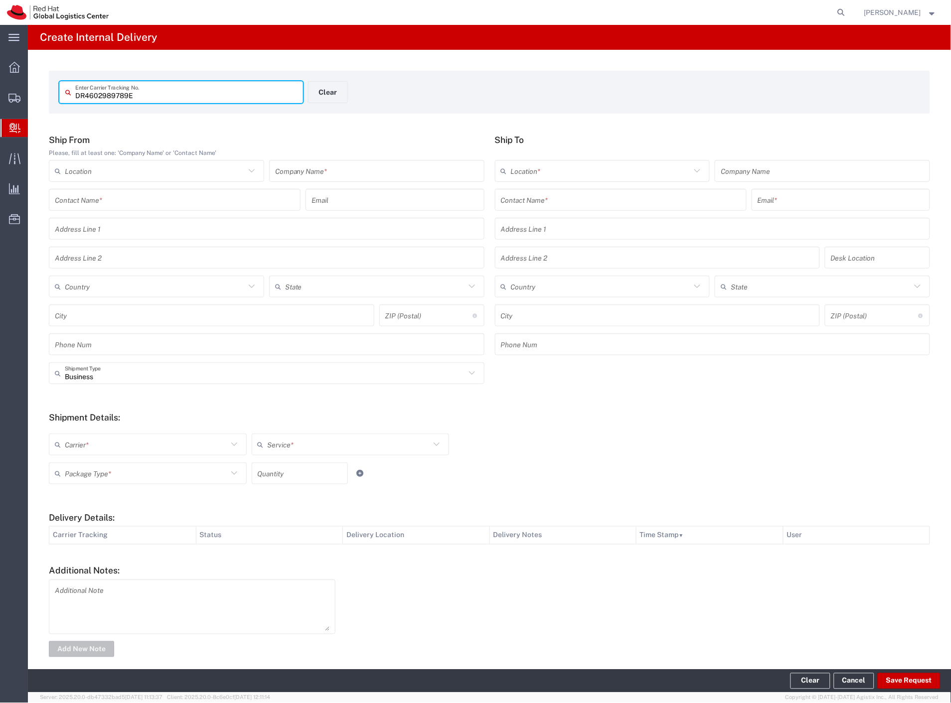
type input "DR4602989789E"
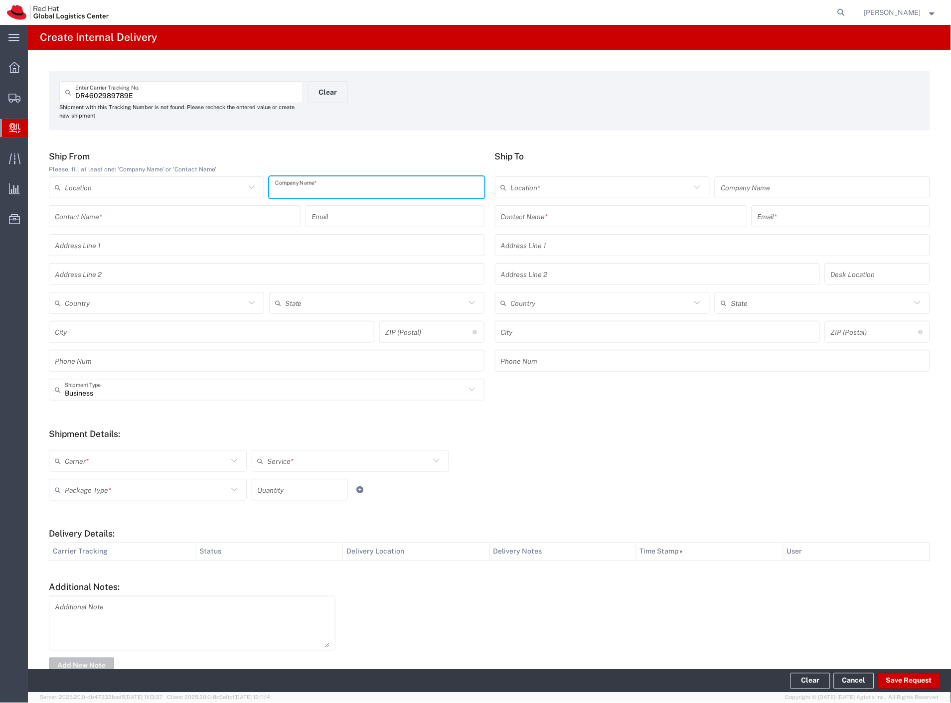
click at [357, 191] on input "text" at bounding box center [376, 187] width 203 height 17
paste input "china"
type input "china"
click at [527, 218] on input "text" at bounding box center [621, 216] width 240 height 17
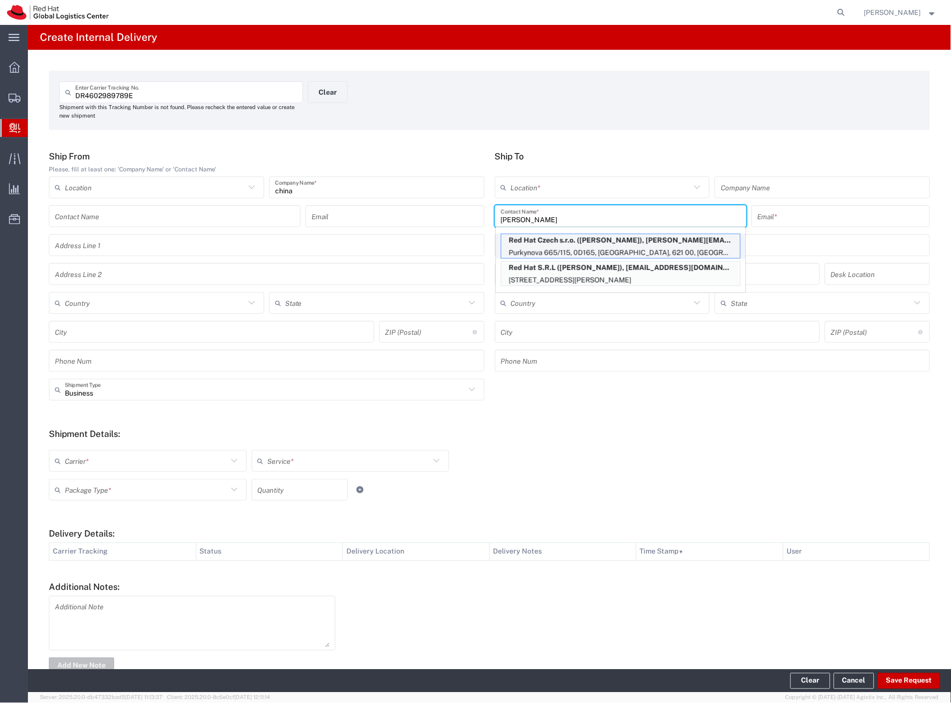
type input "[PERSON_NAME]"
click at [561, 240] on p "Red Hat Czech s.r.o. ([PERSON_NAME]), [PERSON_NAME][EMAIL_ADDRESS][DOMAIN_NAME]" at bounding box center [620, 240] width 239 height 12
type input "RH - [GEOGRAPHIC_DATA] [GEOGRAPHIC_DATA] - C"
type input "Red Hat Czech s.r.o."
type input "[PERSON_NAME]"
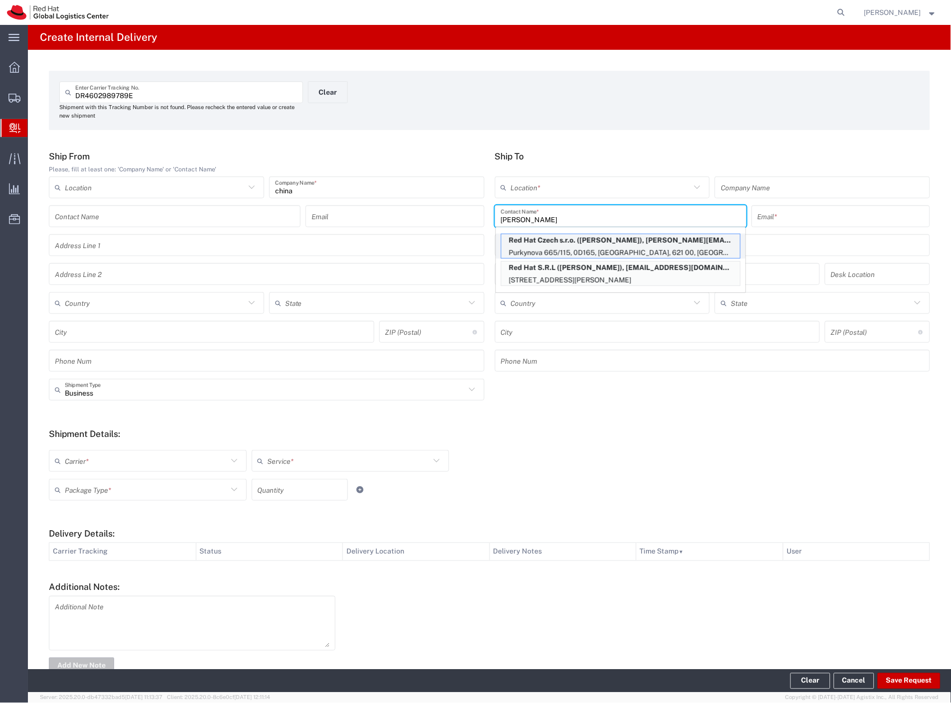
type input "[EMAIL_ADDRESS][DOMAIN_NAME]"
type input "Purkynova 665/115"
type input "0D165"
type input "Czechia"
type input "[GEOGRAPHIC_DATA]"
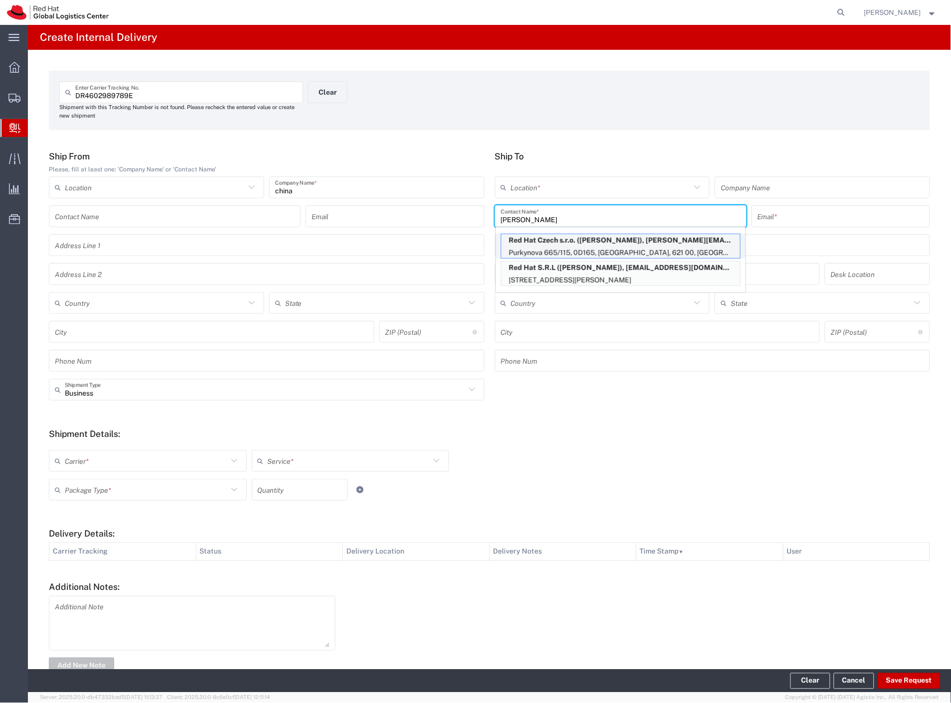
type input "621 00"
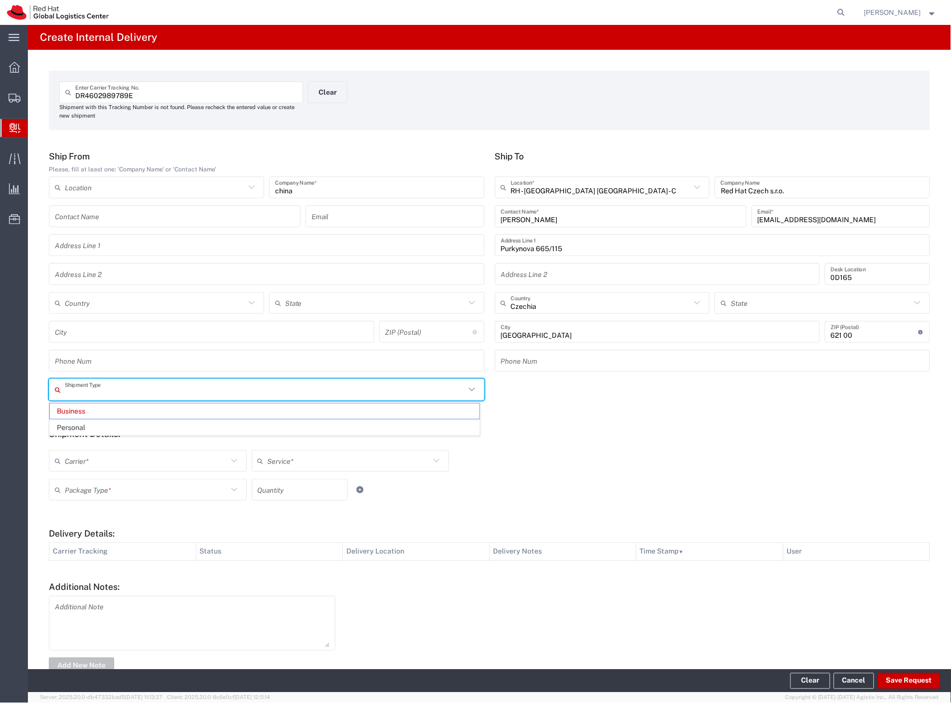
drag, startPoint x: 105, startPoint y: 390, endPoint x: 102, endPoint y: 401, distance: 11.8
click at [105, 391] on input "text" at bounding box center [265, 389] width 401 height 17
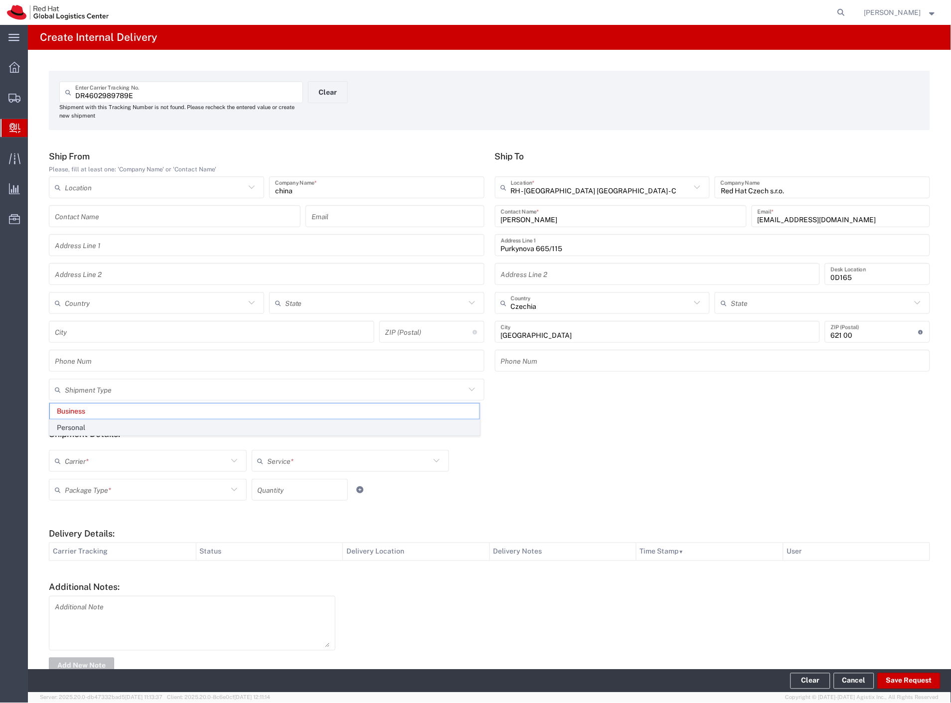
click at [90, 426] on span "Personal" at bounding box center [264, 427] width 429 height 15
type input "Personal"
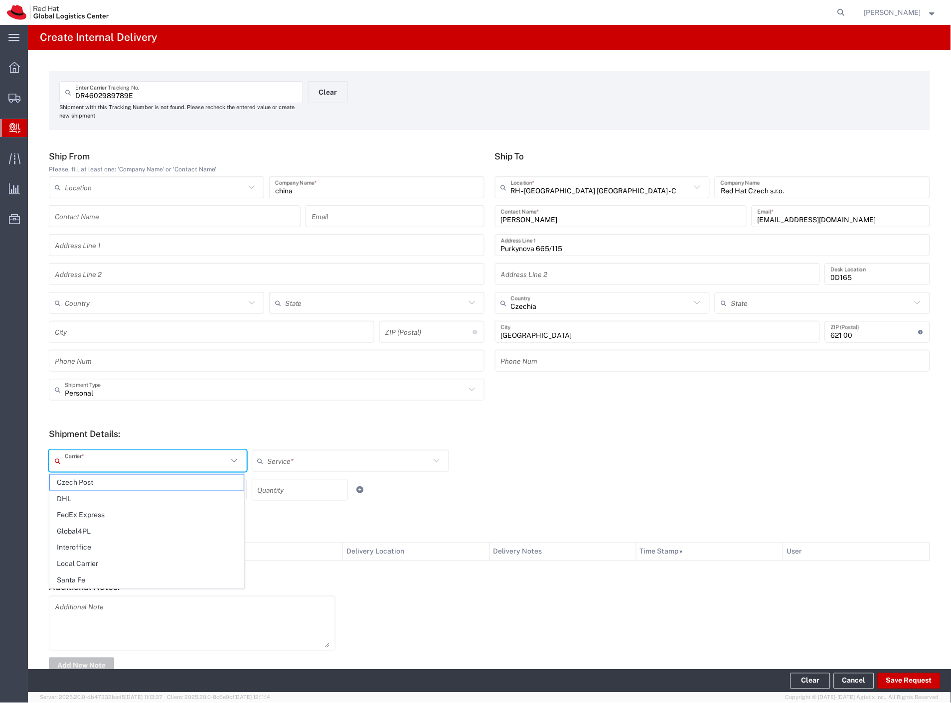
drag, startPoint x: 83, startPoint y: 455, endPoint x: 82, endPoint y: 471, distance: 15.5
click at [82, 460] on input "text" at bounding box center [146, 460] width 163 height 17
click at [80, 483] on span "Czech Post" at bounding box center [147, 482] width 194 height 15
type input "Czech Post"
drag, startPoint x: 78, startPoint y: 489, endPoint x: 77, endPoint y: 498, distance: 9.5
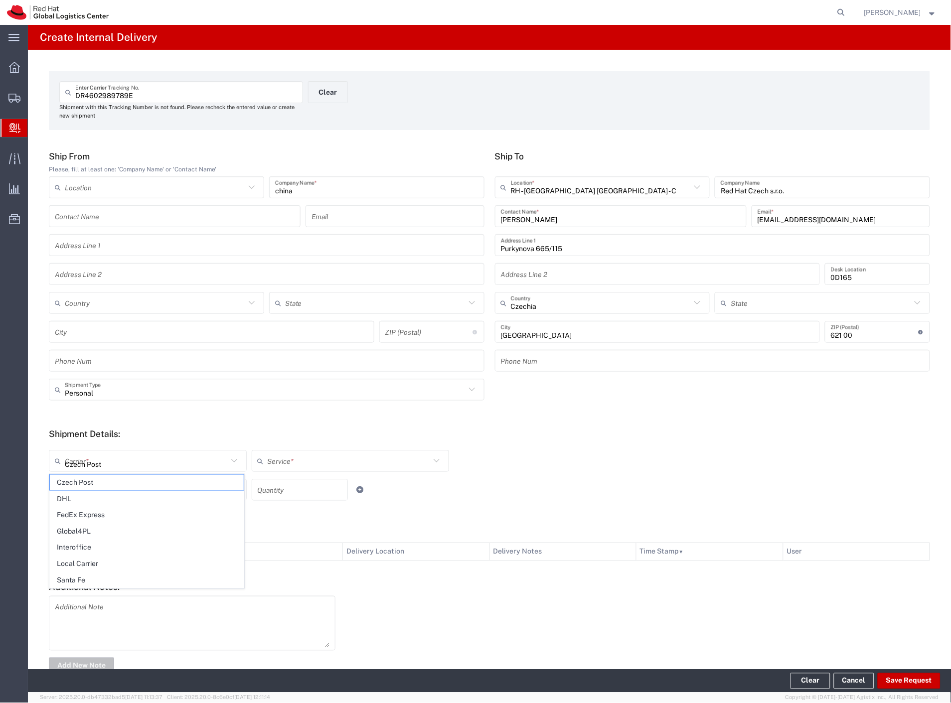
click at [77, 496] on input "text" at bounding box center [146, 489] width 163 height 17
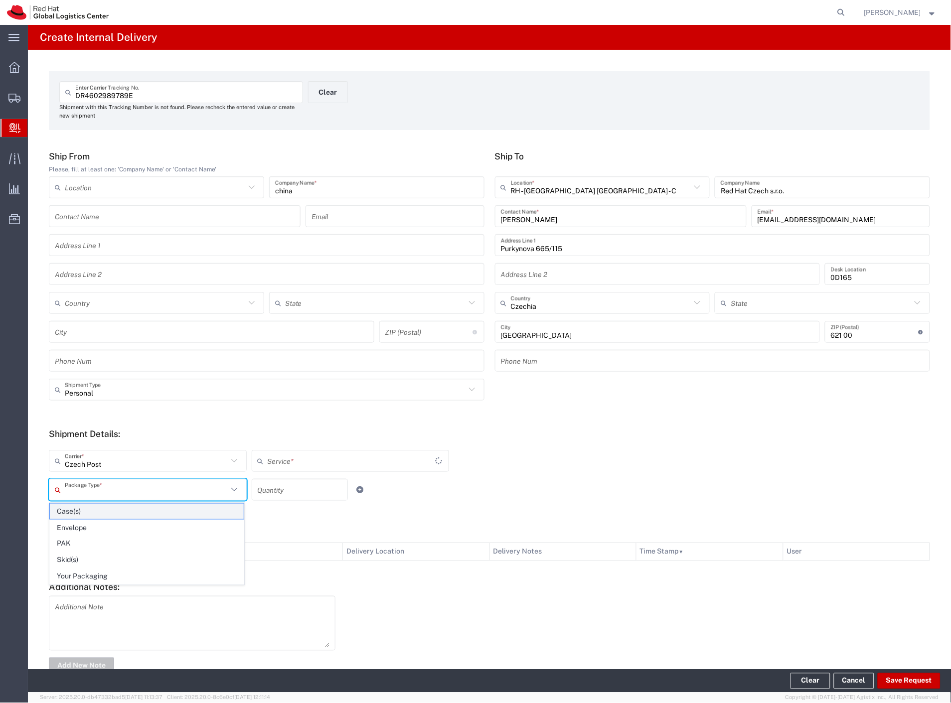
type input "Ground"
click at [95, 574] on span "Your Packaging" at bounding box center [147, 576] width 194 height 15
type input "Your Packaging"
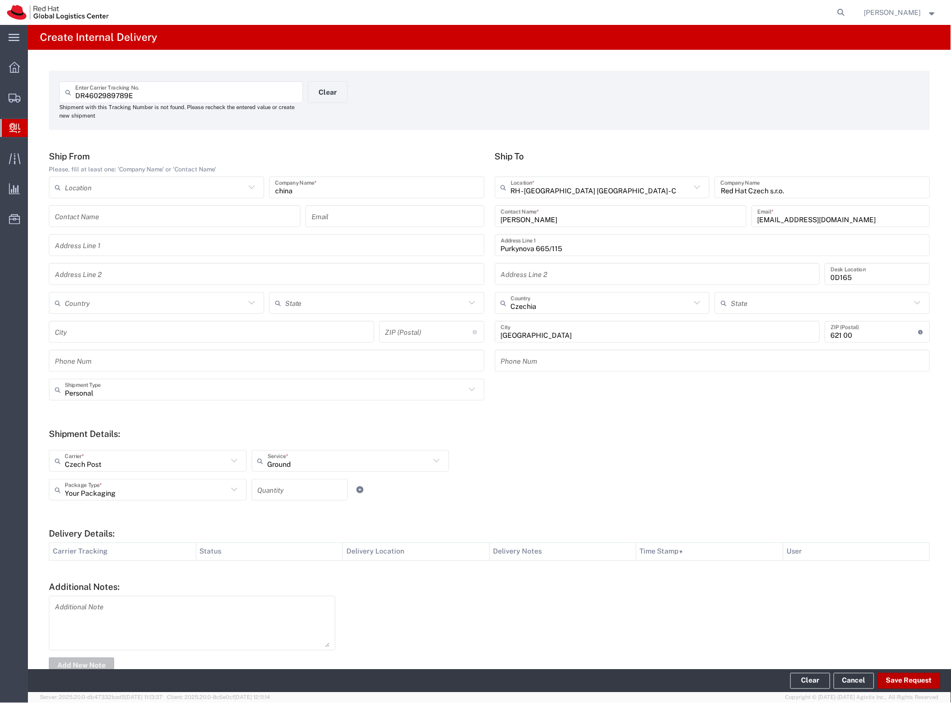
click at [892, 678] on button "Save Request" at bounding box center [908, 681] width 63 height 16
type input "Personal"
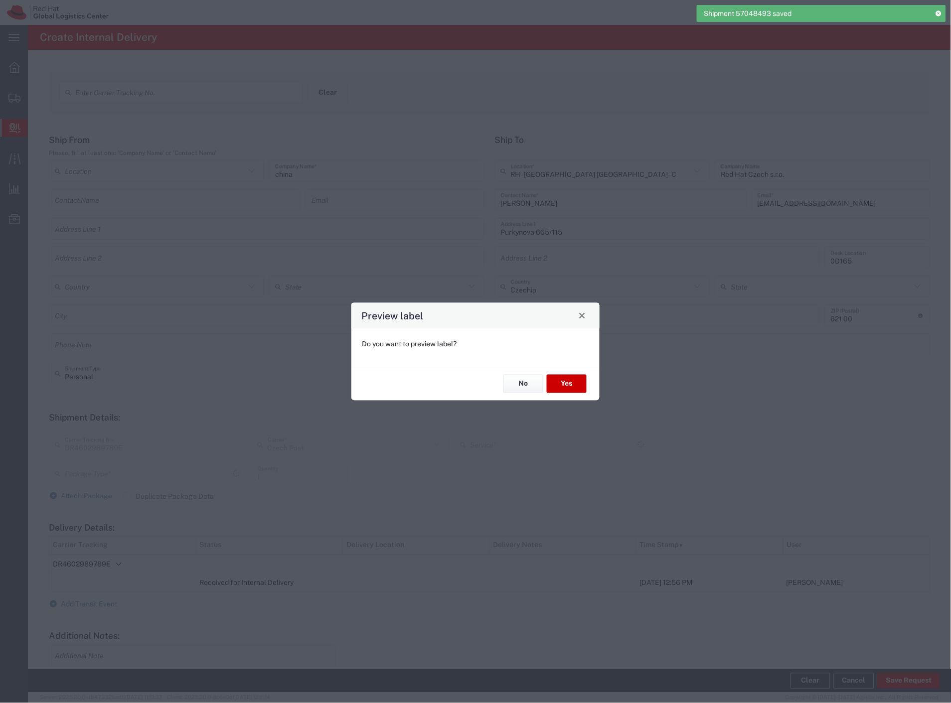
type input "Your Packaging"
type input "Ground"
click at [579, 378] on button "Yes" at bounding box center [567, 384] width 40 height 18
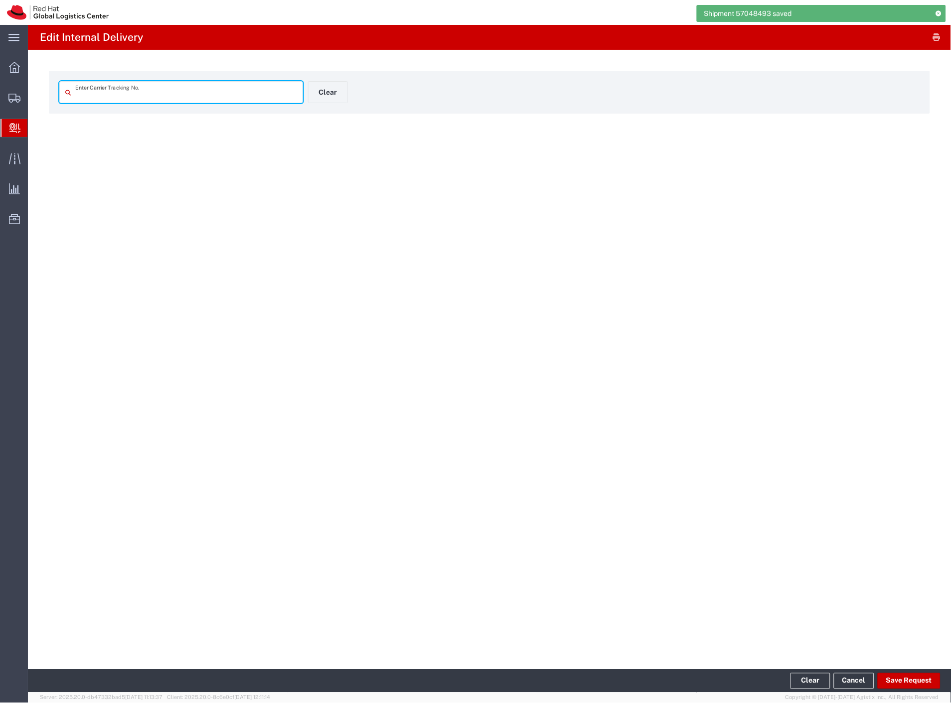
type input "DR4602989789E"
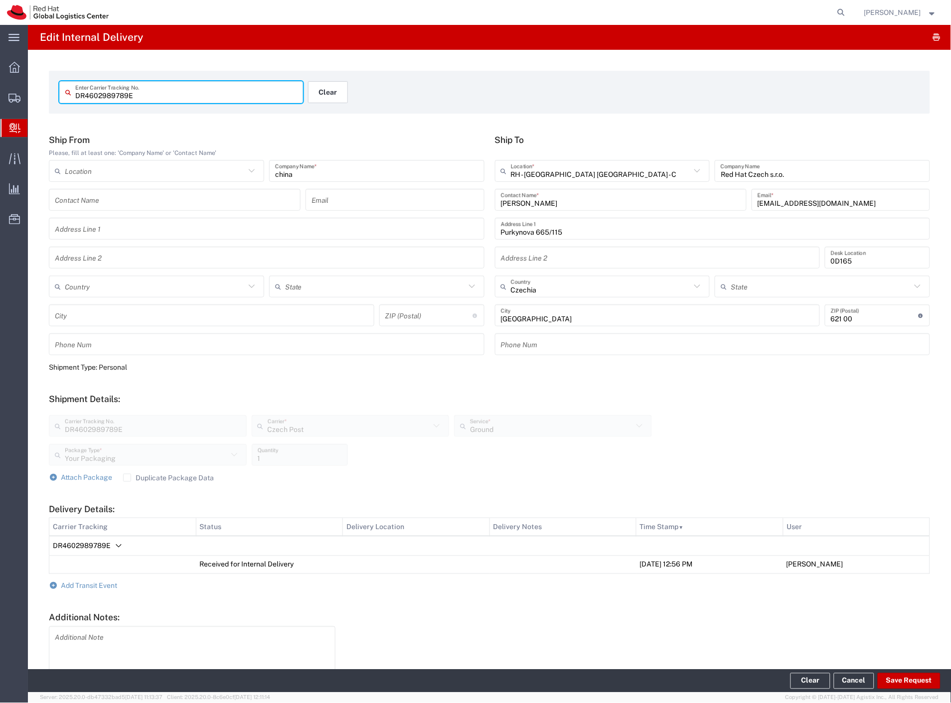
click at [336, 97] on button "Clear" at bounding box center [328, 92] width 40 height 22
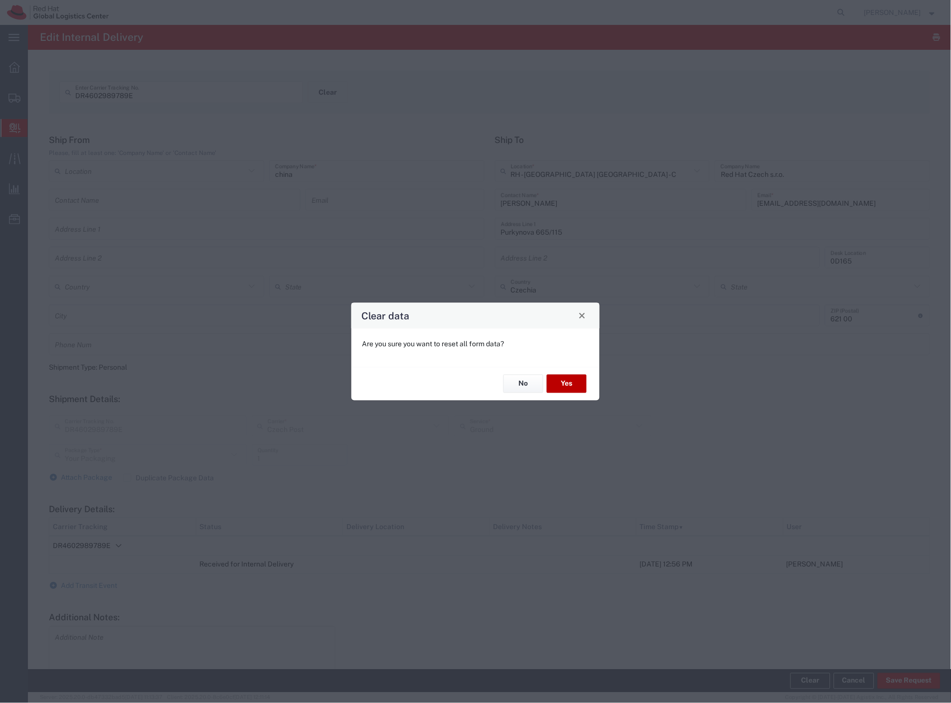
click at [564, 377] on button "Yes" at bounding box center [567, 384] width 40 height 18
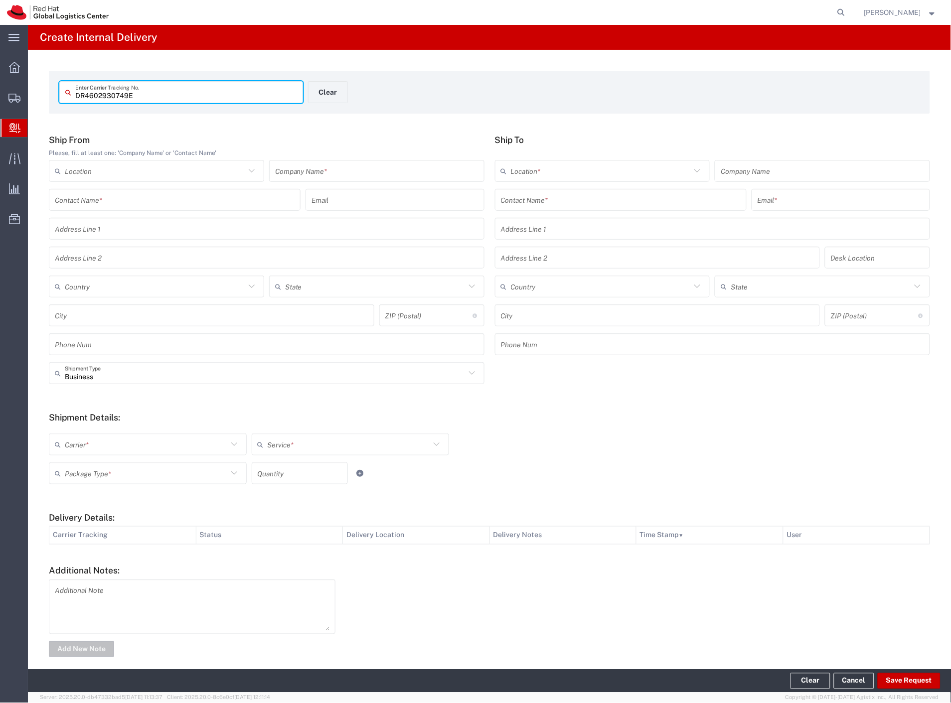
type input "DR4602930749E"
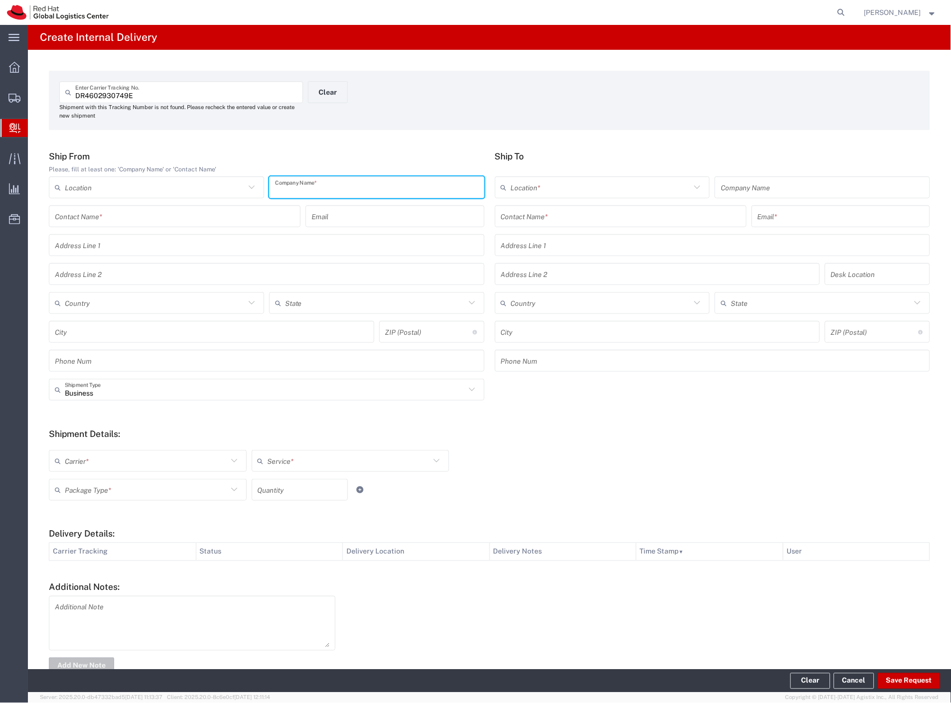
click at [312, 191] on input "text" at bounding box center [376, 187] width 203 height 17
paste input "china"
type input "china"
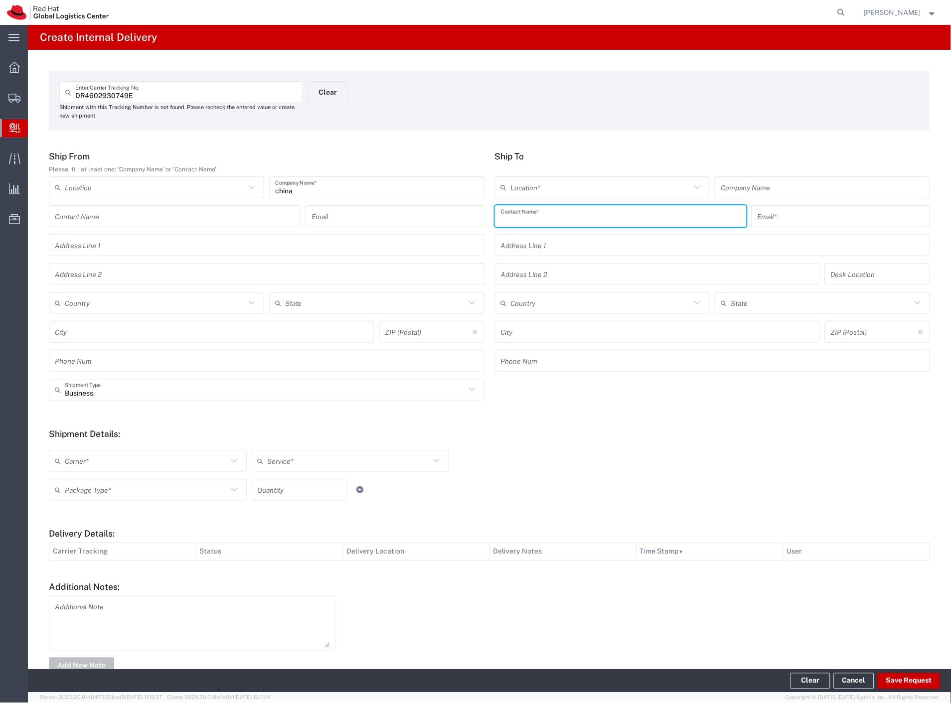
click at [530, 221] on input "text" at bounding box center [621, 216] width 240 height 17
type input "rintel"
click at [600, 248] on p "Purkynova 665/115, 0D146, [GEOGRAPHIC_DATA], 621 00, [GEOGRAPHIC_DATA]" at bounding box center [620, 253] width 239 height 12
type input "RH - [GEOGRAPHIC_DATA] [GEOGRAPHIC_DATA] - C"
type input "Red Hat Czech s.r.o."
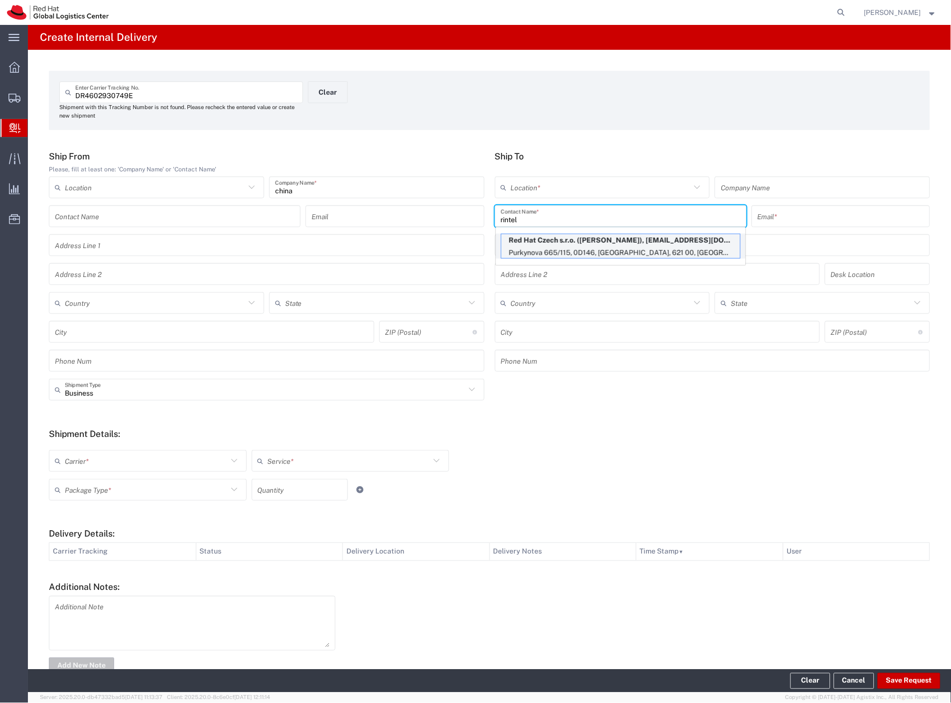
type input "[PERSON_NAME]"
type input "[EMAIL_ADDRESS][DOMAIN_NAME]"
type input "Purkynova 665/115"
type input "0D146"
type input "Czechia"
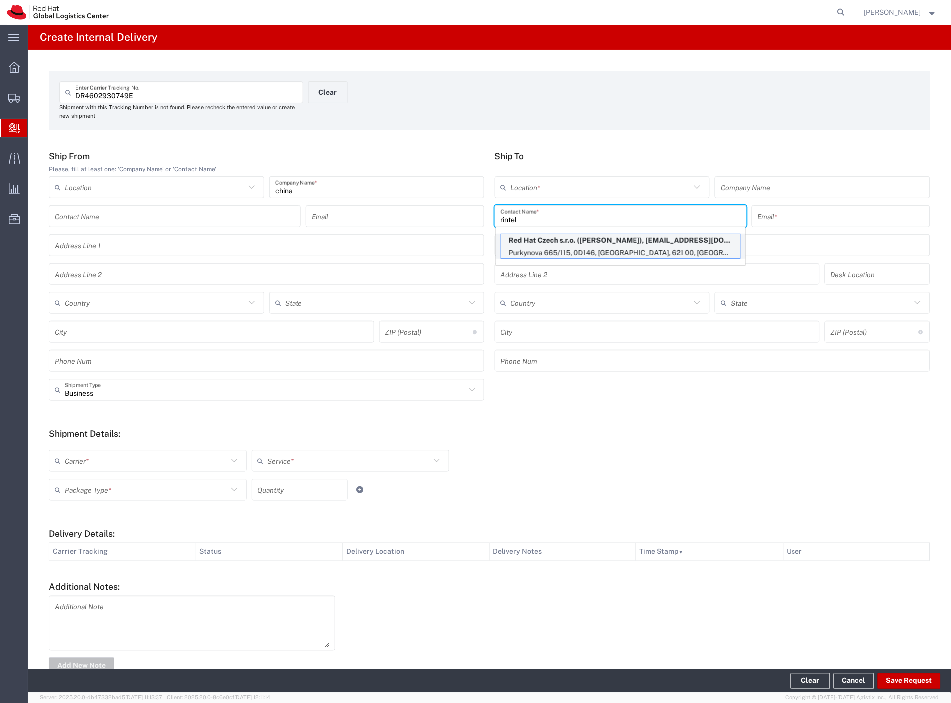
type input "[GEOGRAPHIC_DATA]"
type input "621 00"
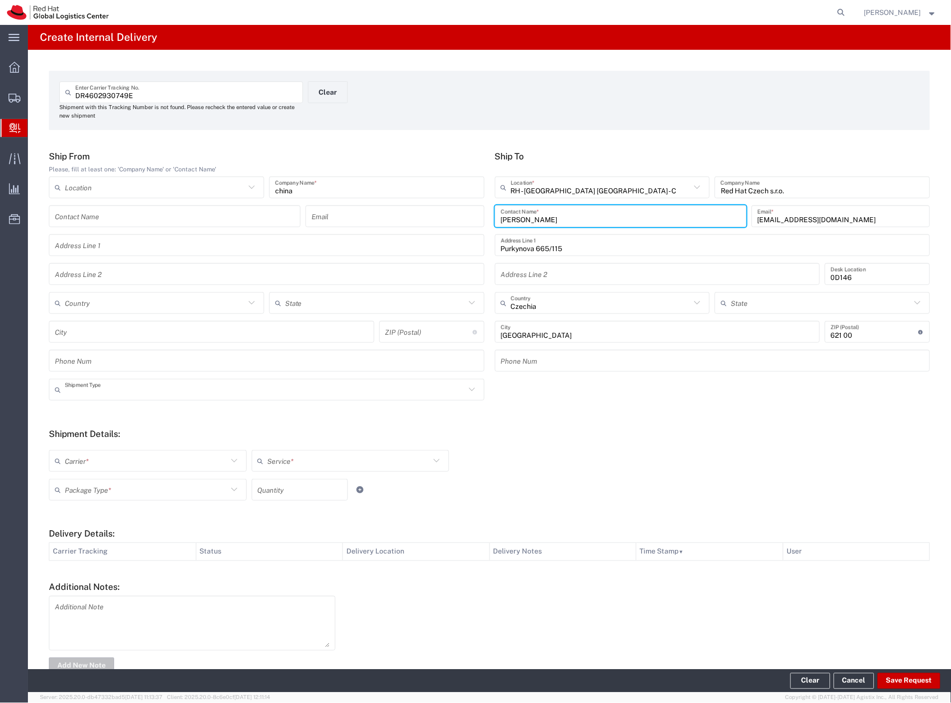
drag, startPoint x: 108, startPoint y: 394, endPoint x: 100, endPoint y: 405, distance: 14.0
click at [107, 395] on input "text" at bounding box center [265, 389] width 401 height 17
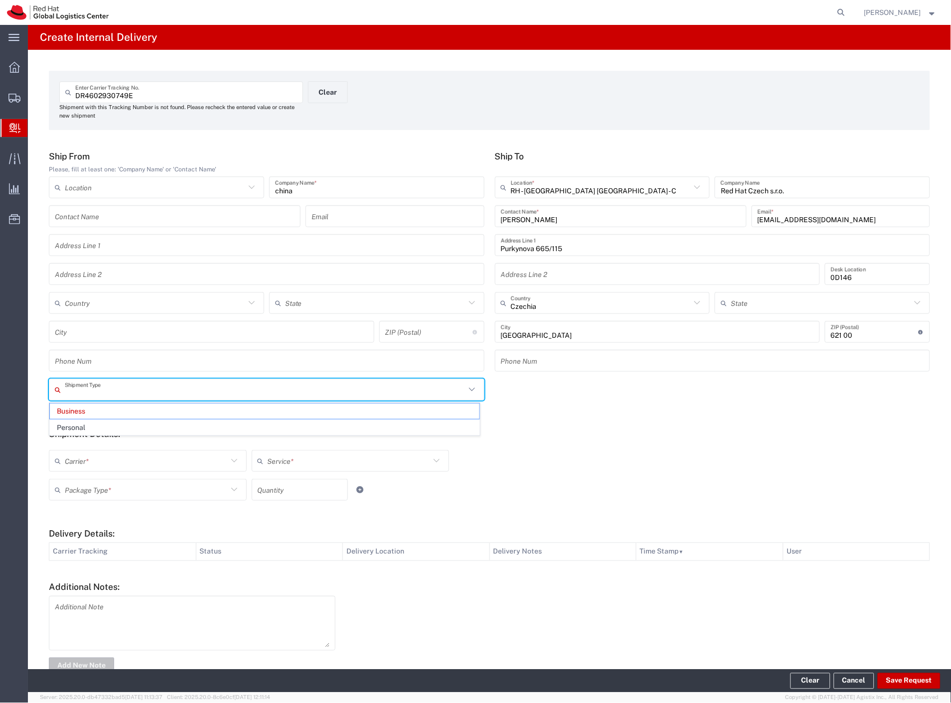
drag, startPoint x: 88, startPoint y: 421, endPoint x: 85, endPoint y: 438, distance: 17.6
click at [87, 421] on span "Personal" at bounding box center [264, 427] width 429 height 15
type input "Personal"
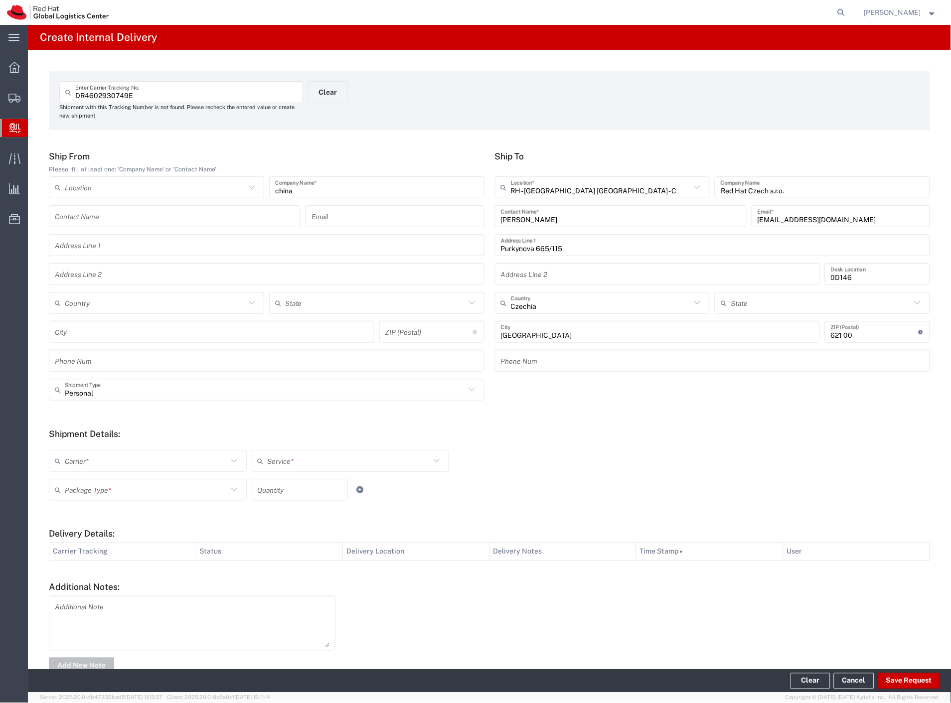
click at [80, 458] on input "text" at bounding box center [146, 460] width 163 height 17
click at [81, 479] on span "Czech Post" at bounding box center [147, 482] width 194 height 15
type input "Czech Post"
type input "Ground"
click at [82, 487] on input "text" at bounding box center [146, 489] width 163 height 17
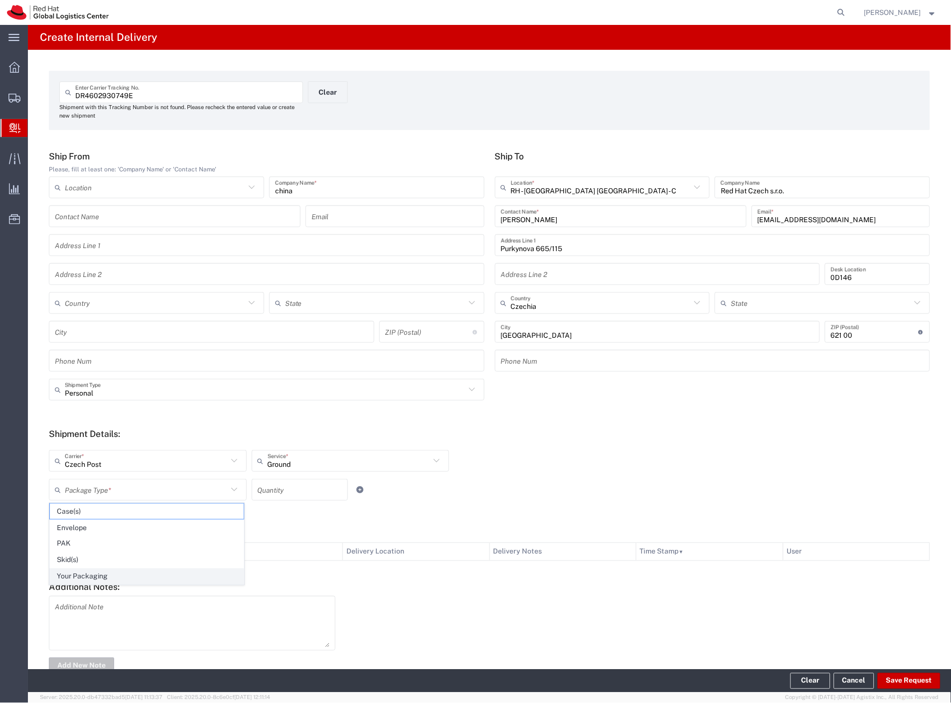
click at [98, 577] on span "Your Packaging" at bounding box center [147, 576] width 194 height 15
type input "Your Packaging"
click at [905, 677] on button "Save Request" at bounding box center [908, 681] width 63 height 16
type input "Personal"
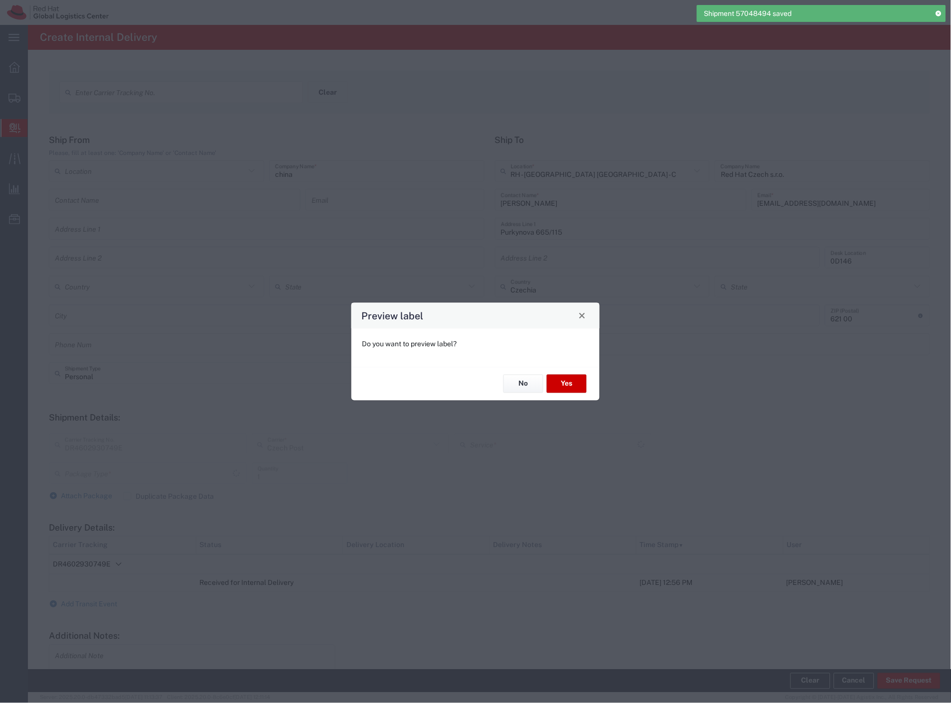
type input "Ground"
type input "Your Packaging"
click at [561, 385] on button "Yes" at bounding box center [567, 384] width 40 height 18
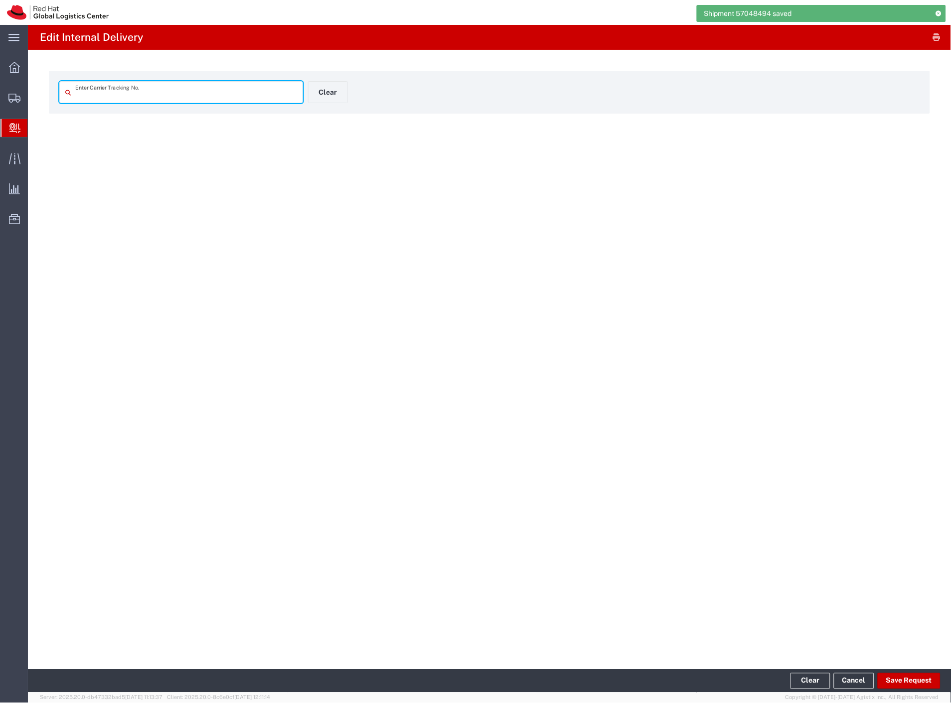
type input "DR4602930749E"
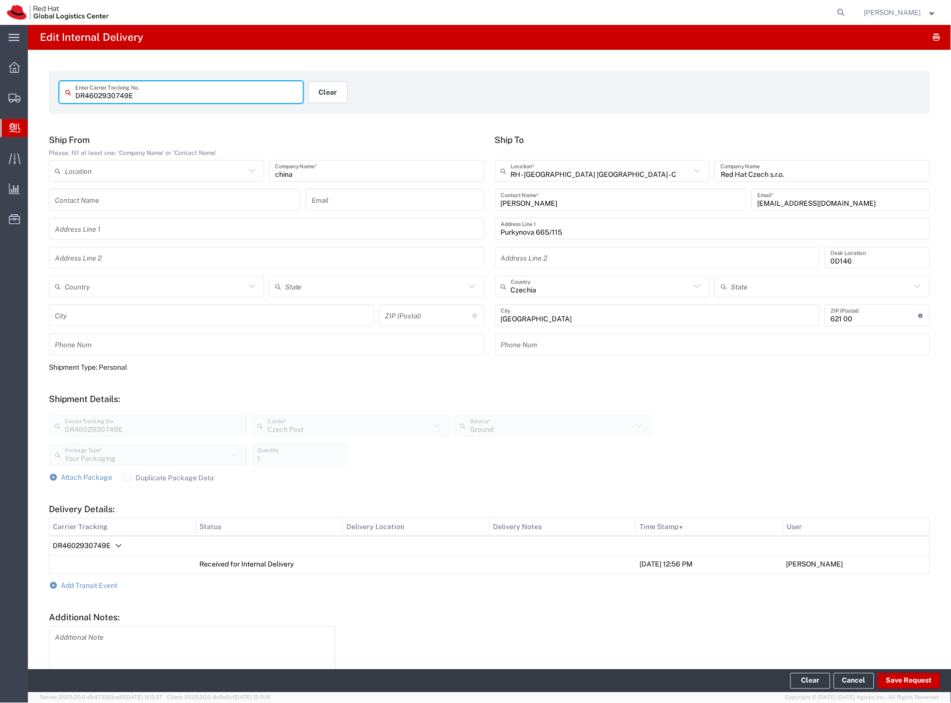
click at [327, 95] on button "Clear" at bounding box center [328, 92] width 40 height 22
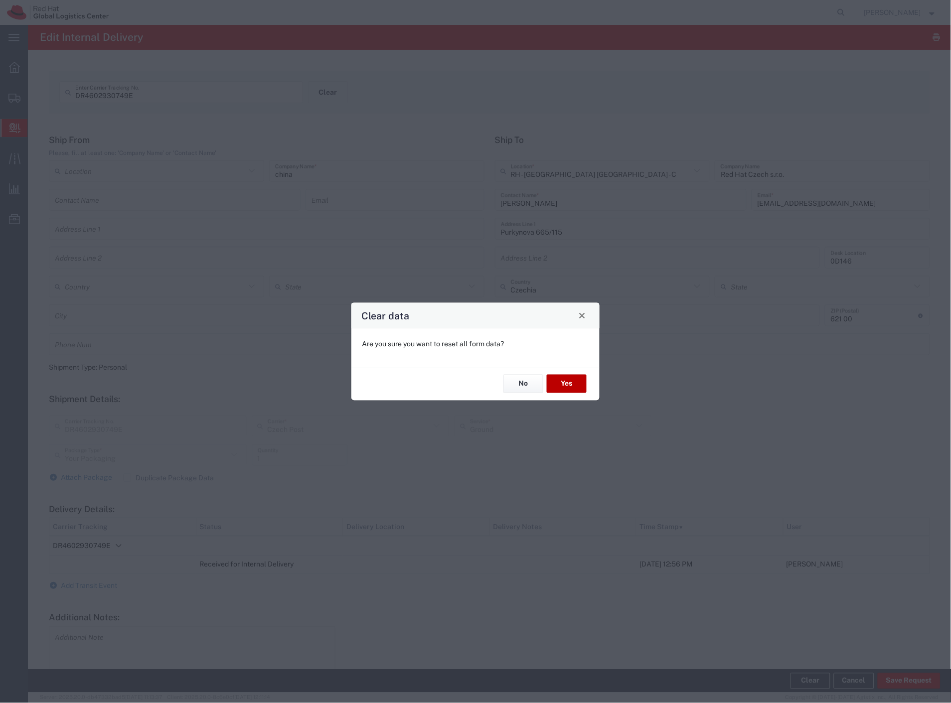
click at [571, 387] on button "Yes" at bounding box center [567, 384] width 40 height 18
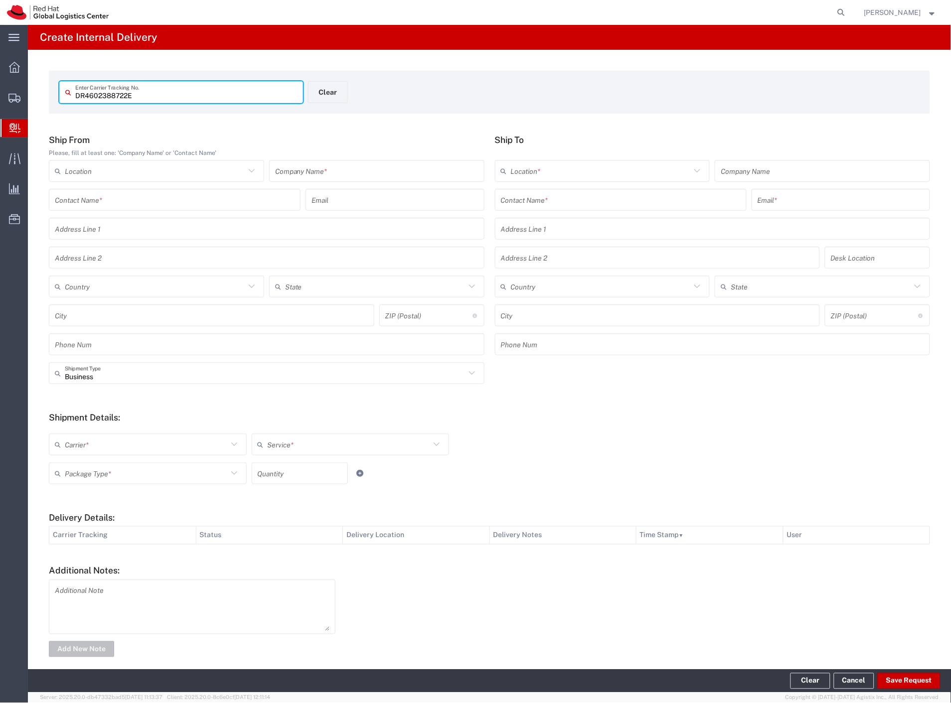
type input "DR4602388722E"
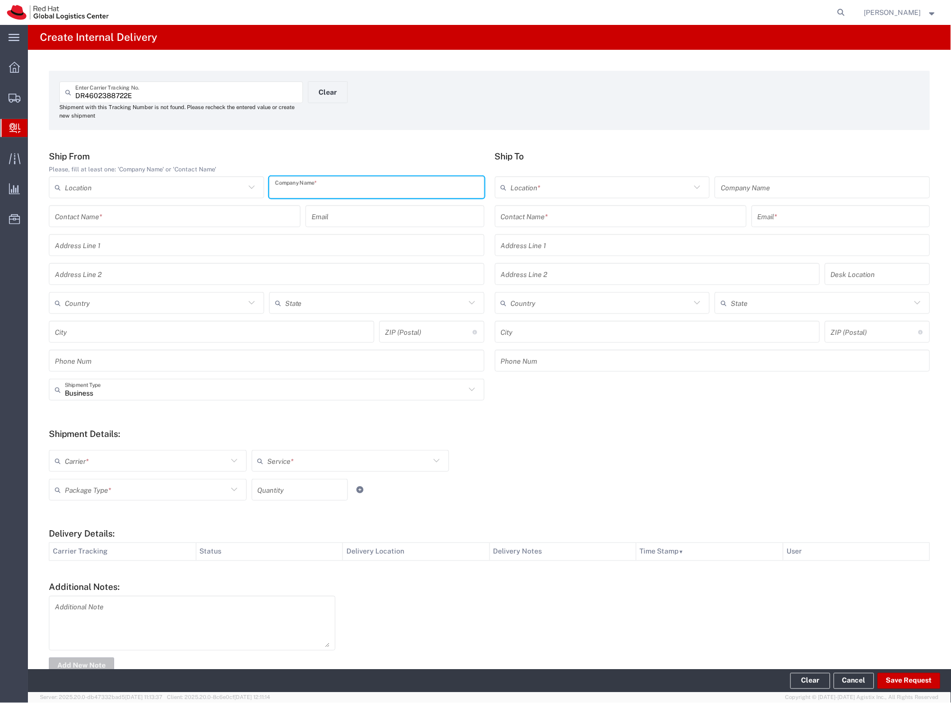
click at [389, 190] on input "text" at bounding box center [376, 187] width 203 height 17
paste input "china"
type input "china"
click at [536, 216] on input "text" at bounding box center [621, 216] width 240 height 17
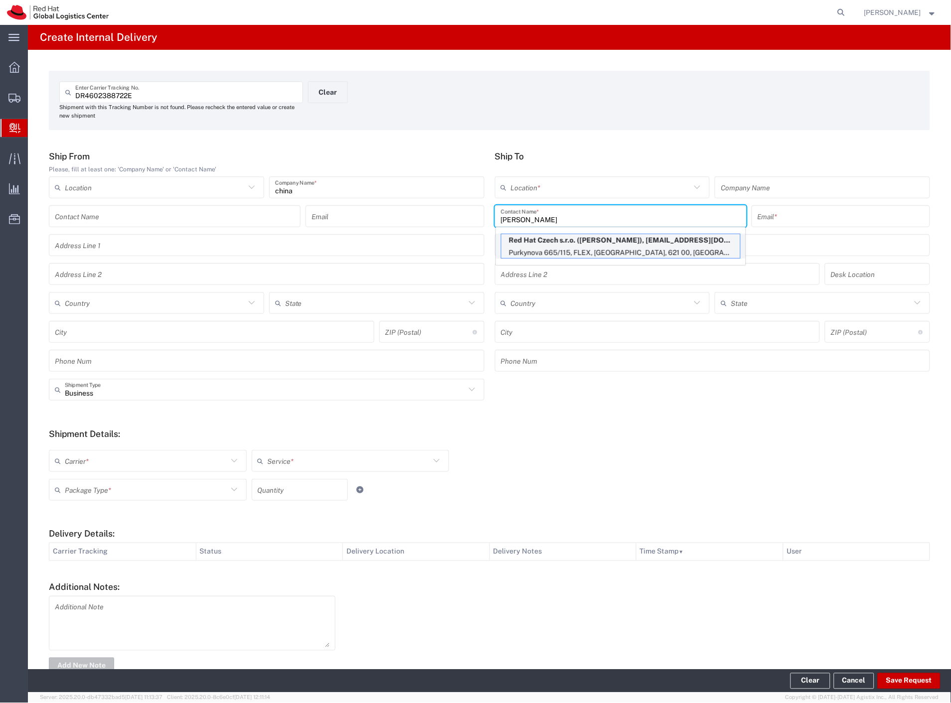
type input "[PERSON_NAME]"
click at [557, 239] on p "Red Hat Czech s.r.o. ([PERSON_NAME]), [EMAIL_ADDRESS][DOMAIN_NAME]" at bounding box center [620, 240] width 239 height 12
type input "RH - [GEOGRAPHIC_DATA] [GEOGRAPHIC_DATA] - C"
type input "Red Hat Czech s.r.o."
type input "[PERSON_NAME]"
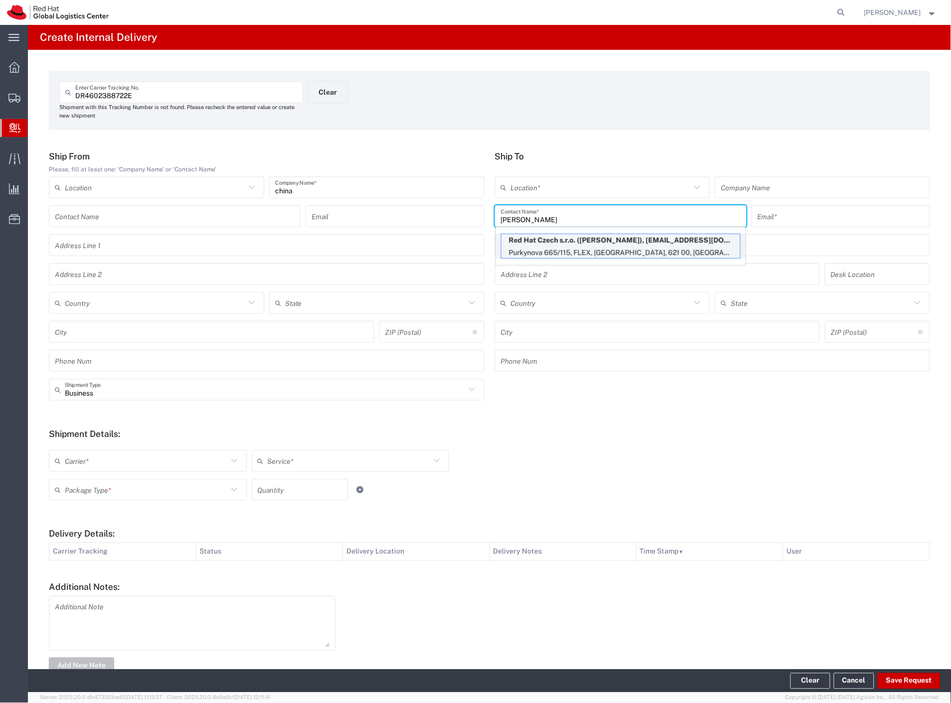
type input "[EMAIL_ADDRESS][DOMAIN_NAME]"
type input "Purkynova 665/115"
type input "FLEX"
type input "Czechia"
type input "[GEOGRAPHIC_DATA]"
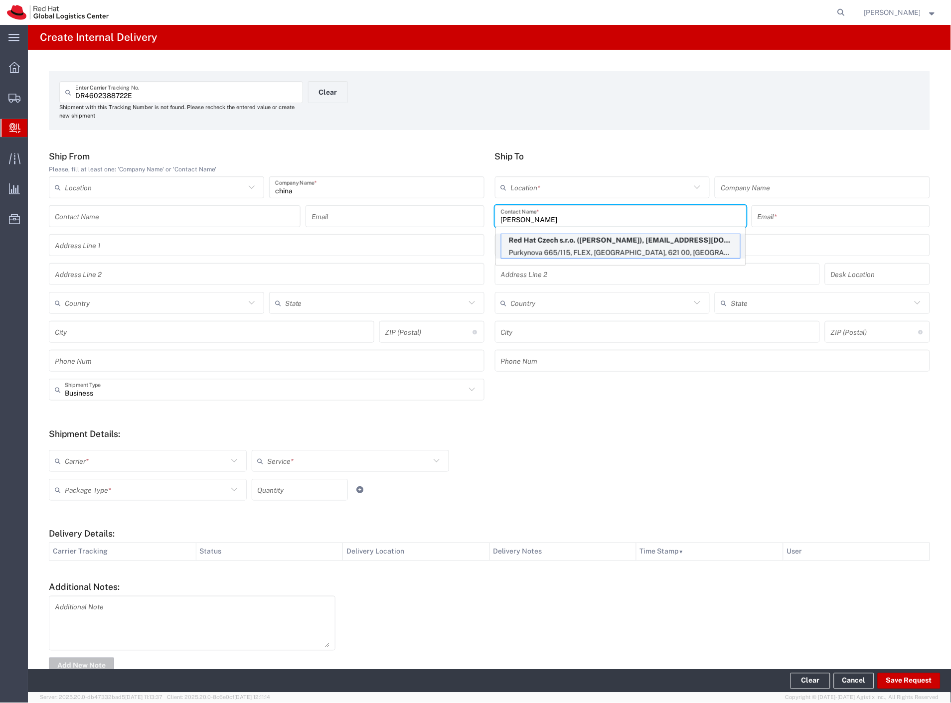
type input "621 00"
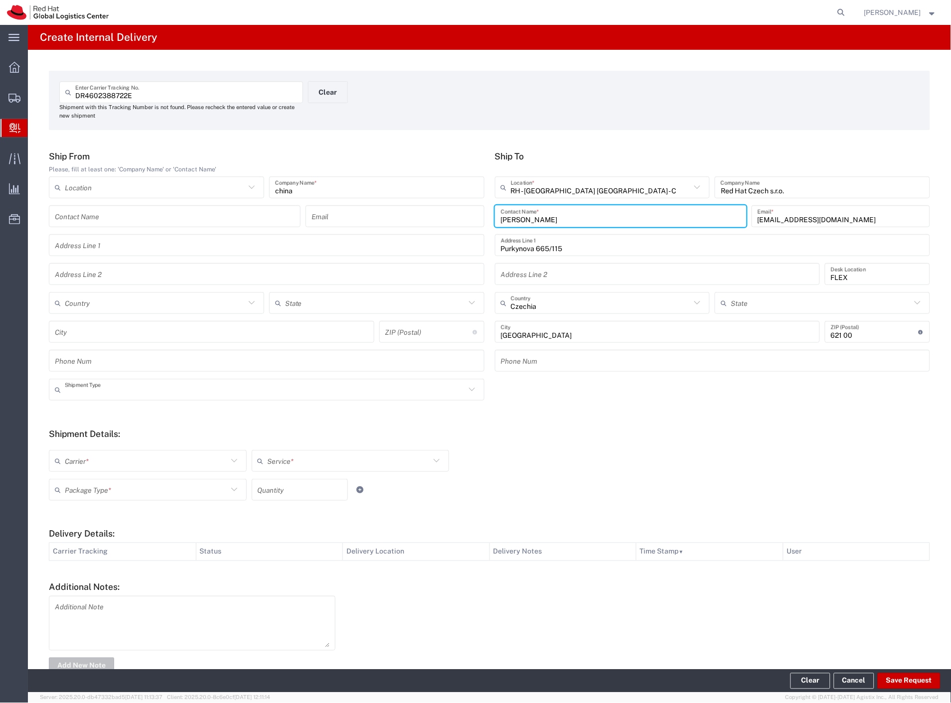
click at [83, 389] on input "text" at bounding box center [265, 389] width 401 height 17
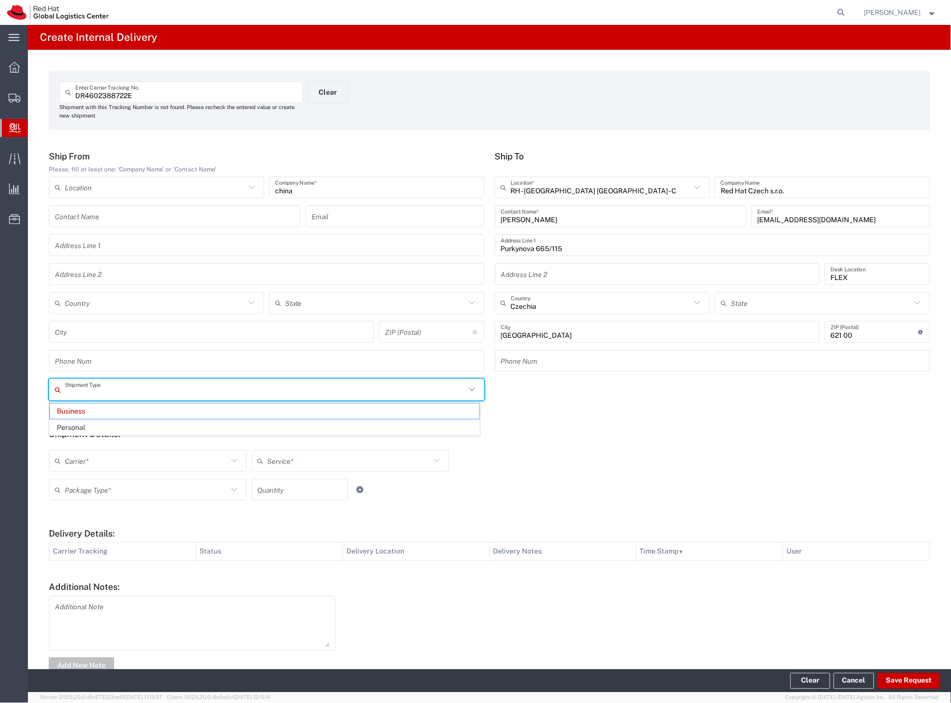
click at [80, 429] on span "Personal" at bounding box center [264, 427] width 429 height 15
type input "Personal"
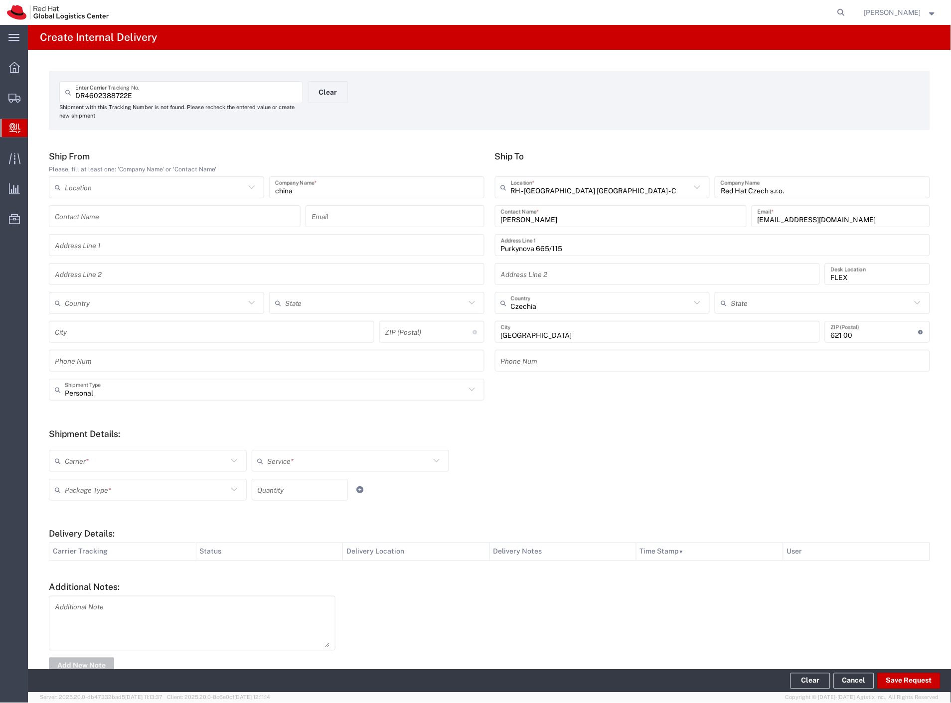
click at [77, 459] on input "text" at bounding box center [146, 460] width 163 height 17
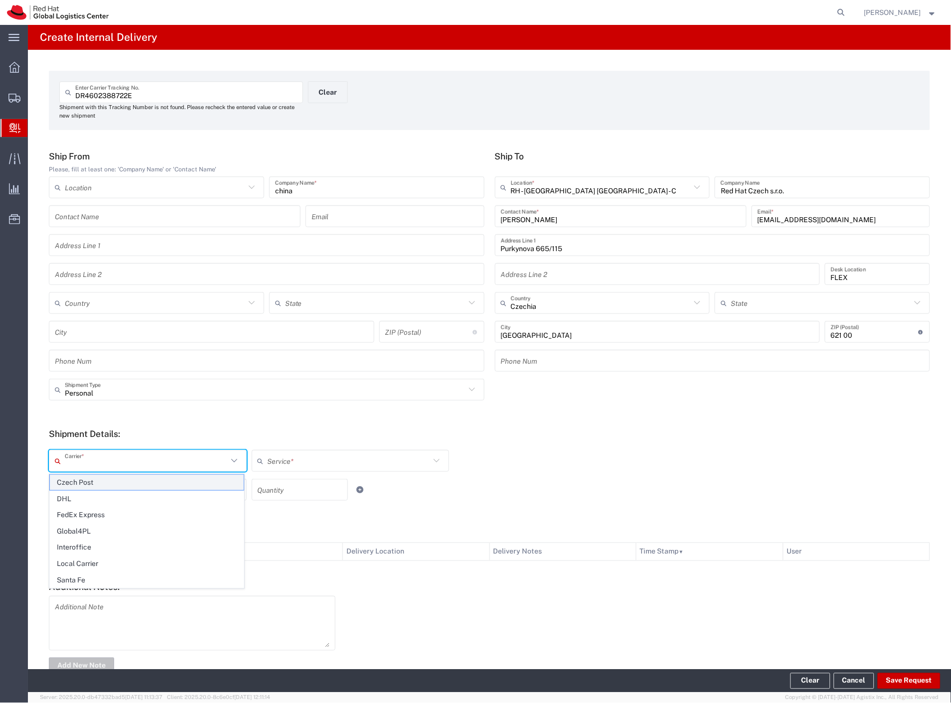
click at [87, 478] on span "Czech Post" at bounding box center [147, 482] width 194 height 15
type input "Czech Post"
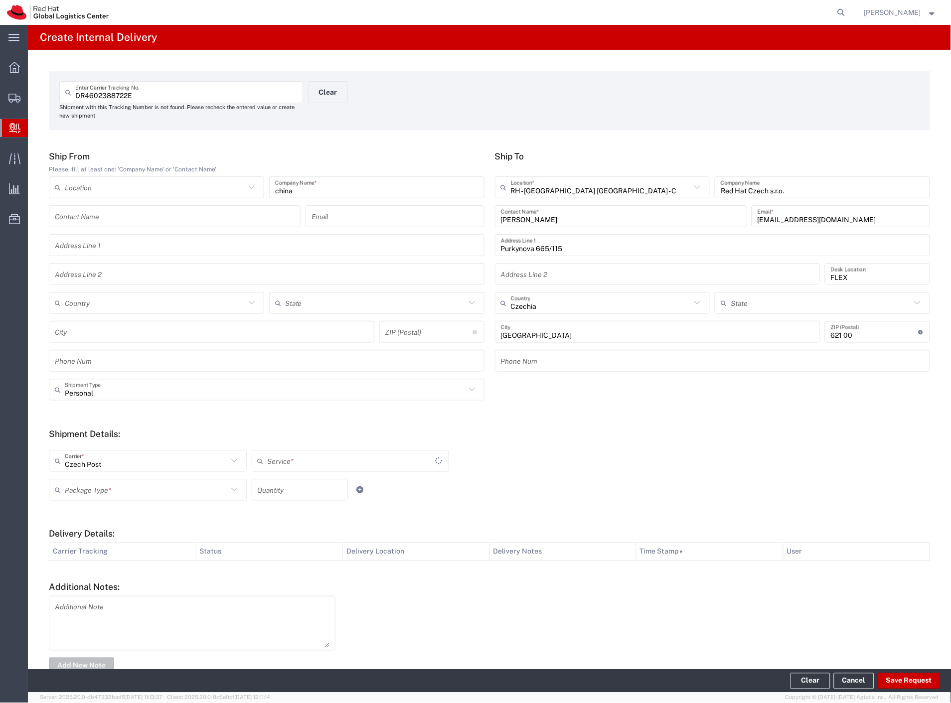
type input "Ground"
drag, startPoint x: 87, startPoint y: 486, endPoint x: 90, endPoint y: 506, distance: 19.7
click at [87, 488] on input "text" at bounding box center [146, 489] width 163 height 17
click at [89, 575] on span "Your Packaging" at bounding box center [147, 576] width 194 height 15
type input "Your Packaging"
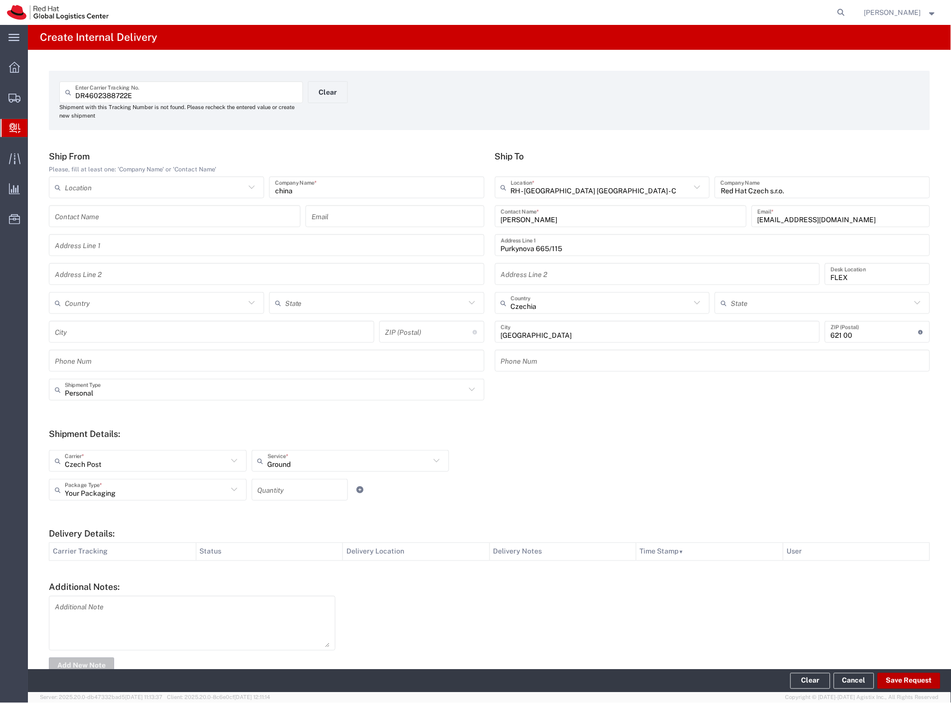
click at [894, 680] on button "Save Request" at bounding box center [908, 681] width 63 height 16
type input "Personal"
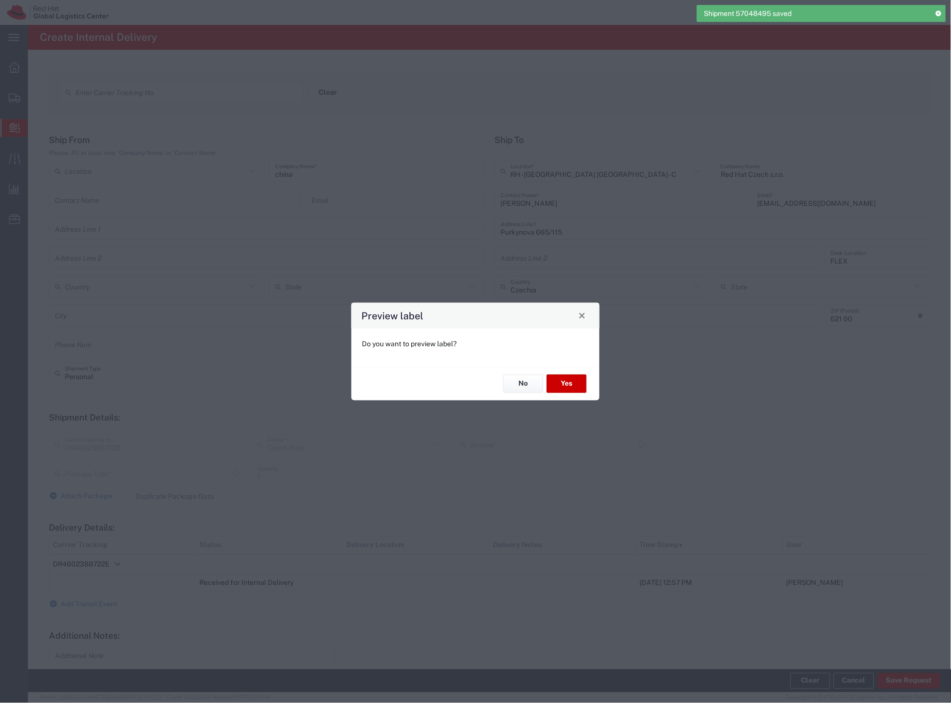
type input "Ground"
type input "Your Packaging"
click at [565, 382] on button "Yes" at bounding box center [567, 384] width 40 height 18
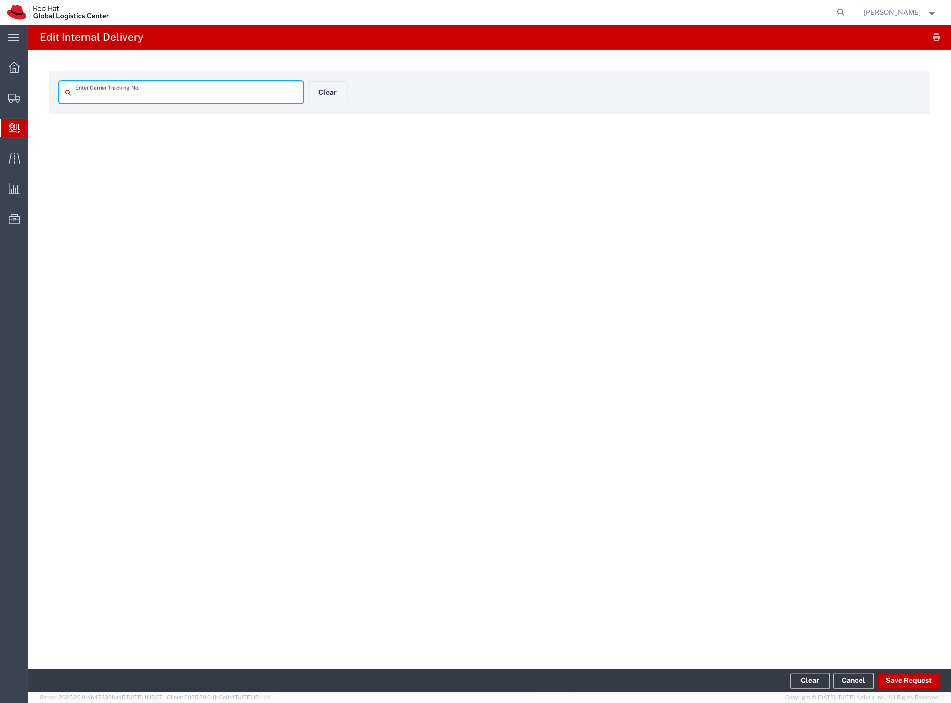
type input "DR4602388722E"
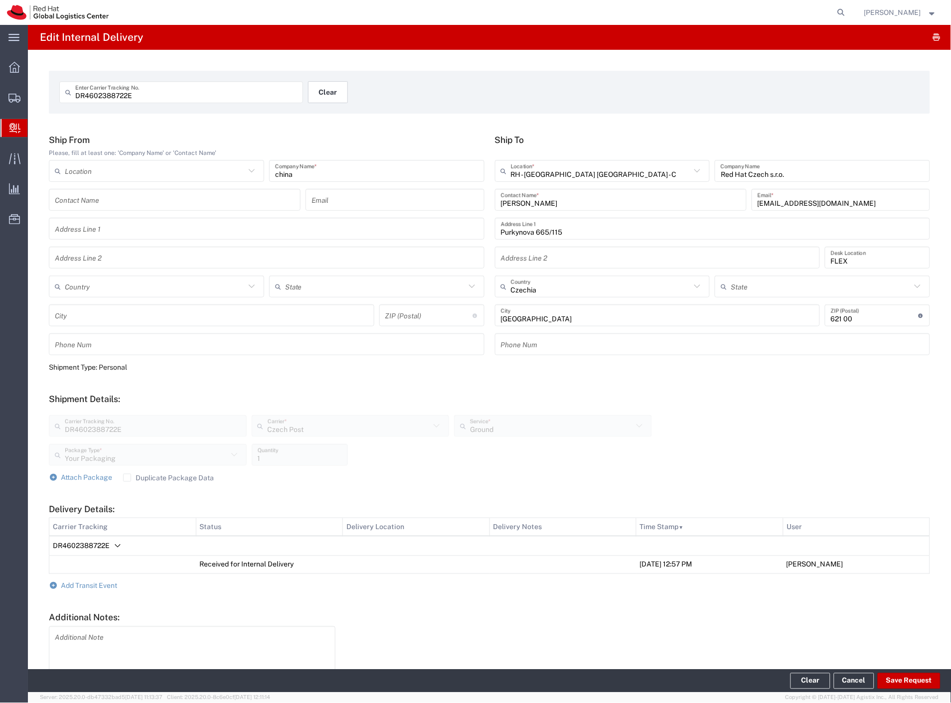
click at [327, 101] on button "Clear" at bounding box center [328, 92] width 40 height 22
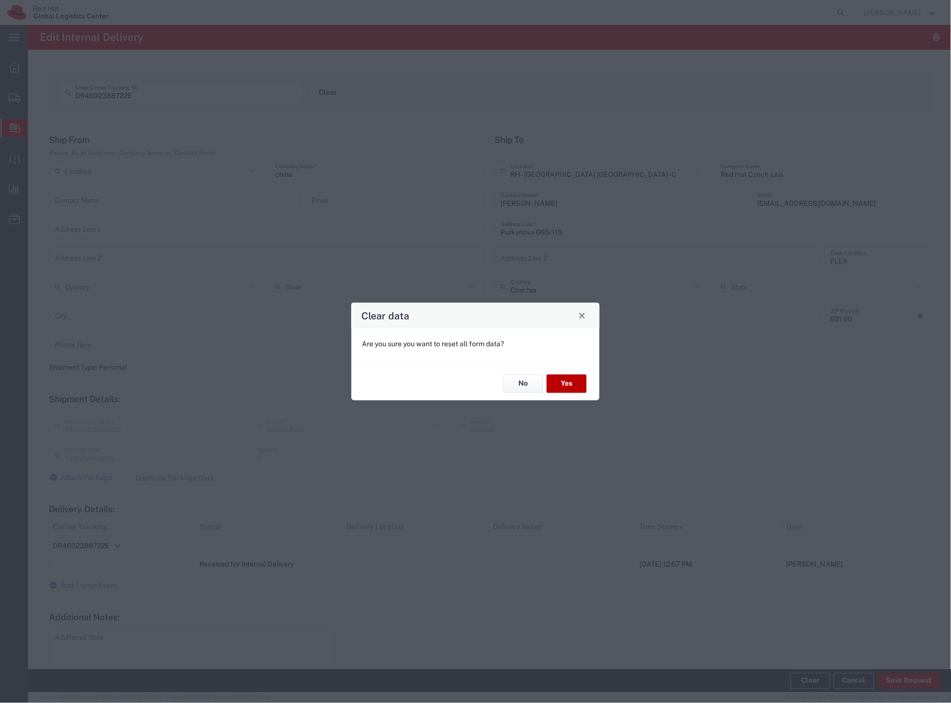
click at [561, 382] on button "Yes" at bounding box center [567, 384] width 40 height 18
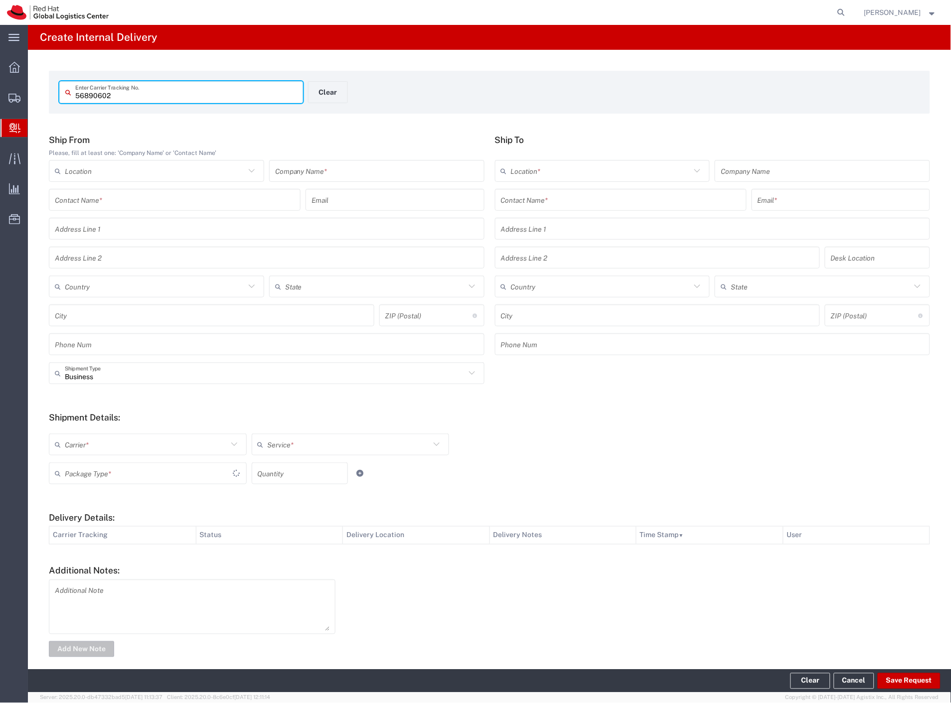
type input "56890602"
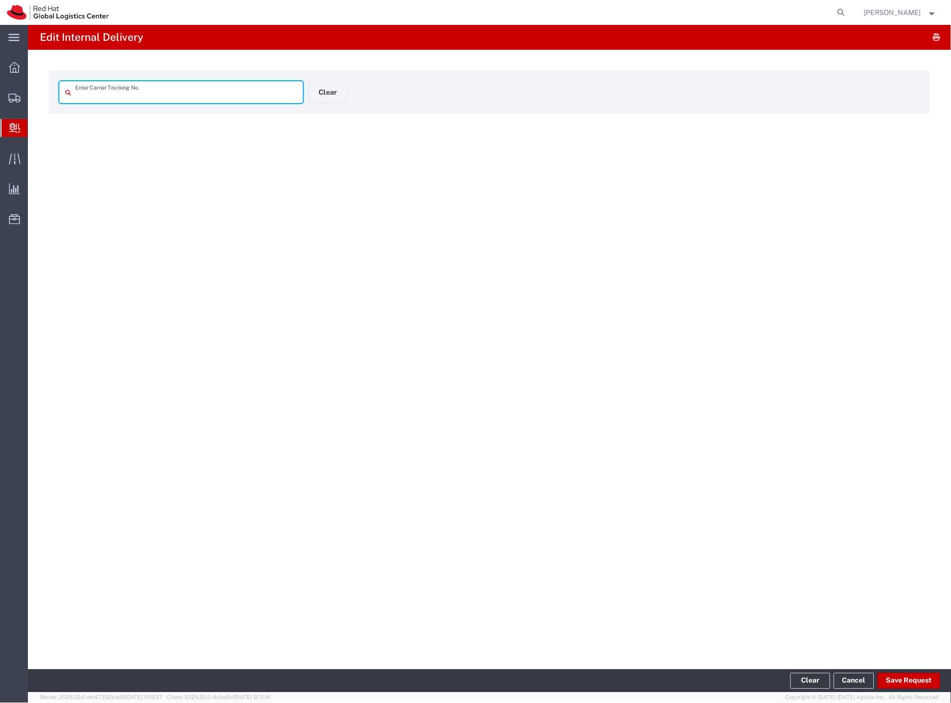
type input "56890602"
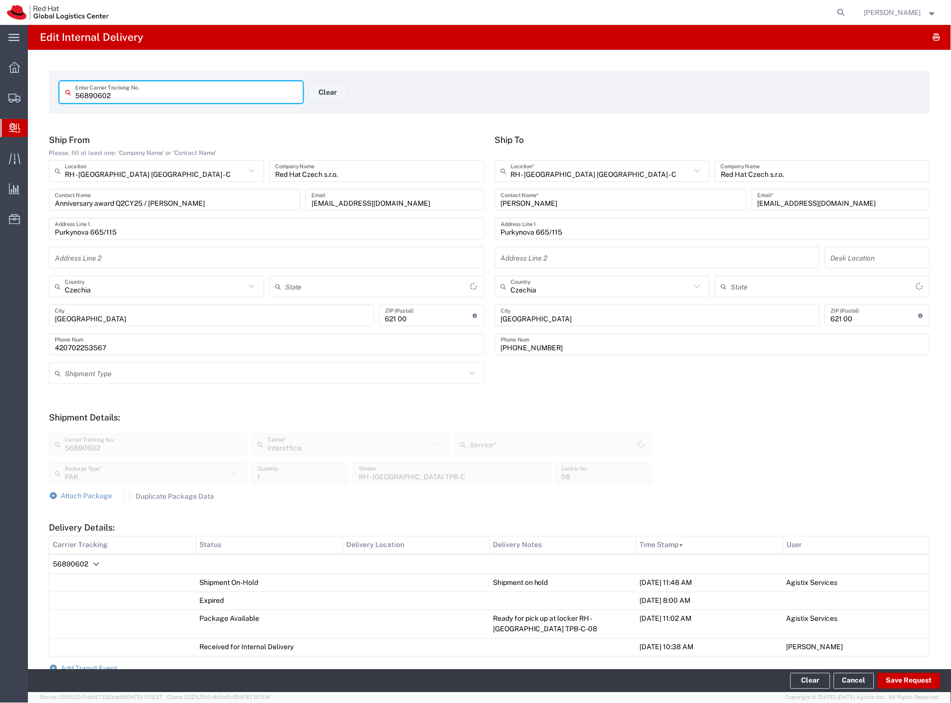
type input "IO_Ground"
click at [330, 97] on button "Clear" at bounding box center [328, 92] width 40 height 22
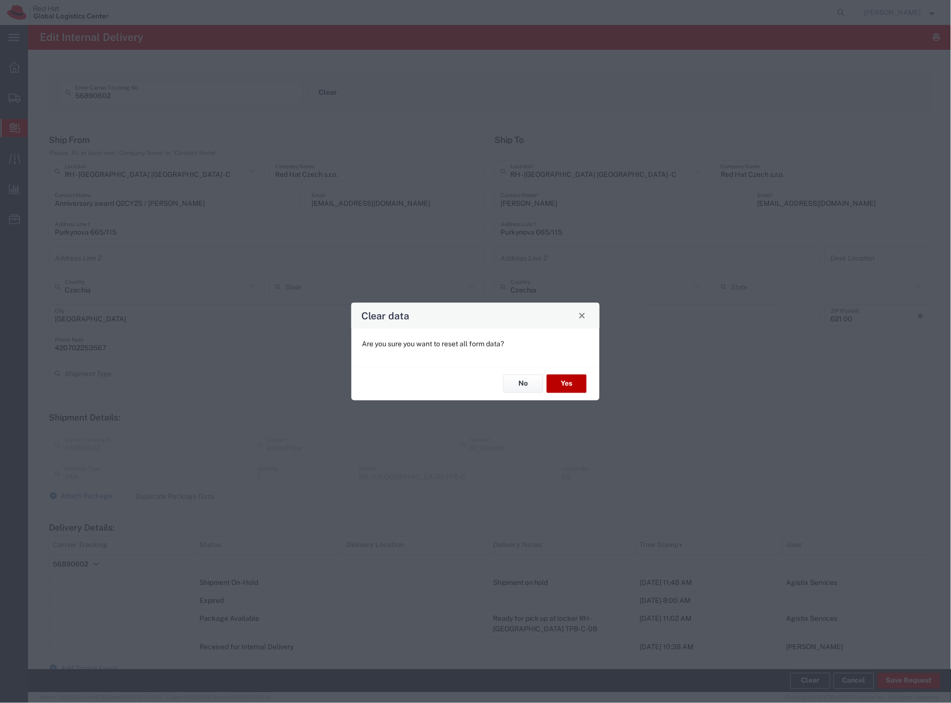
click at [564, 385] on button "Yes" at bounding box center [567, 384] width 40 height 18
